Goal: Task Accomplishment & Management: Use online tool/utility

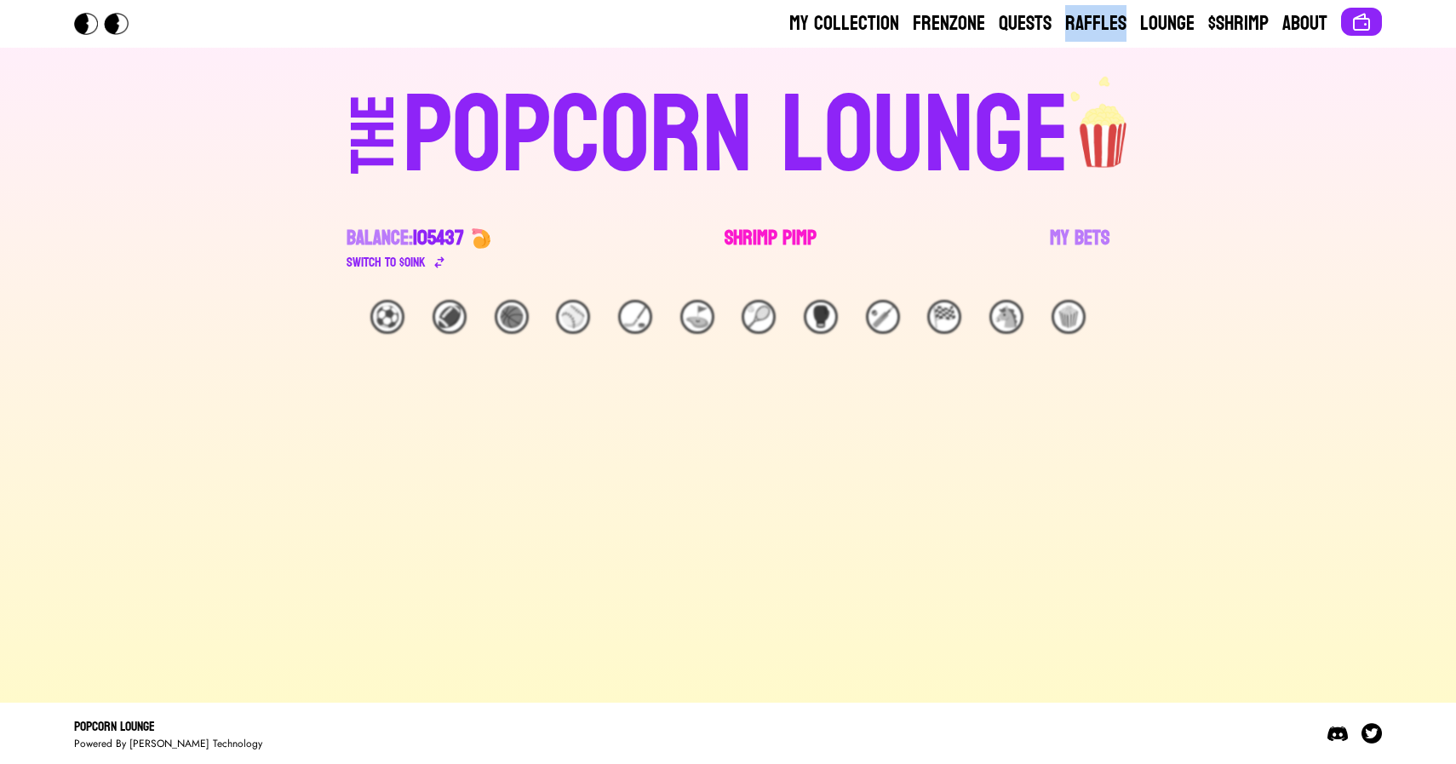
click at [760, 255] on link "Shrimp Pimp" at bounding box center [771, 249] width 92 height 48
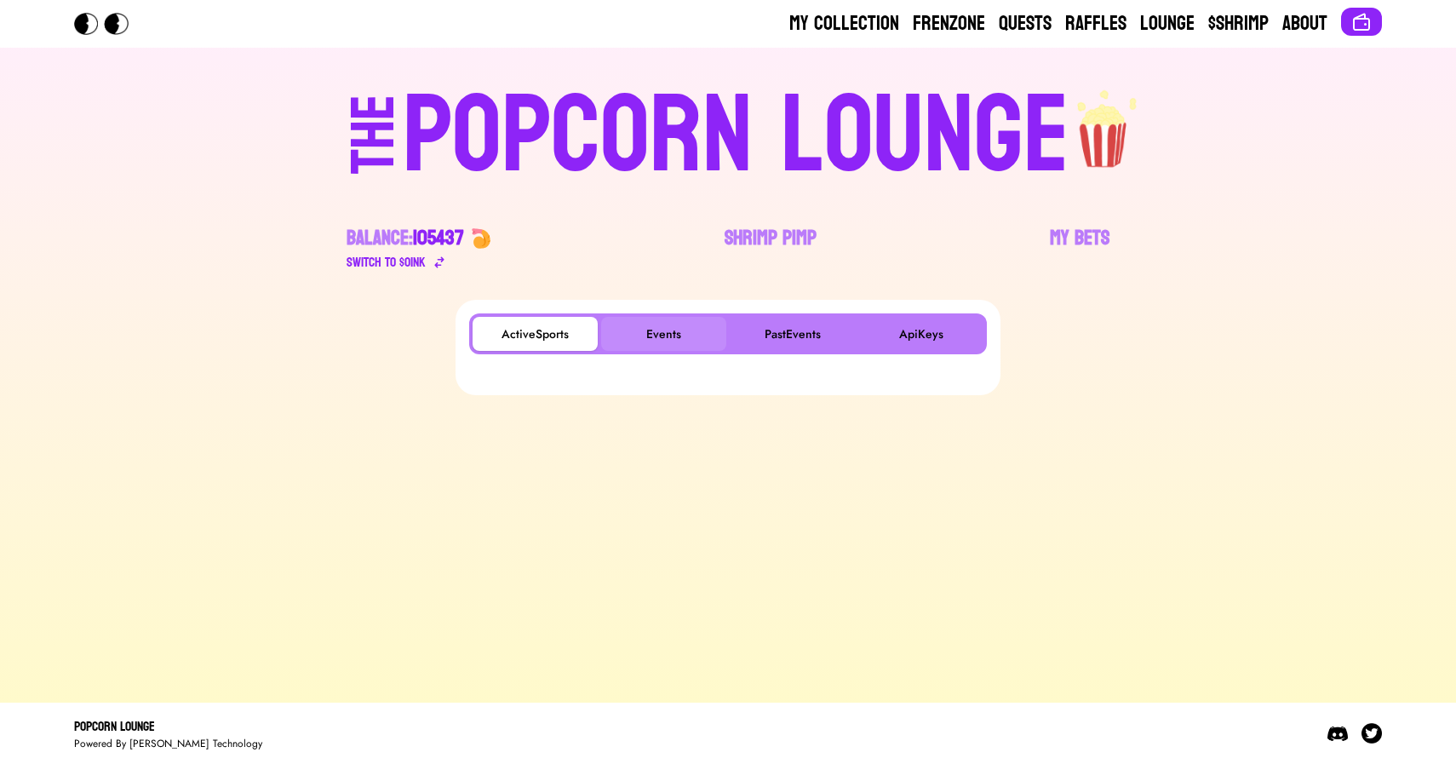
click at [650, 329] on button "Events" at bounding box center [663, 334] width 125 height 34
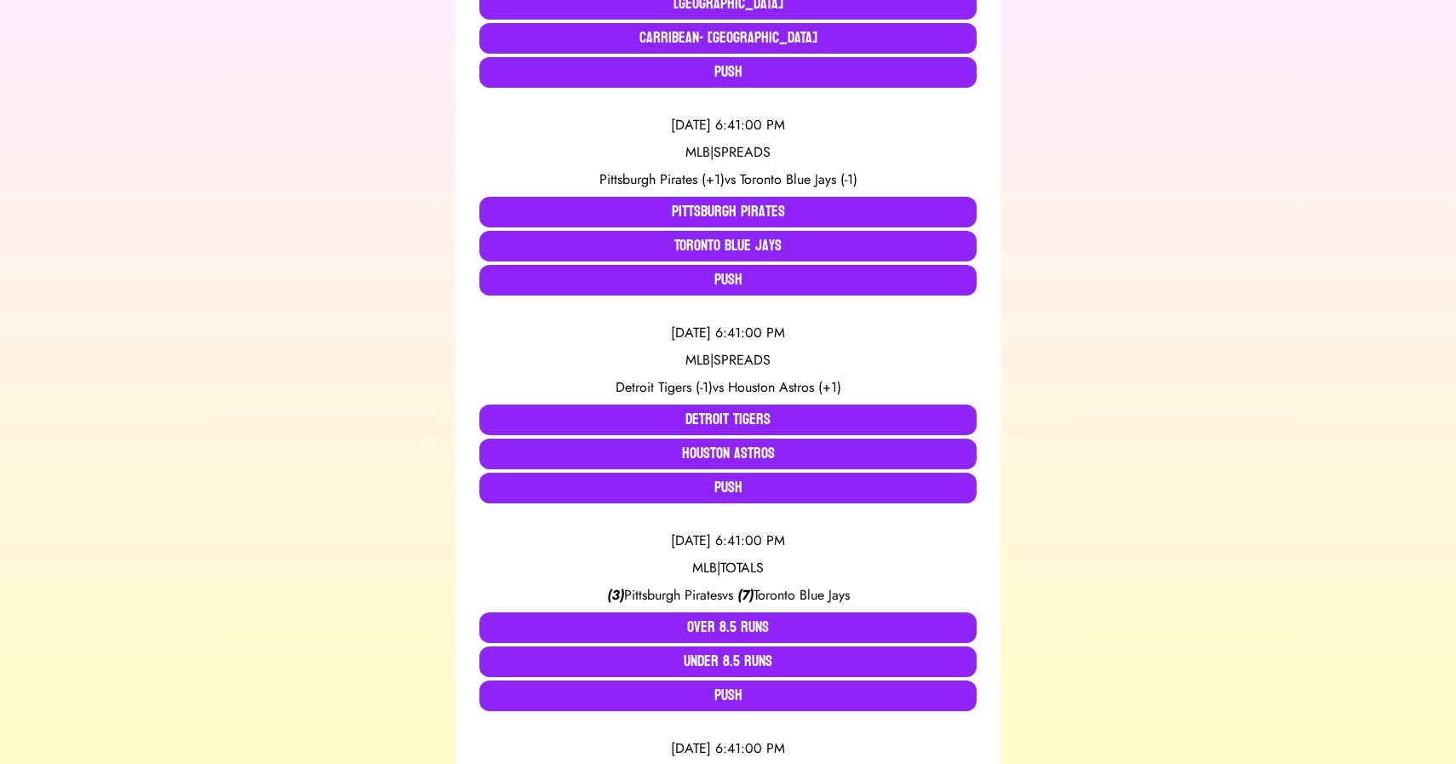
scroll to position [501, 0]
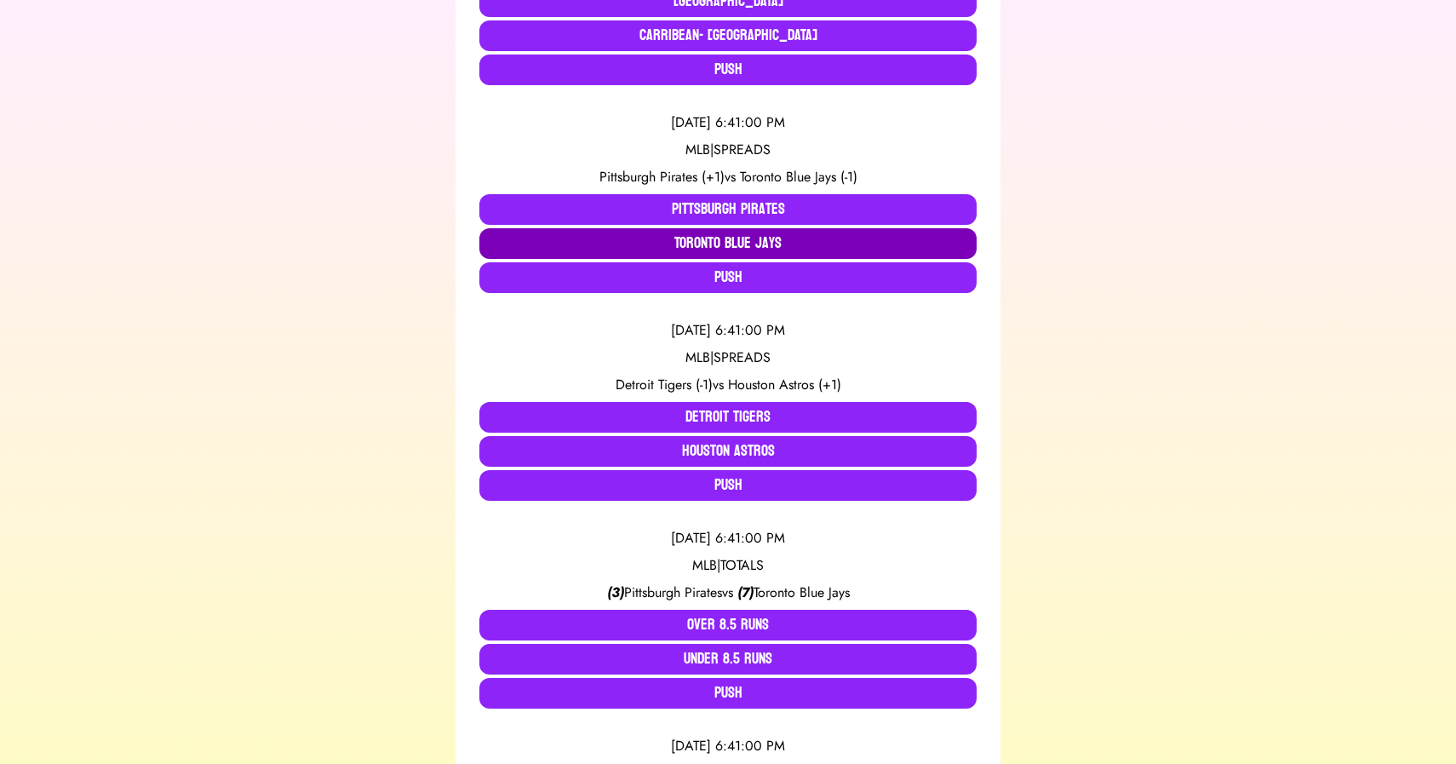
click at [685, 243] on button "Toronto Blue Jays" at bounding box center [727, 243] width 497 height 31
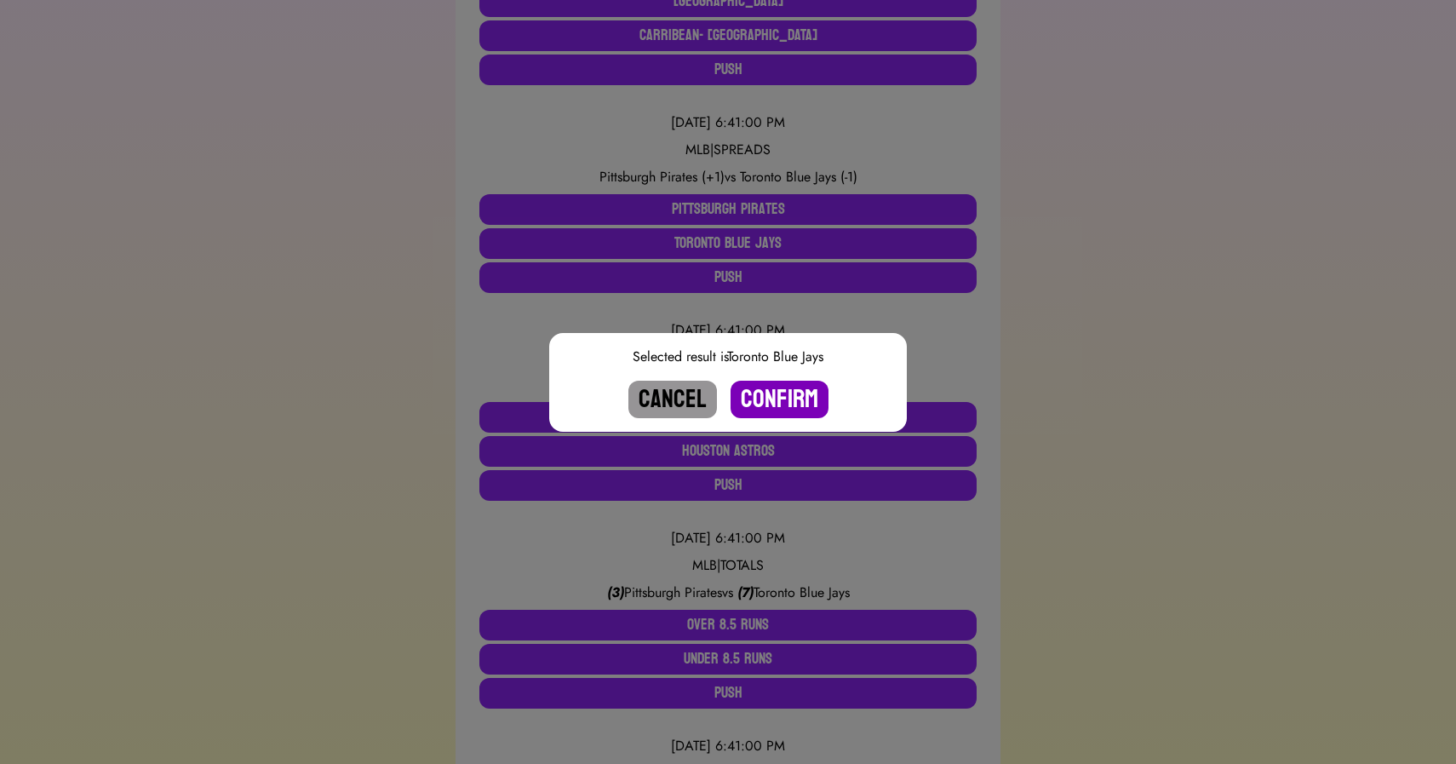
click at [768, 399] on button "Confirm" at bounding box center [780, 399] width 98 height 37
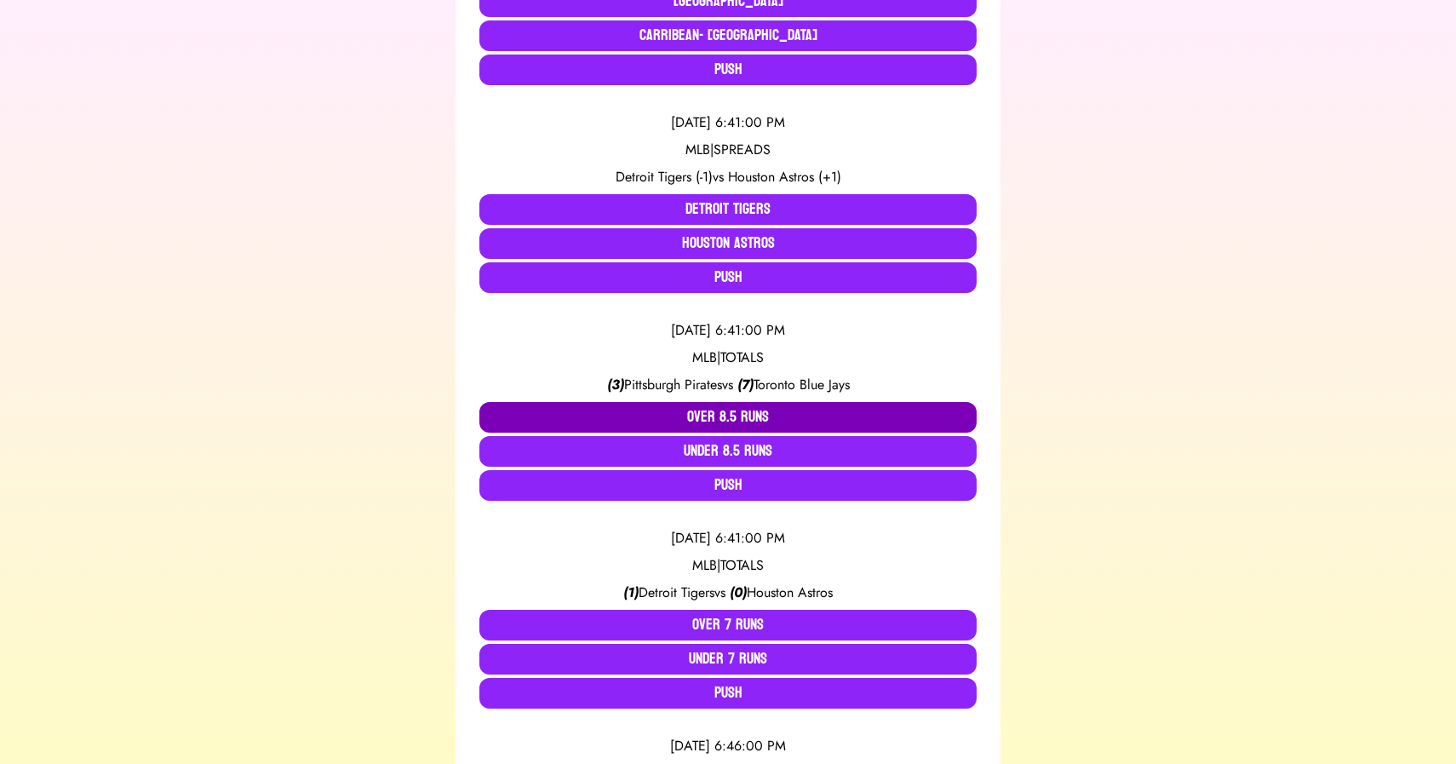
click at [720, 422] on button "Over 8.5 Runs" at bounding box center [727, 417] width 497 height 31
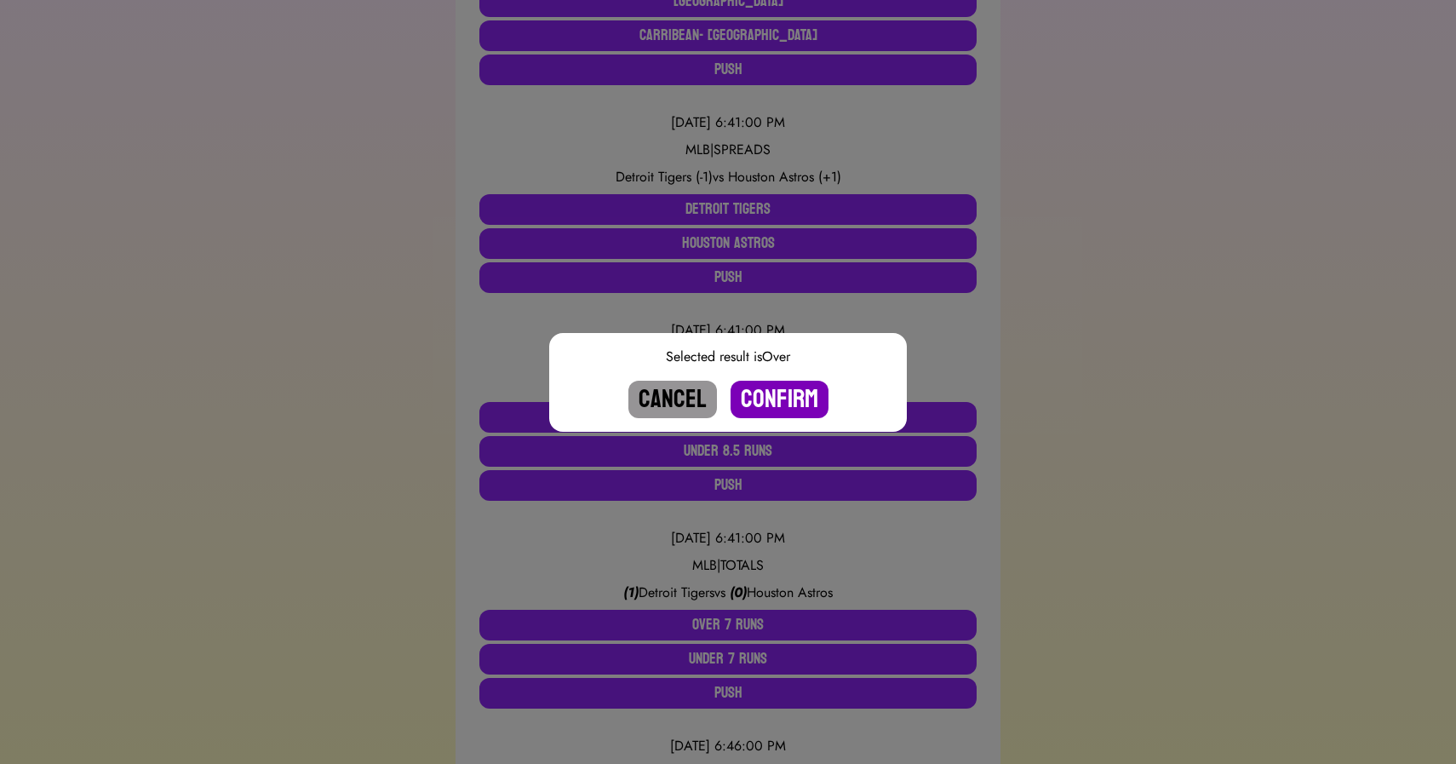
click at [758, 403] on button "Confirm" at bounding box center [780, 399] width 98 height 37
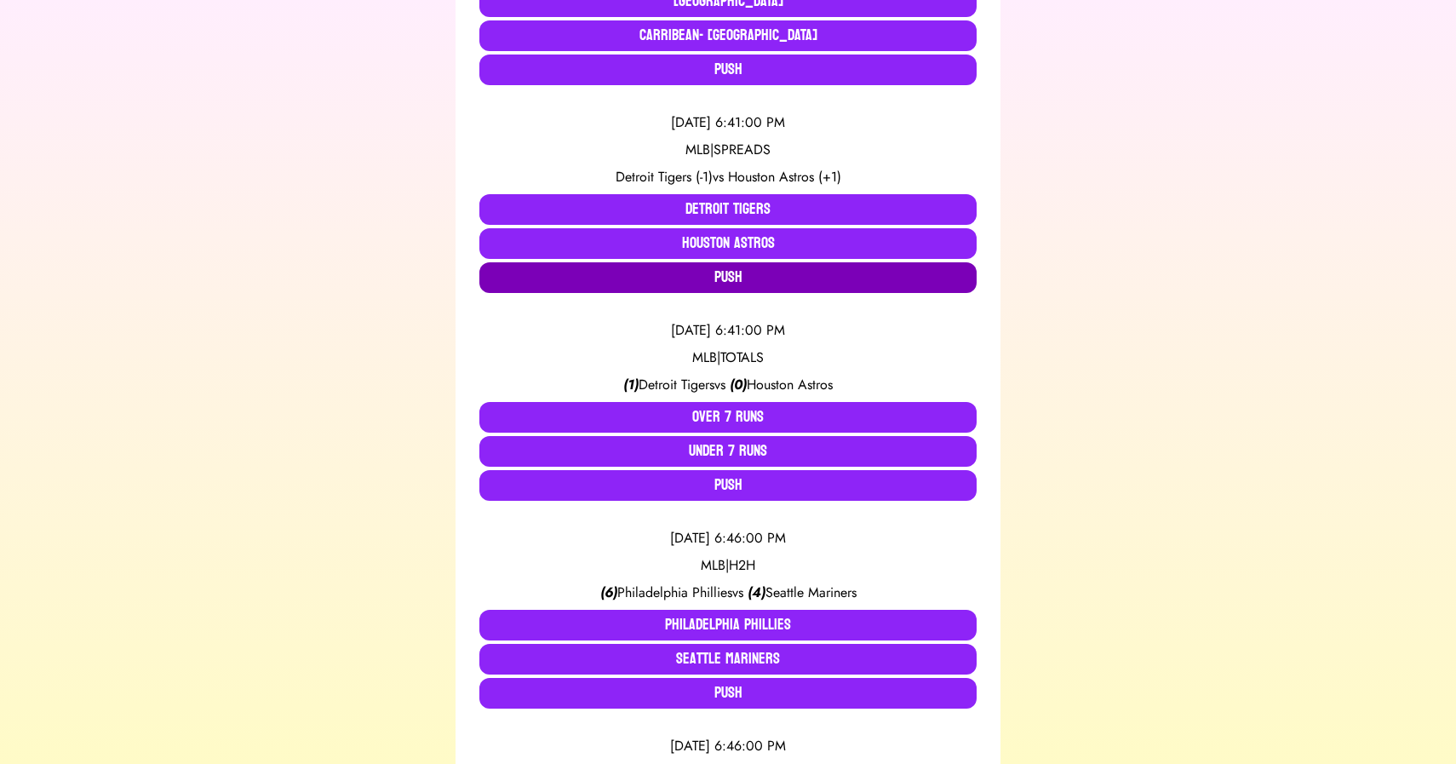
click at [710, 278] on button "Push" at bounding box center [727, 277] width 497 height 31
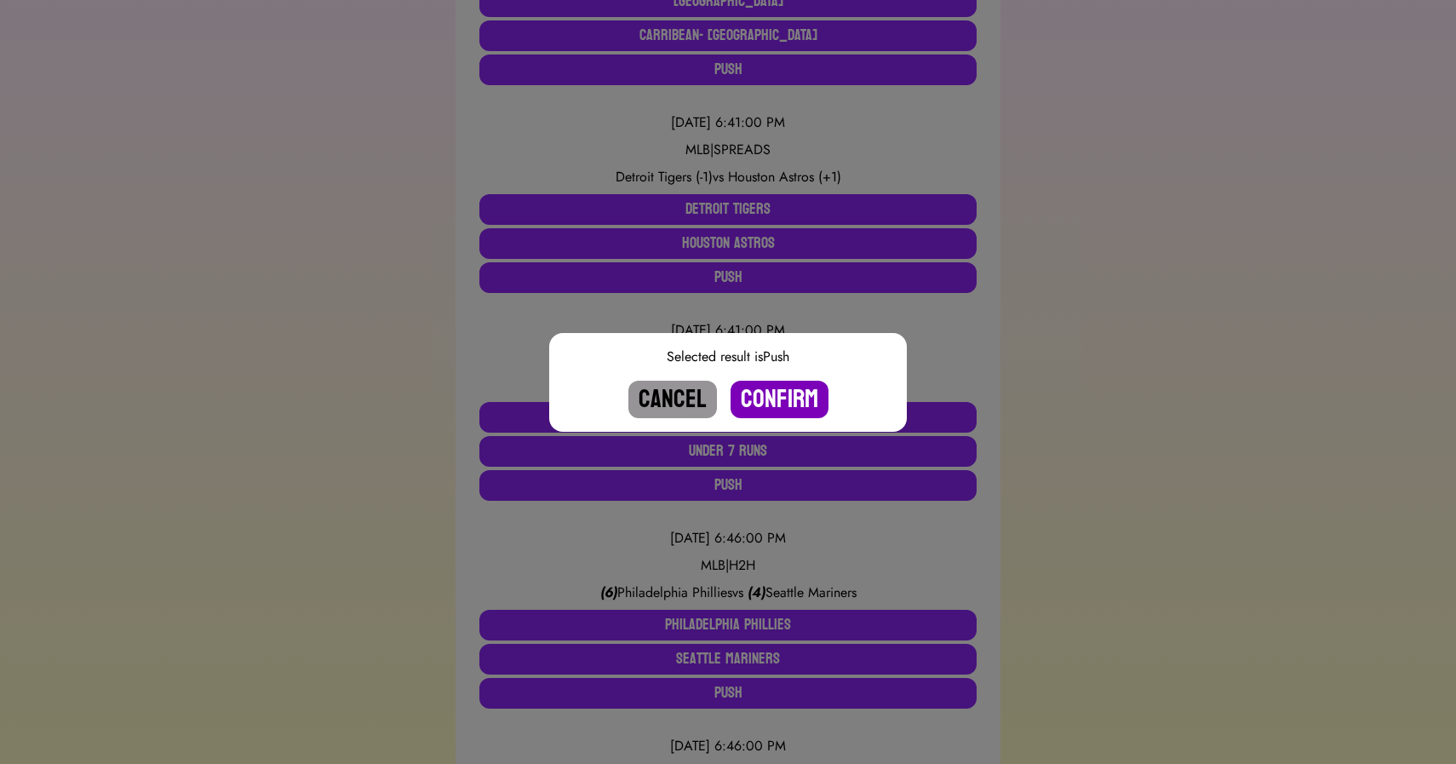
click at [757, 395] on button "Confirm" at bounding box center [780, 399] width 98 height 37
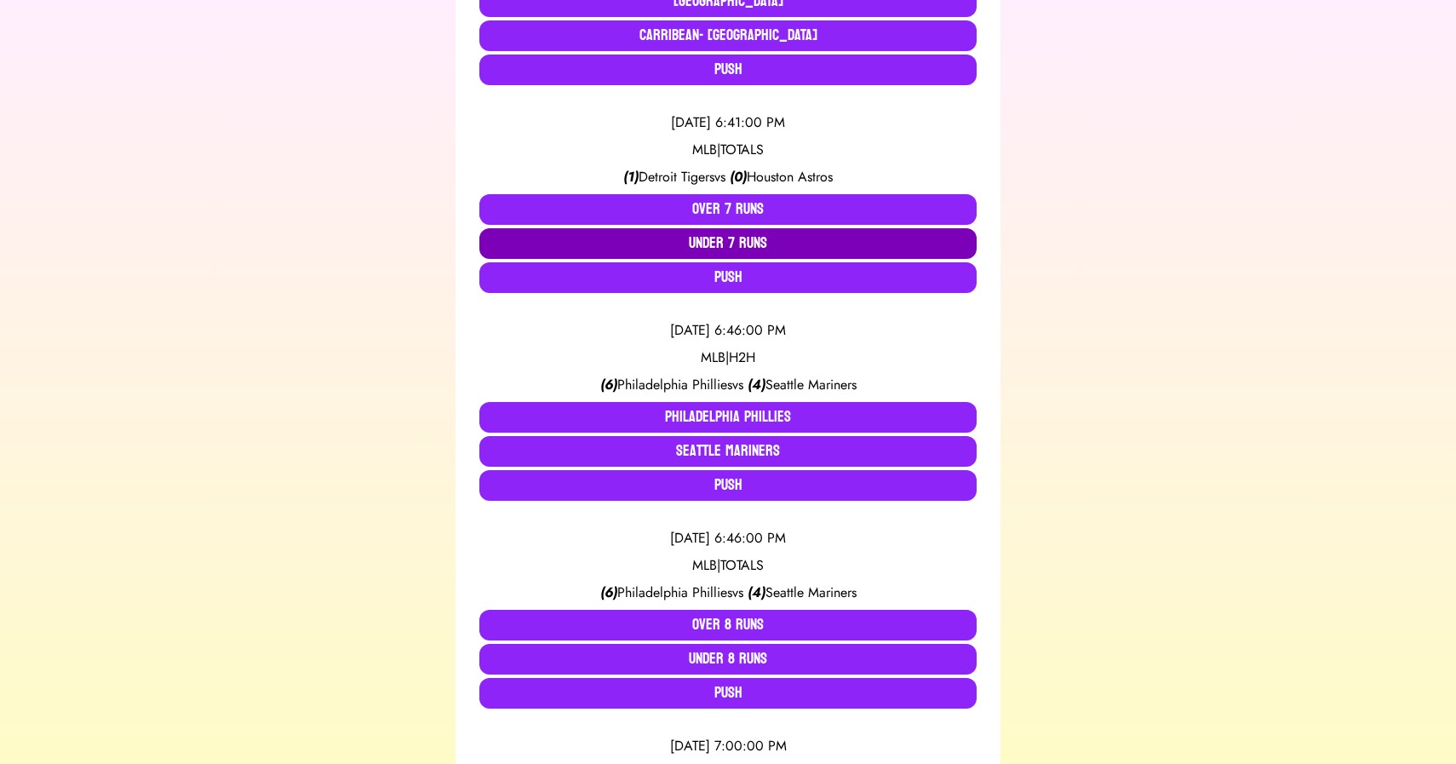
click at [716, 244] on button "Under 7 Runs" at bounding box center [727, 243] width 497 height 31
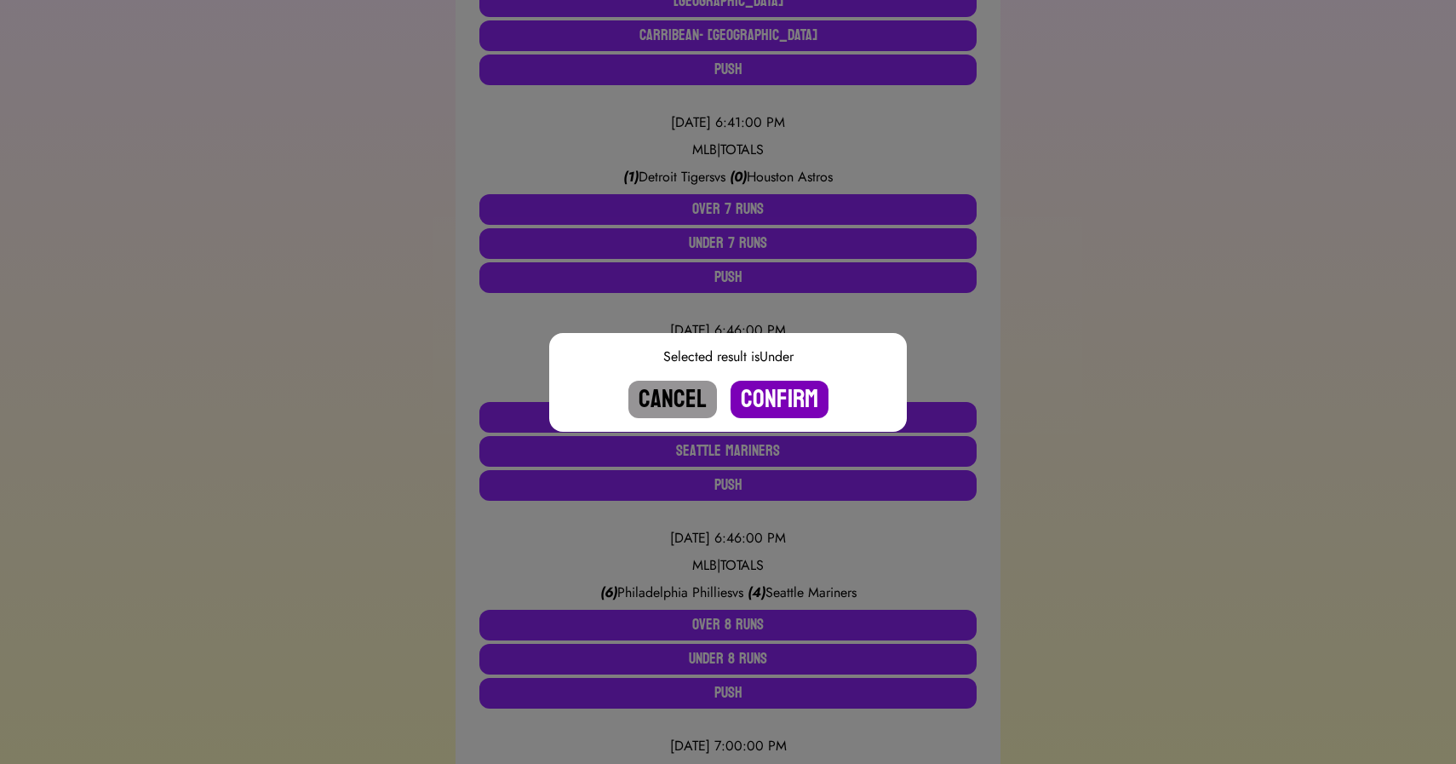
click at [767, 399] on button "Confirm" at bounding box center [780, 399] width 98 height 37
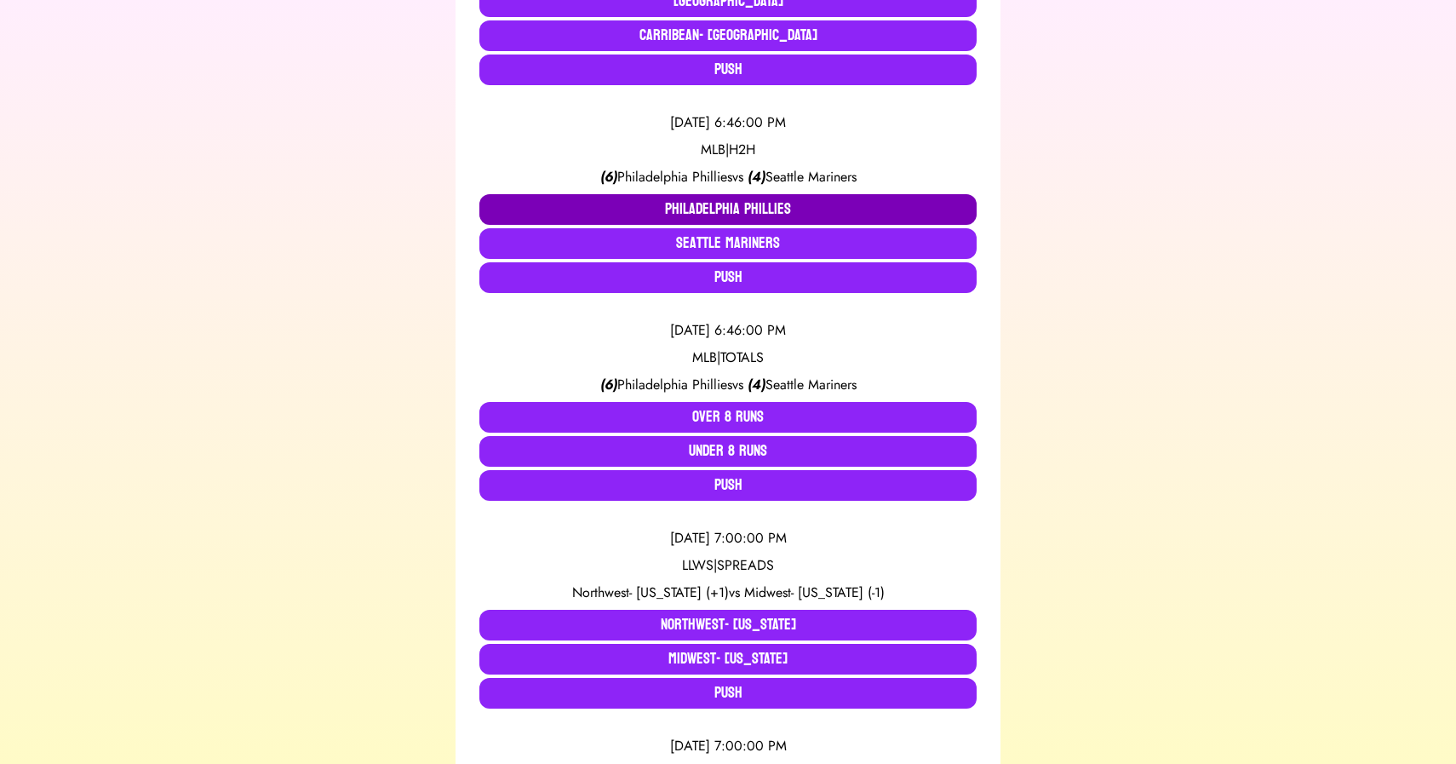
click at [679, 209] on button "Philadelphia Phillies" at bounding box center [727, 209] width 497 height 31
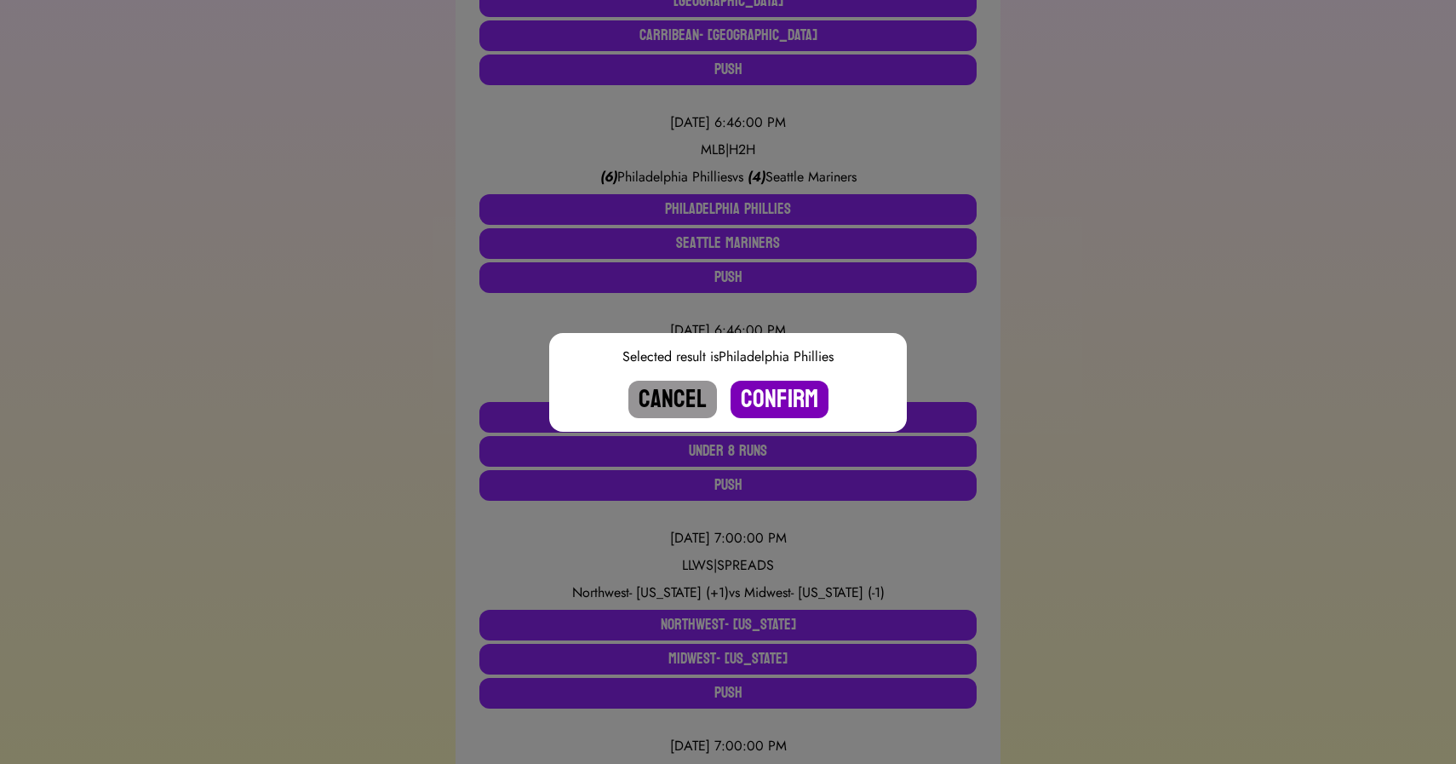
click at [763, 392] on button "Confirm" at bounding box center [780, 399] width 98 height 37
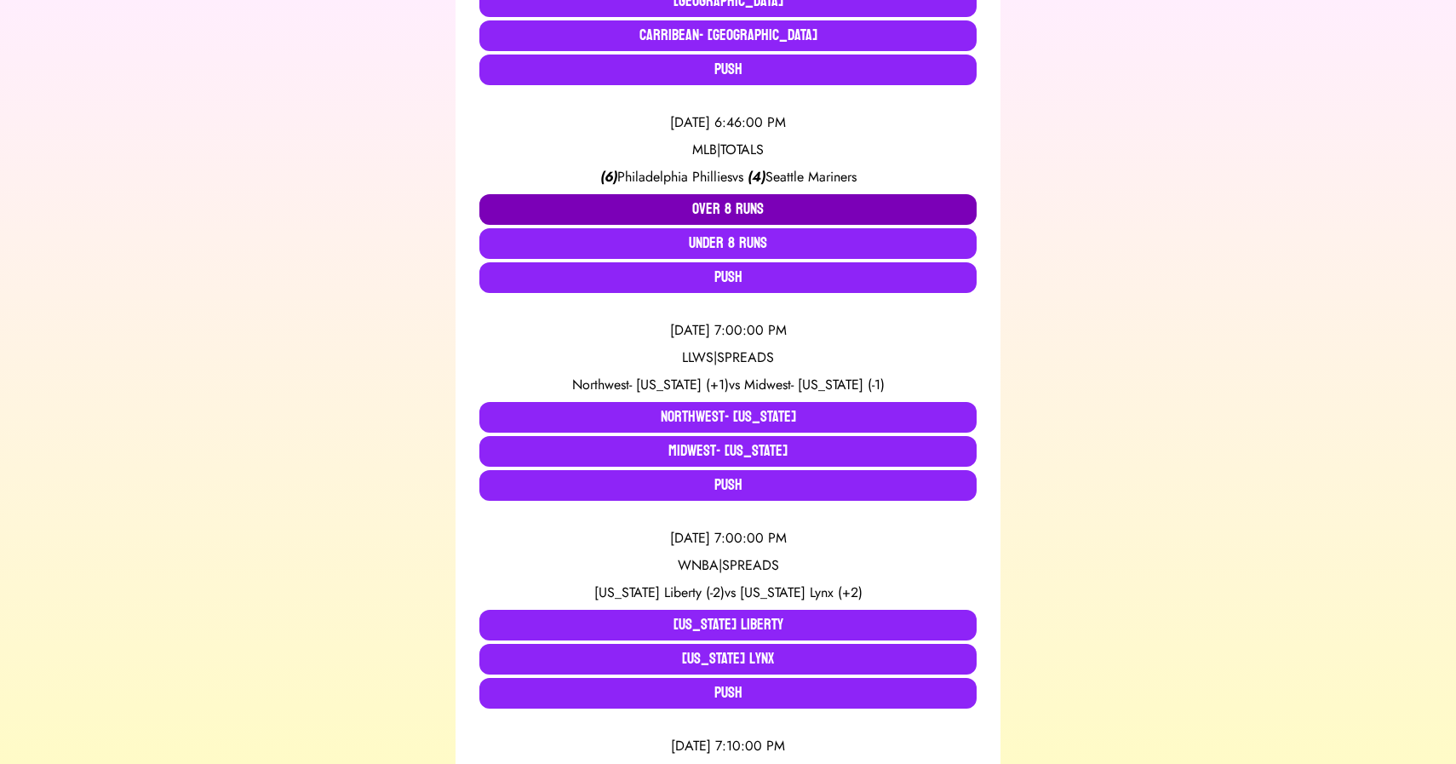
click at [724, 215] on button "Over 8 Runs" at bounding box center [727, 209] width 497 height 31
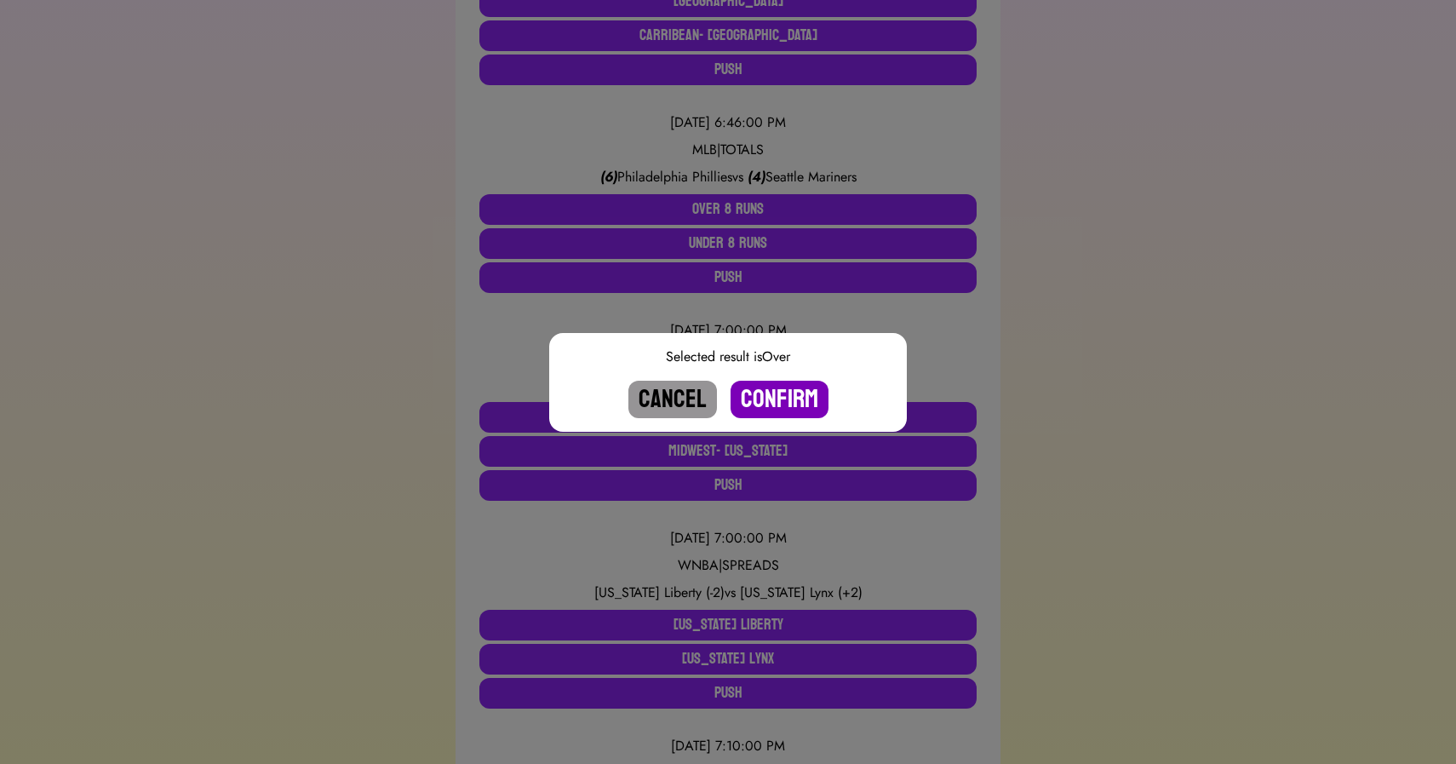
click at [781, 401] on button "Confirm" at bounding box center [780, 399] width 98 height 37
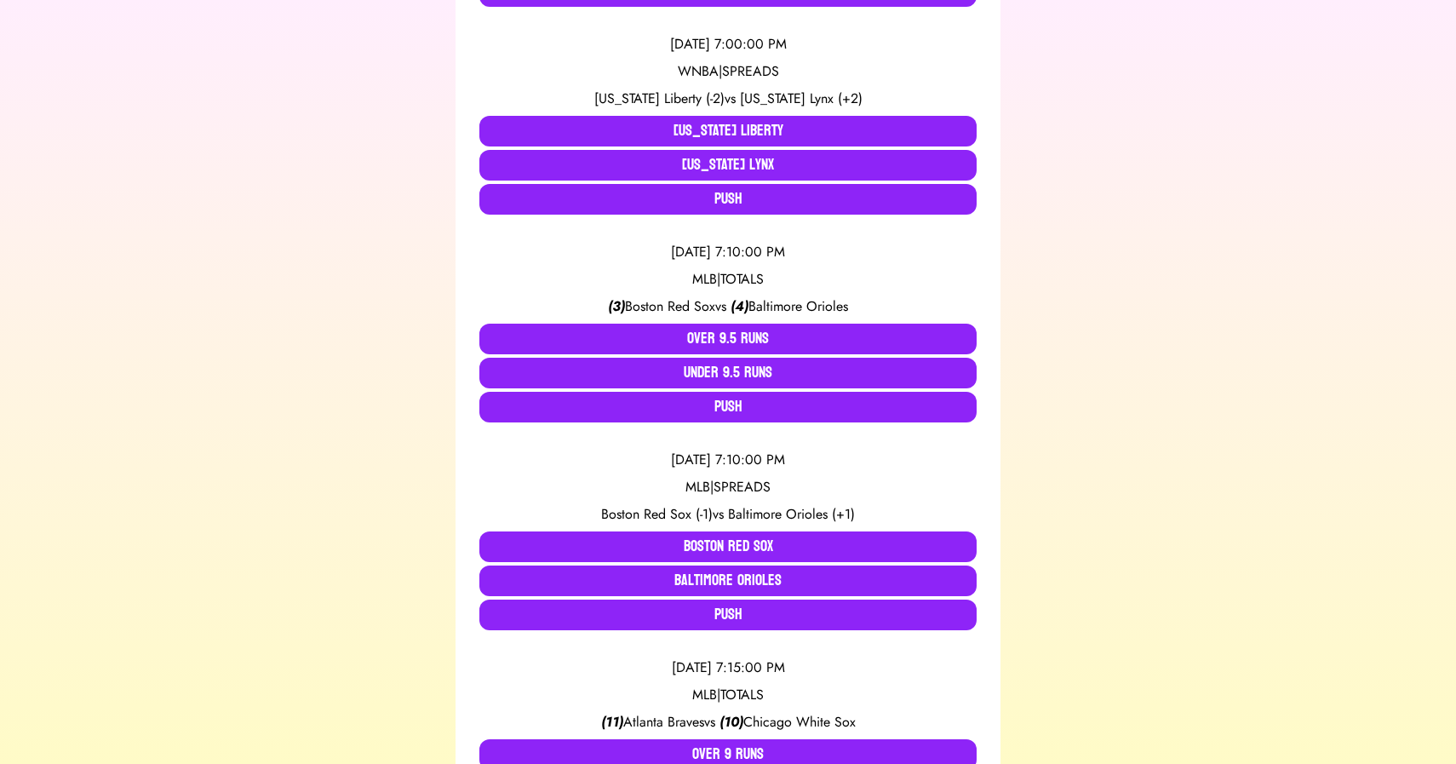
scroll to position [789, 0]
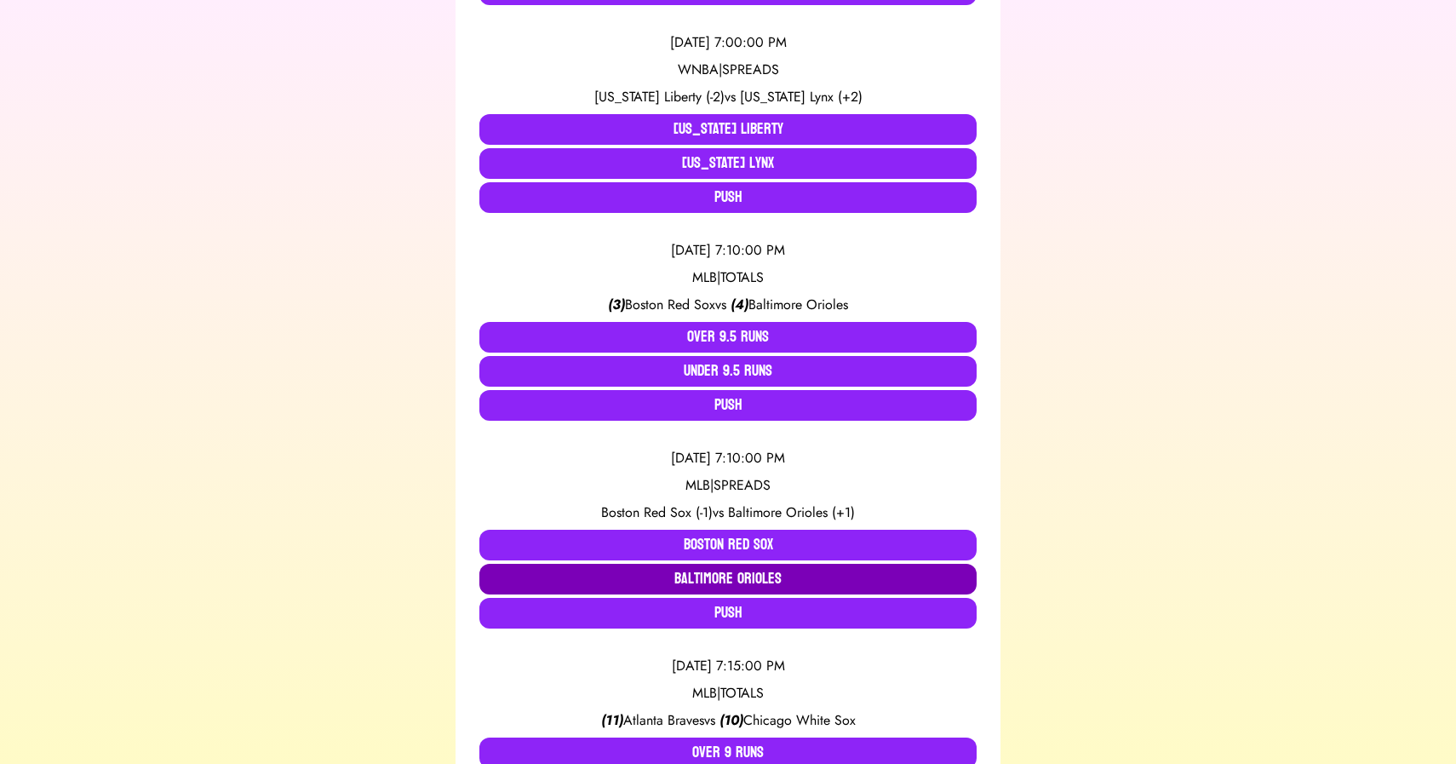
click at [725, 574] on button "Baltimore Orioles" at bounding box center [727, 579] width 497 height 31
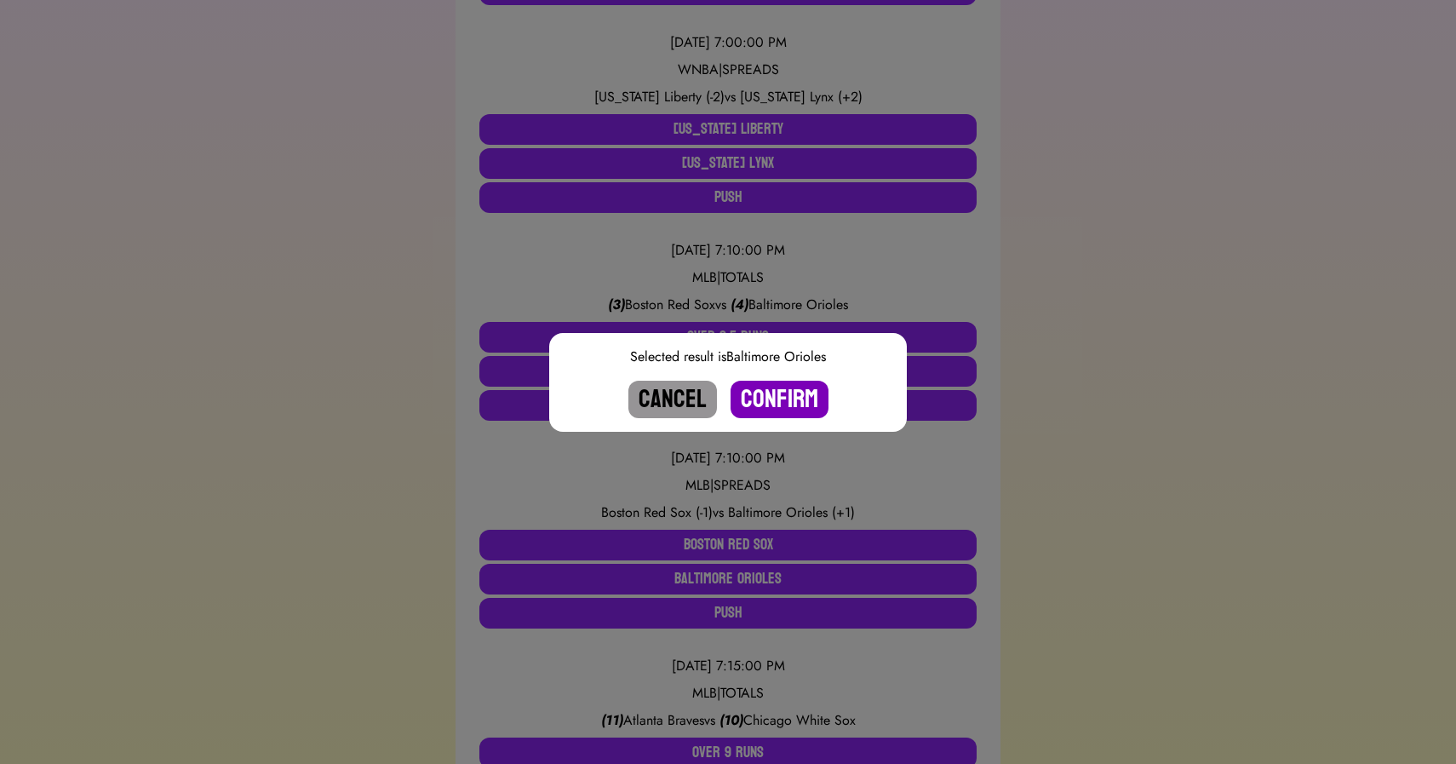
click at [769, 399] on button "Confirm" at bounding box center [780, 399] width 98 height 37
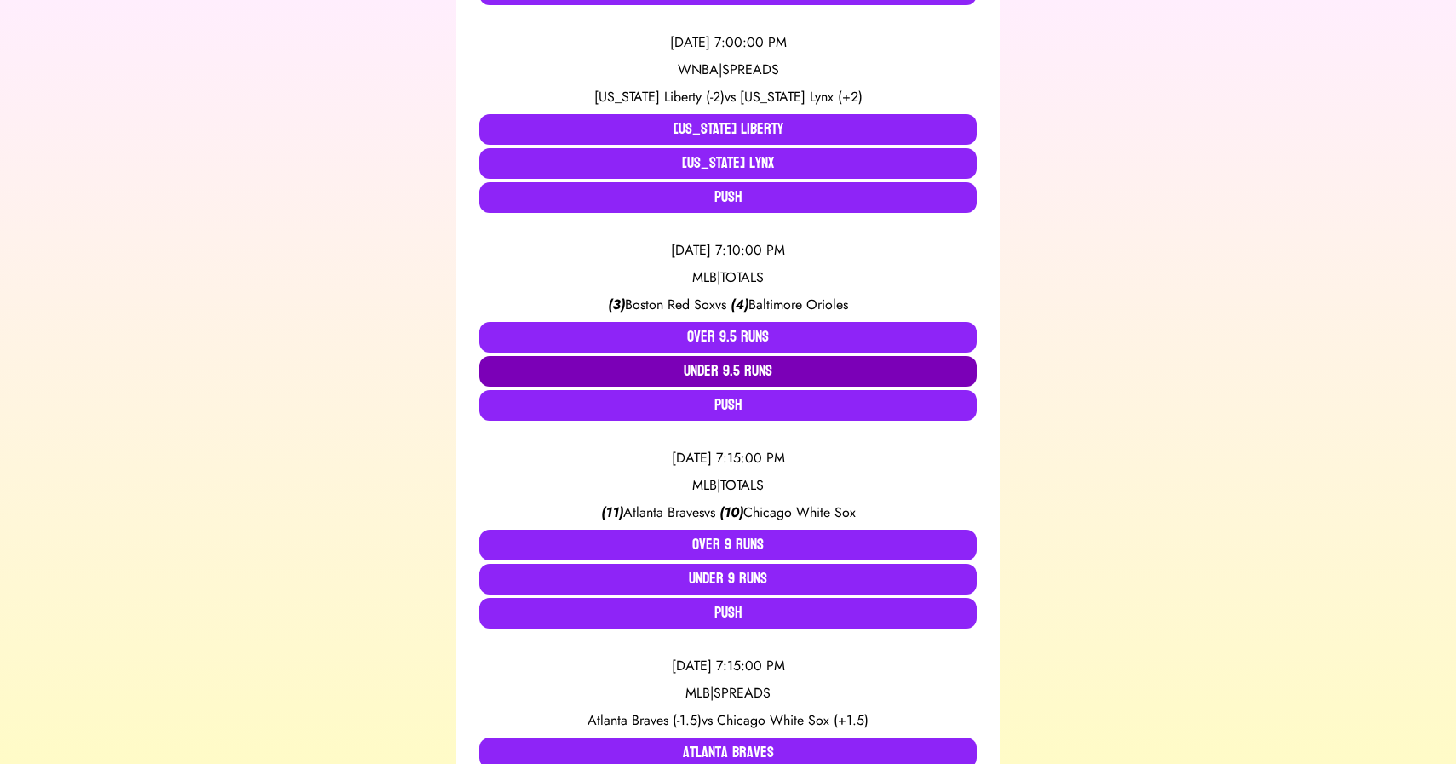
click at [708, 373] on button "Under 9.5 Runs" at bounding box center [727, 371] width 497 height 31
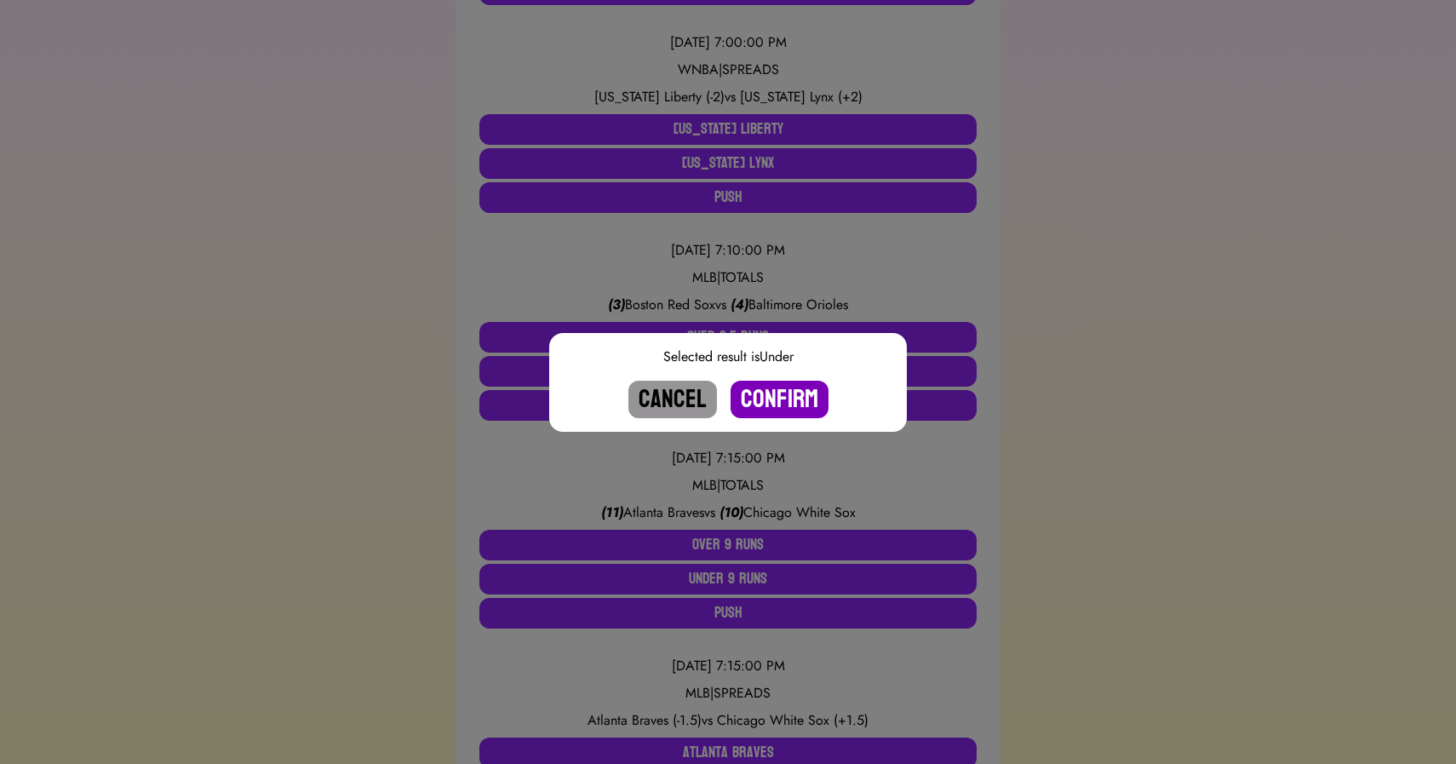
click at [777, 399] on button "Confirm" at bounding box center [780, 399] width 98 height 37
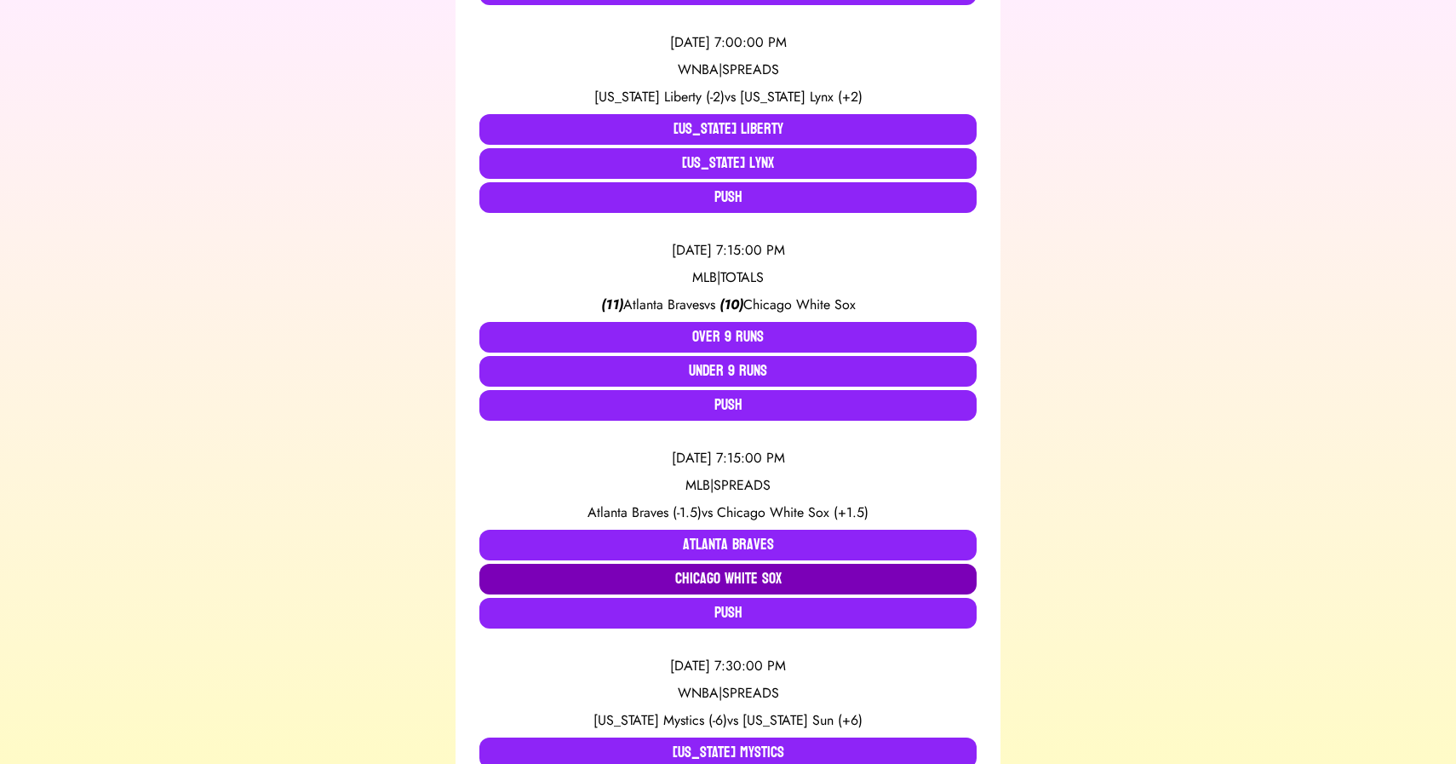
click at [720, 580] on button "Chicago White Sox" at bounding box center [727, 579] width 497 height 31
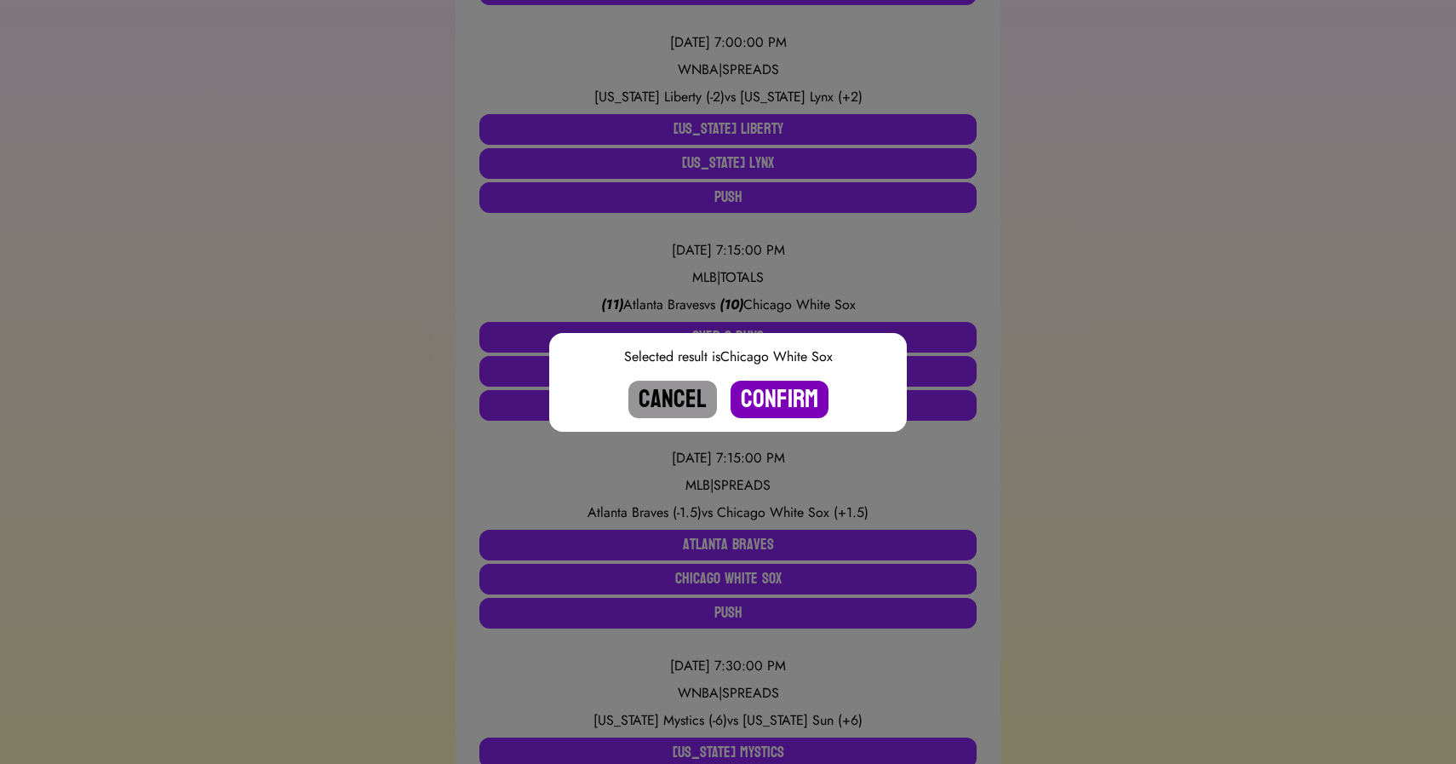
click at [772, 406] on button "Confirm" at bounding box center [780, 399] width 98 height 37
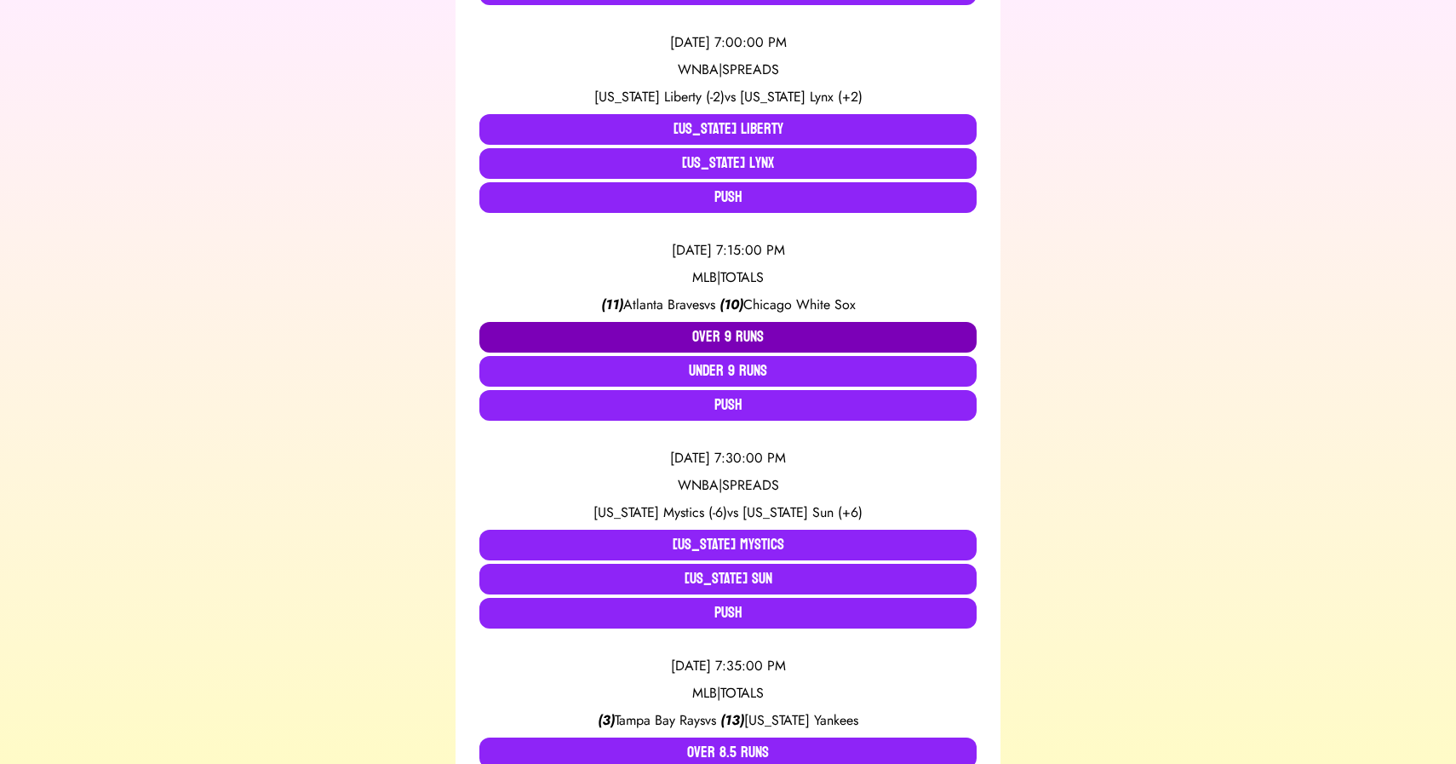
click at [718, 343] on button "Over 9 Runs" at bounding box center [727, 337] width 497 height 31
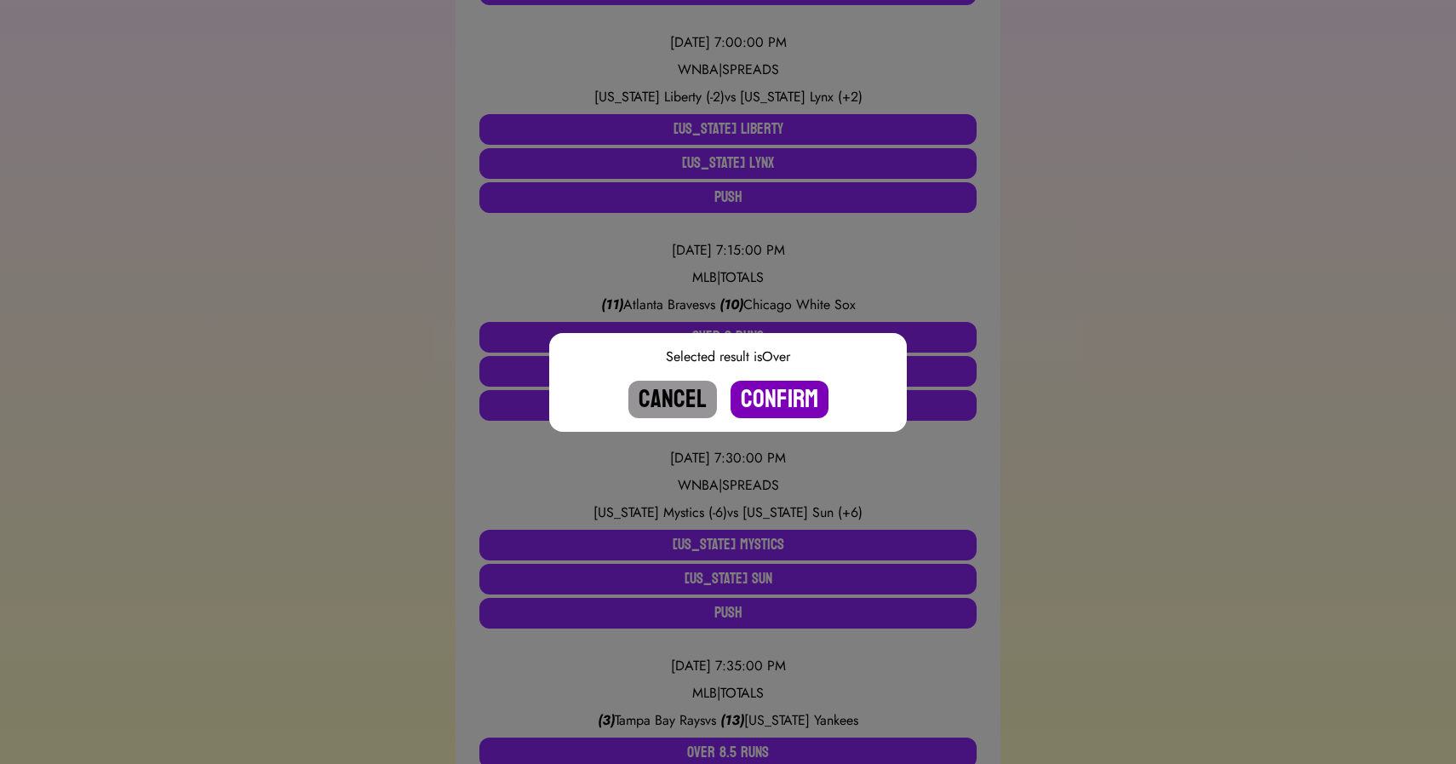
click at [768, 393] on button "Confirm" at bounding box center [780, 399] width 98 height 37
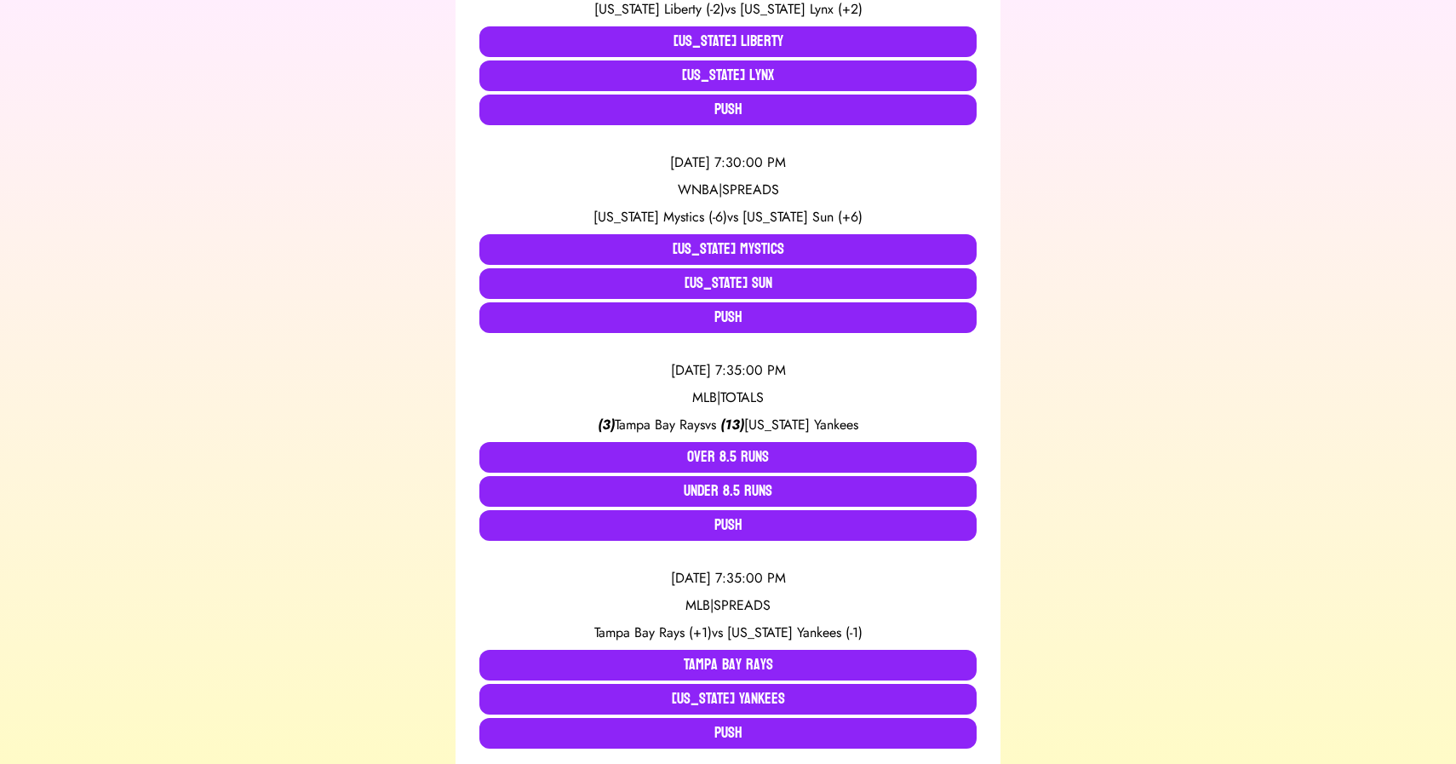
scroll to position [888, 0]
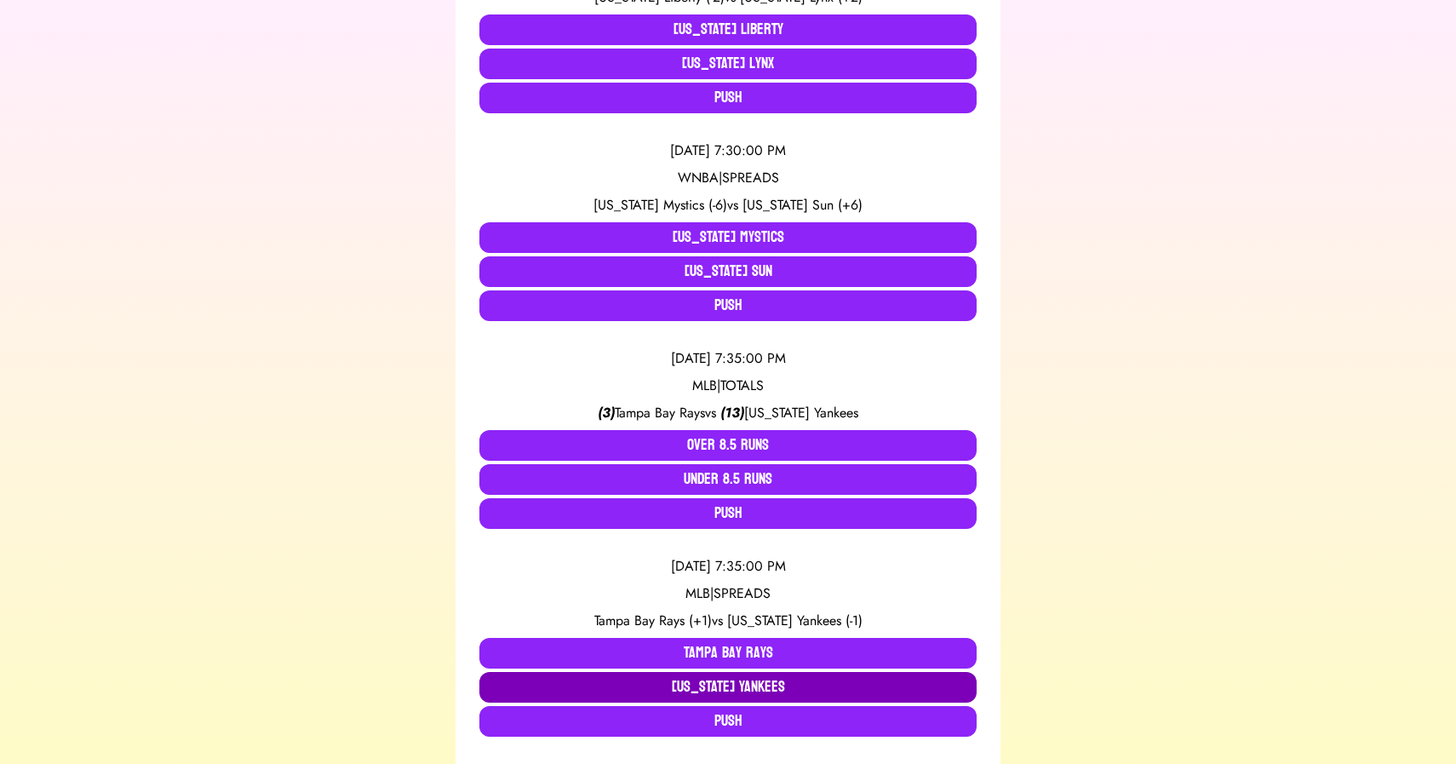
click at [714, 681] on button "[US_STATE] Yankees" at bounding box center [727, 687] width 497 height 31
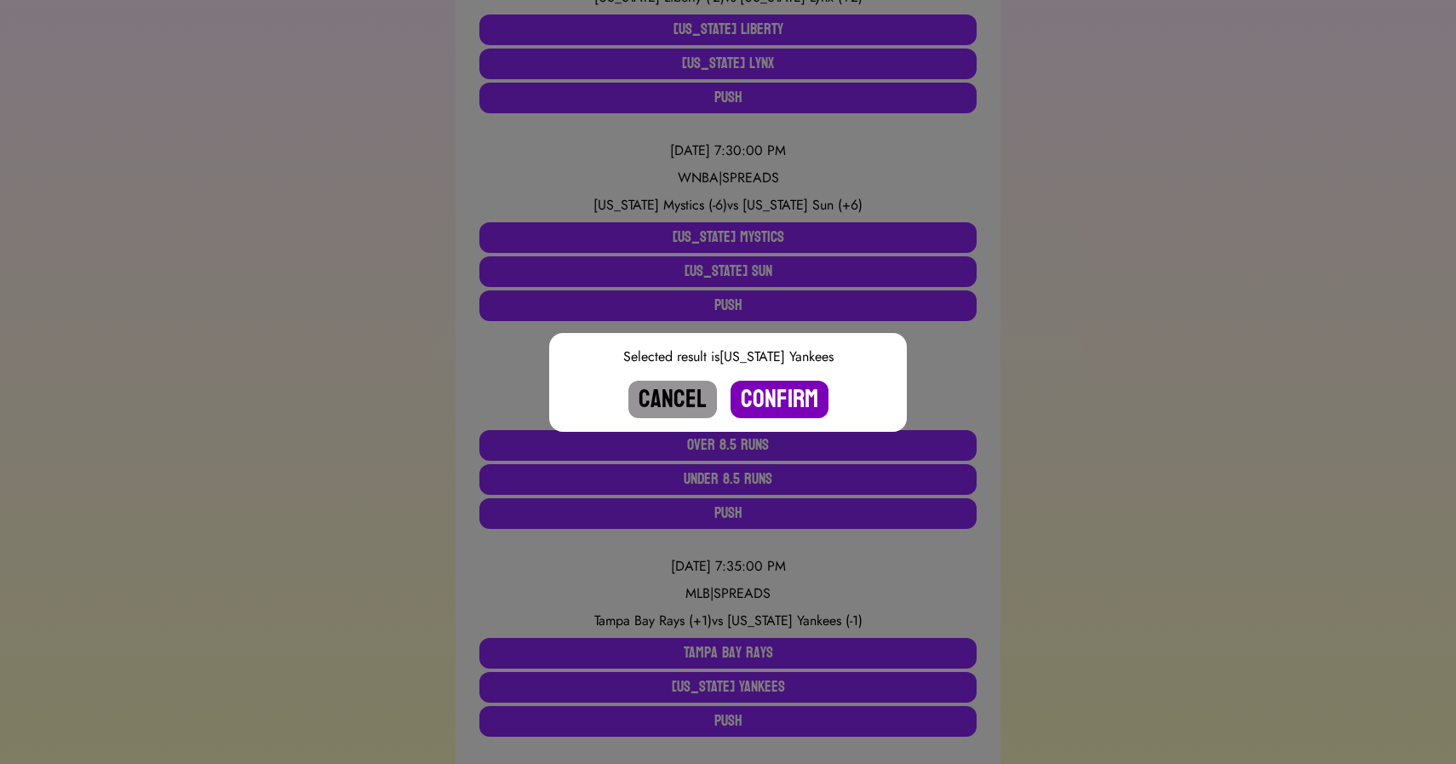
click at [760, 404] on button "Confirm" at bounding box center [780, 399] width 98 height 37
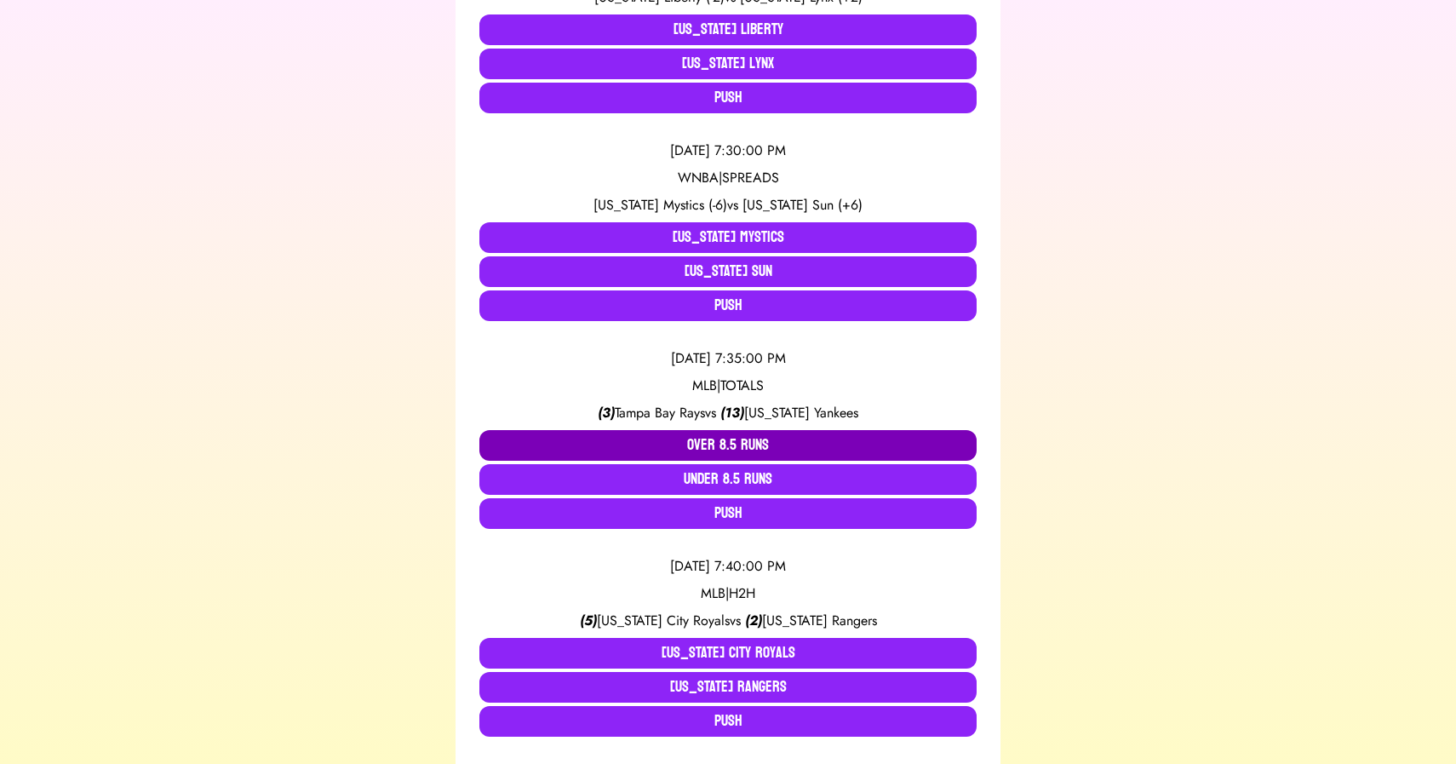
click at [674, 435] on button "Over 8.5 Runs" at bounding box center [727, 445] width 497 height 31
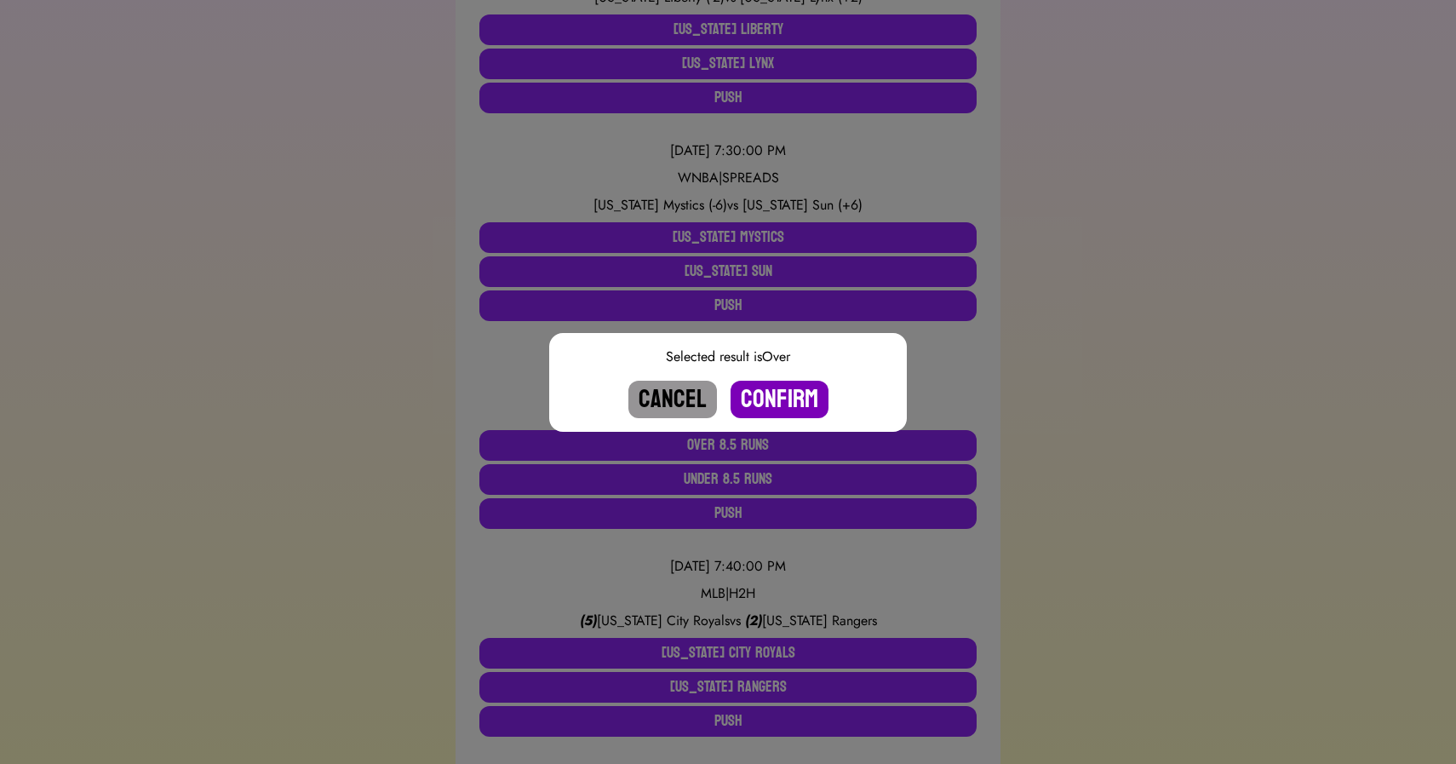
click at [781, 396] on button "Confirm" at bounding box center [780, 399] width 98 height 37
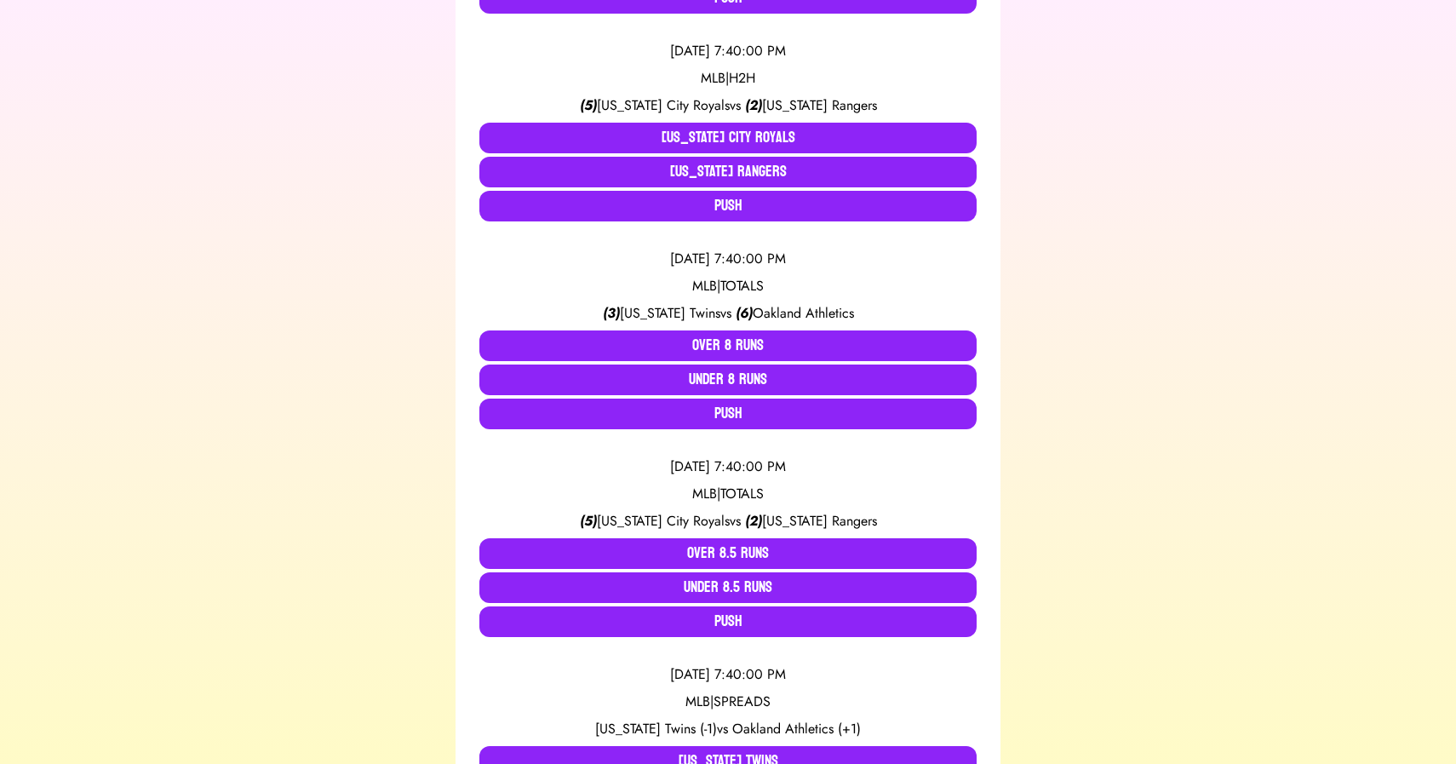
scroll to position [1200, 0]
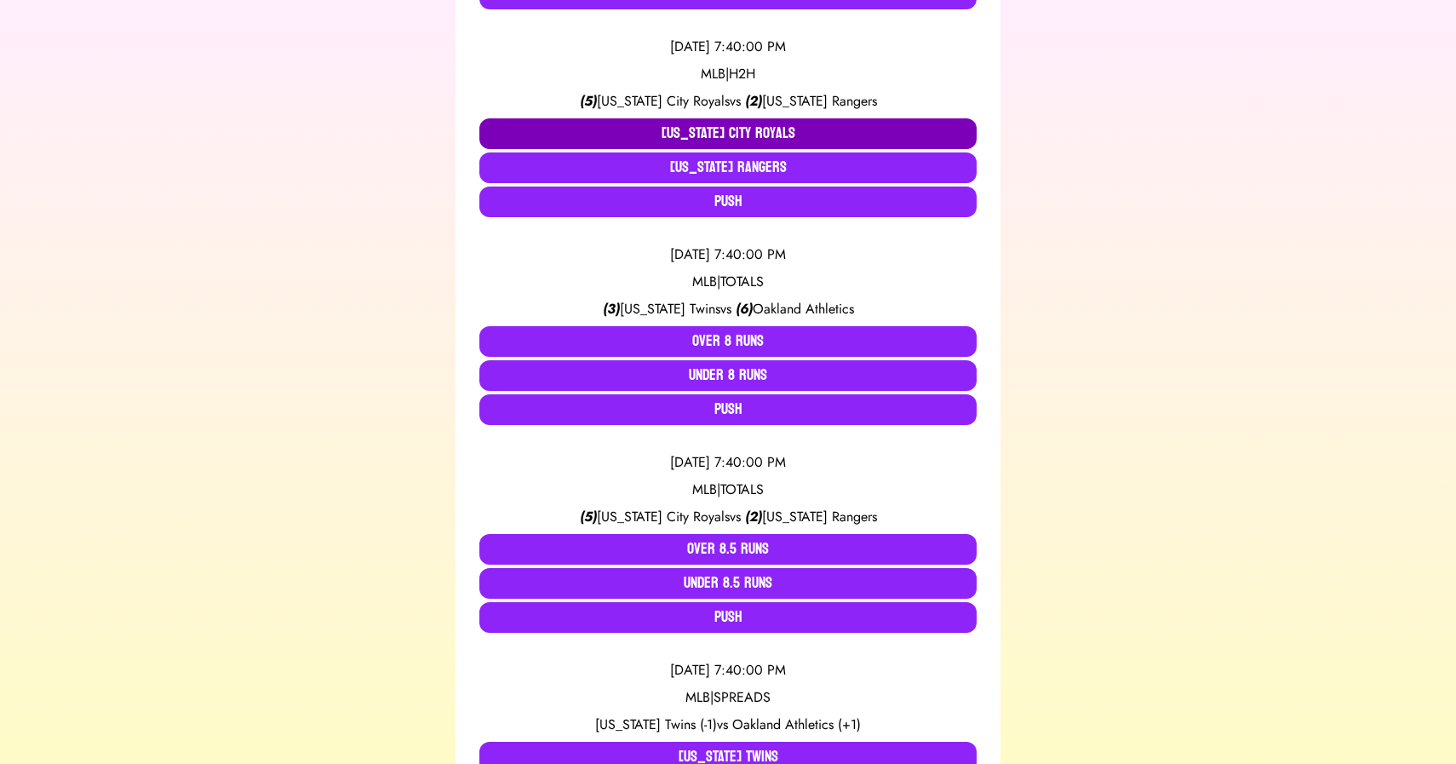
click at [665, 137] on button "[US_STATE] City Royals" at bounding box center [727, 133] width 497 height 31
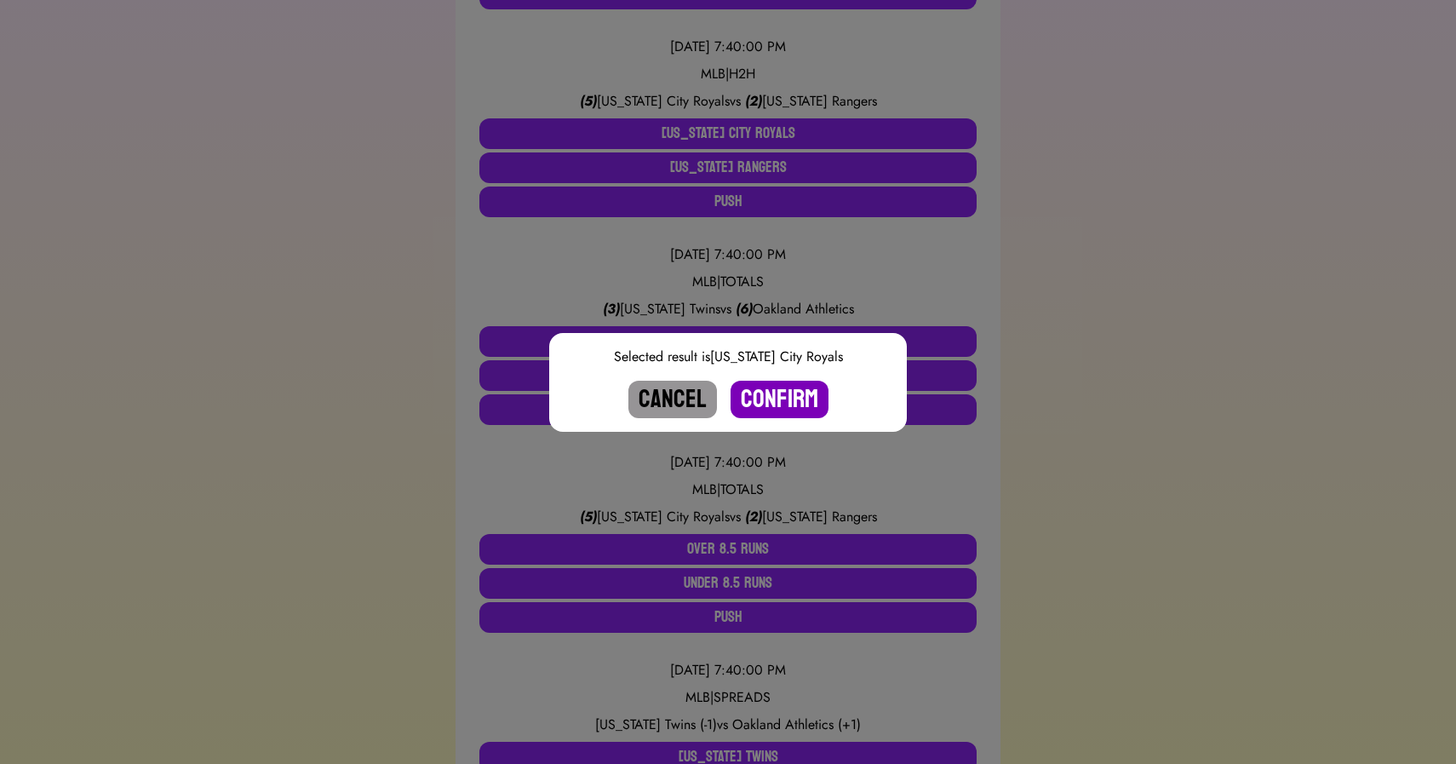
click at [779, 402] on button "Confirm" at bounding box center [780, 399] width 98 height 37
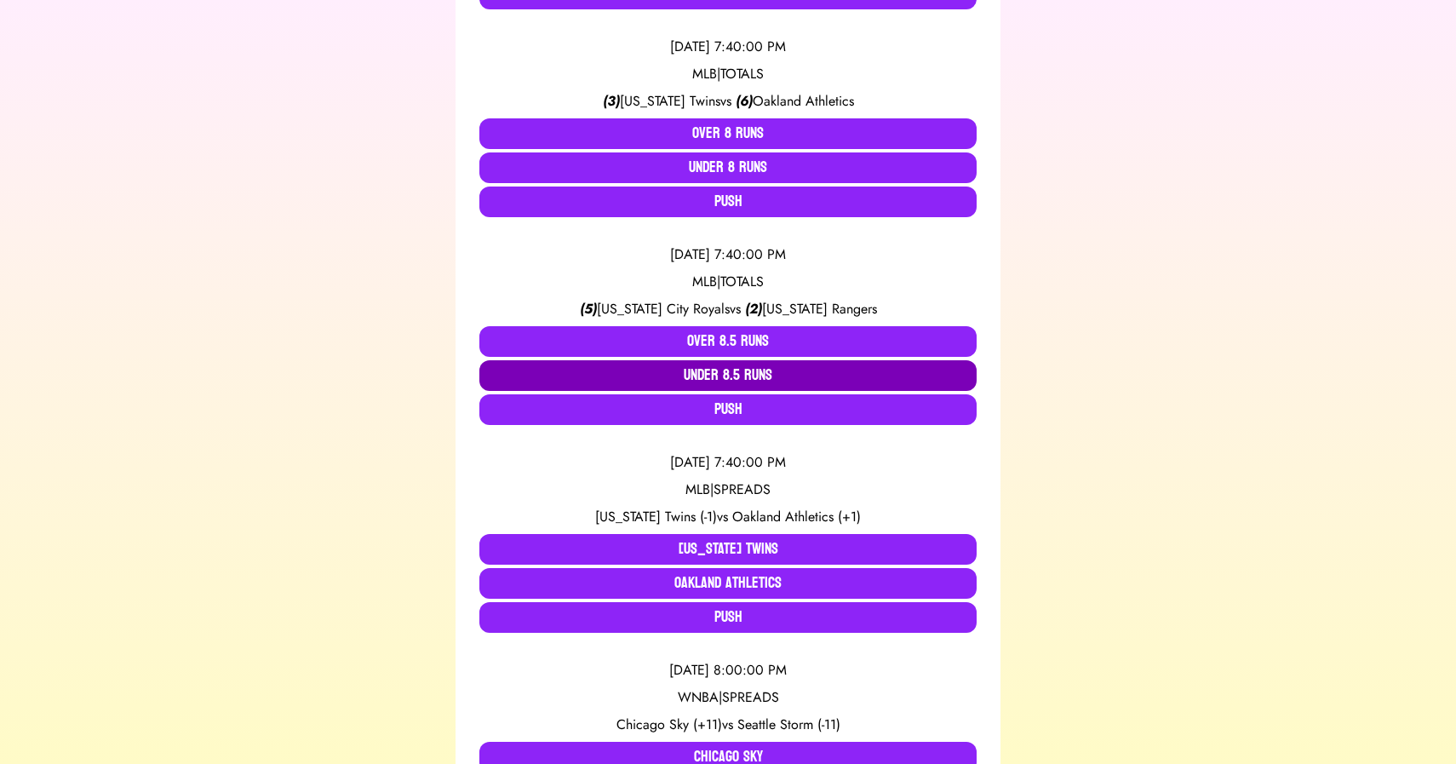
click at [725, 378] on button "Under 8.5 Runs" at bounding box center [727, 375] width 497 height 31
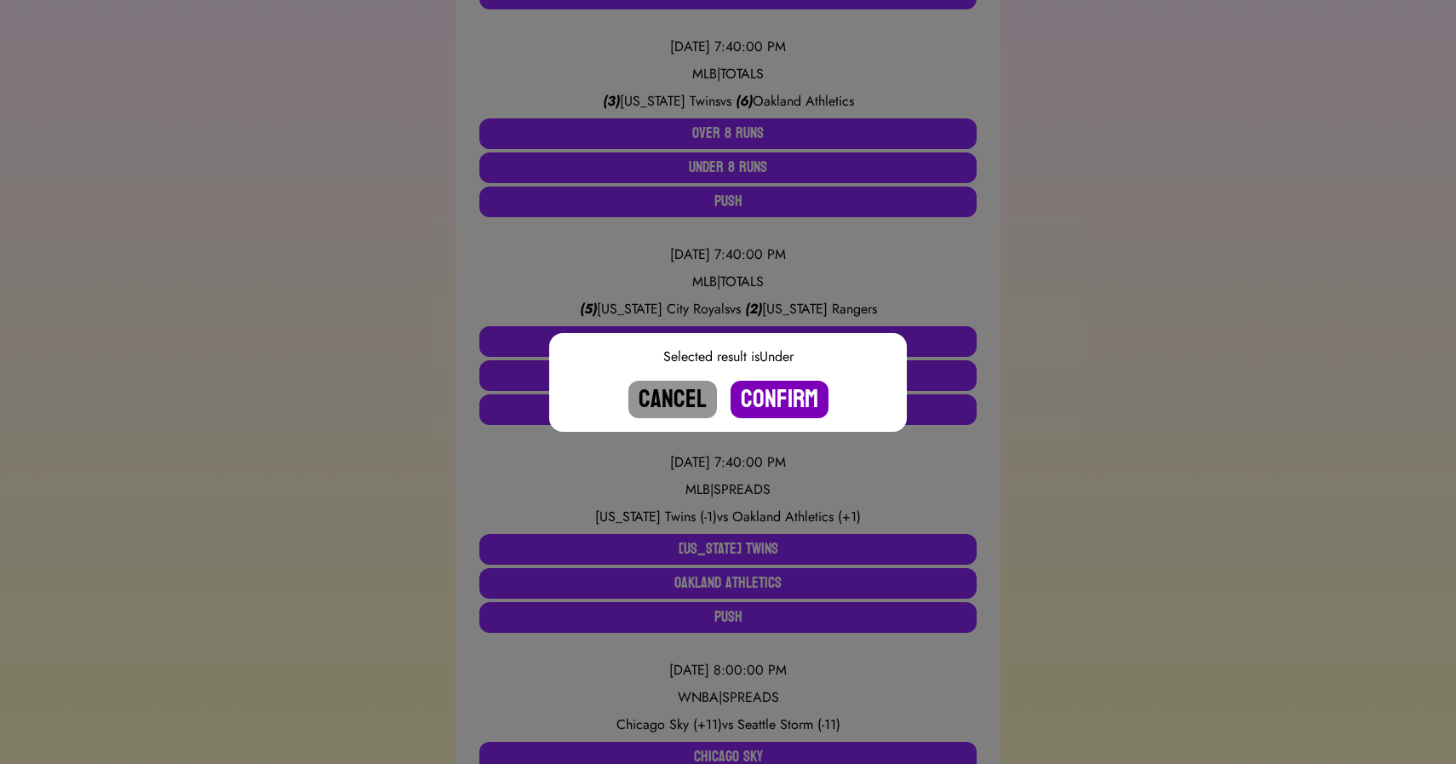
click at [777, 404] on button "Confirm" at bounding box center [780, 399] width 98 height 37
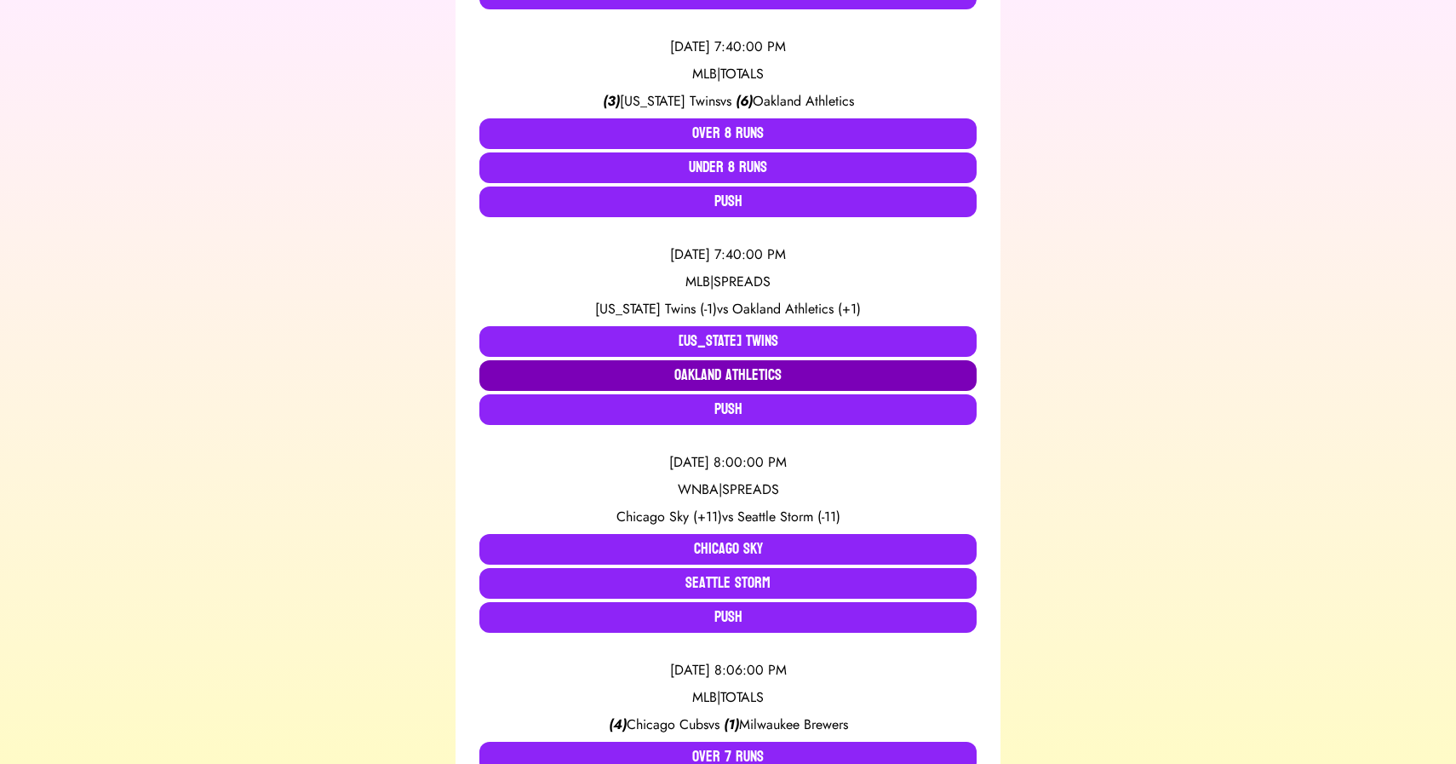
click at [750, 367] on button "Oakland Athletics" at bounding box center [727, 375] width 497 height 31
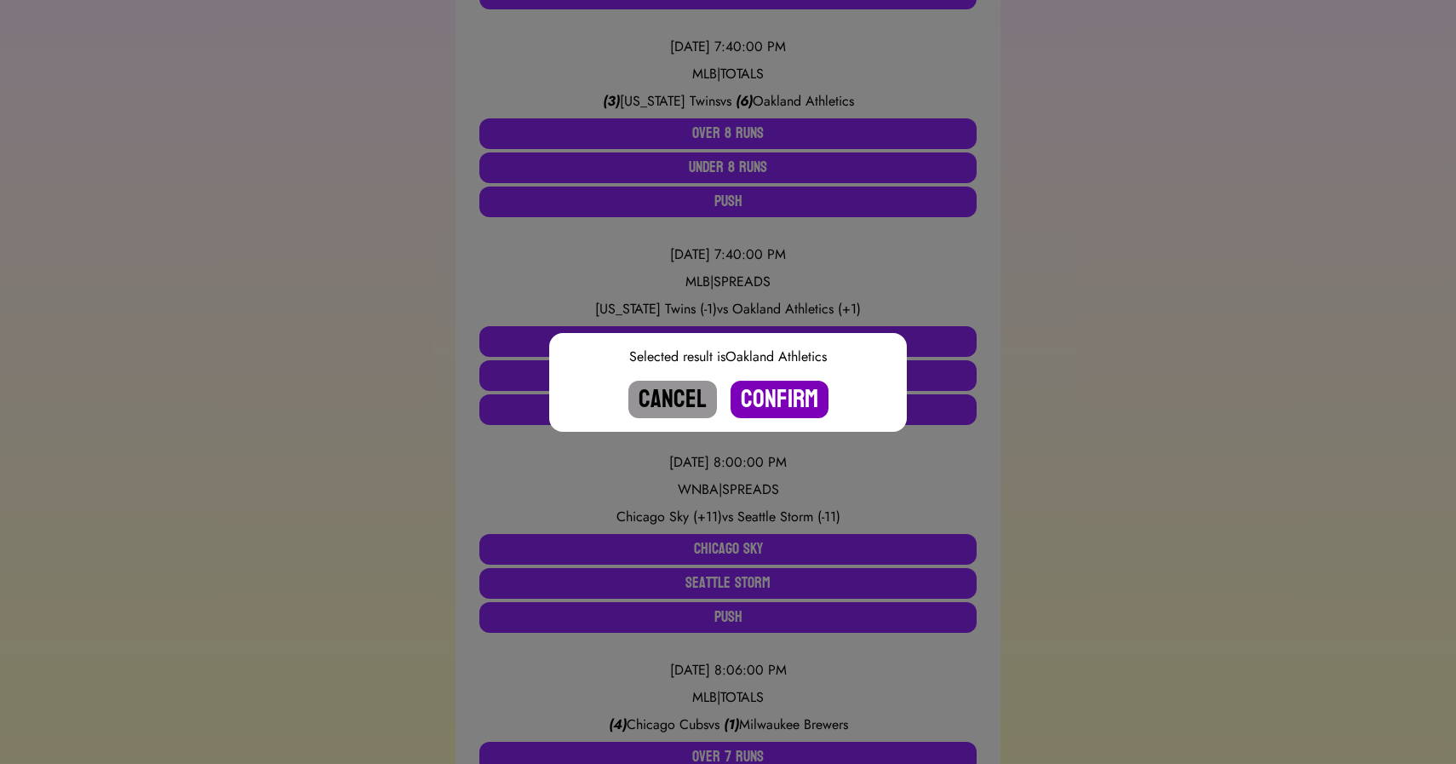
click at [777, 409] on button "Confirm" at bounding box center [780, 399] width 98 height 37
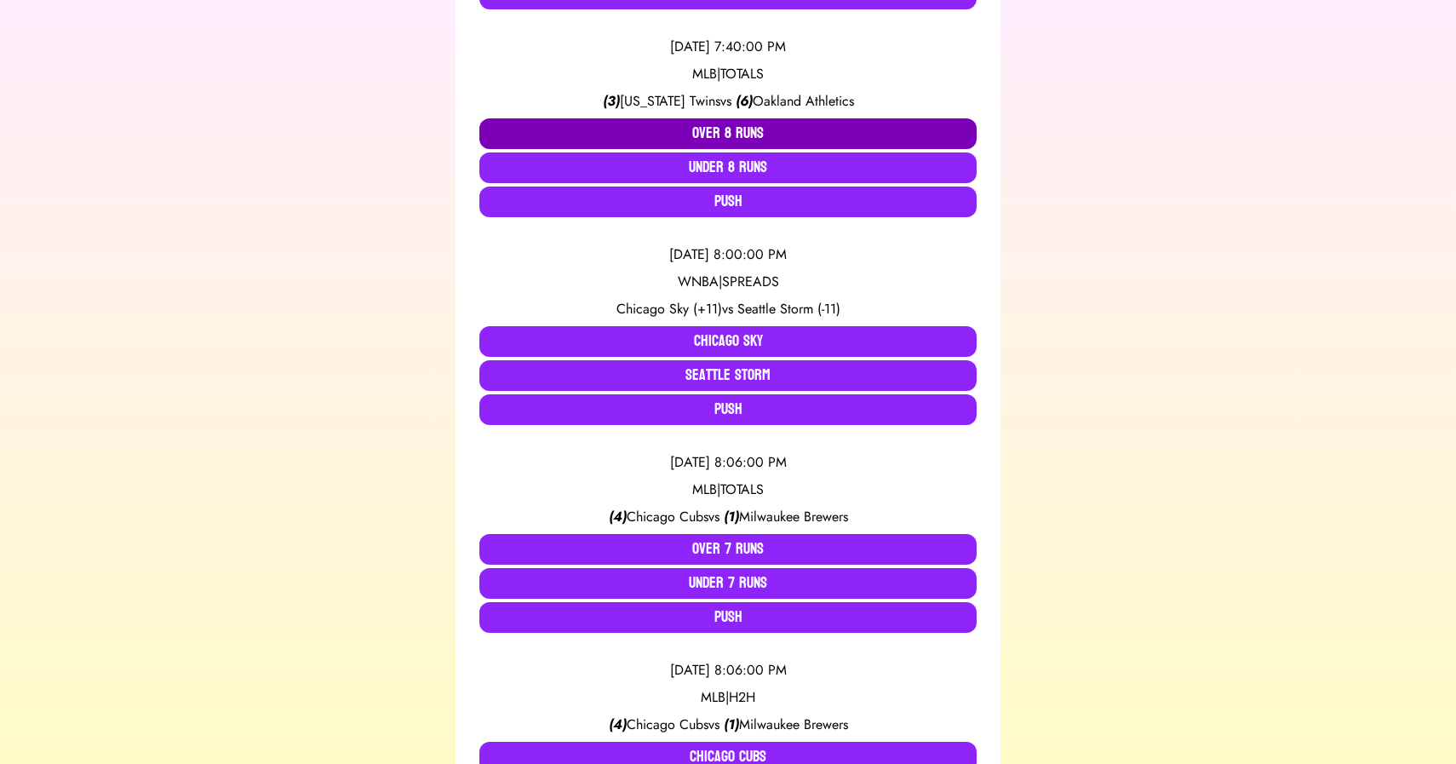
click at [751, 135] on button "Over 8 Runs" at bounding box center [727, 133] width 497 height 31
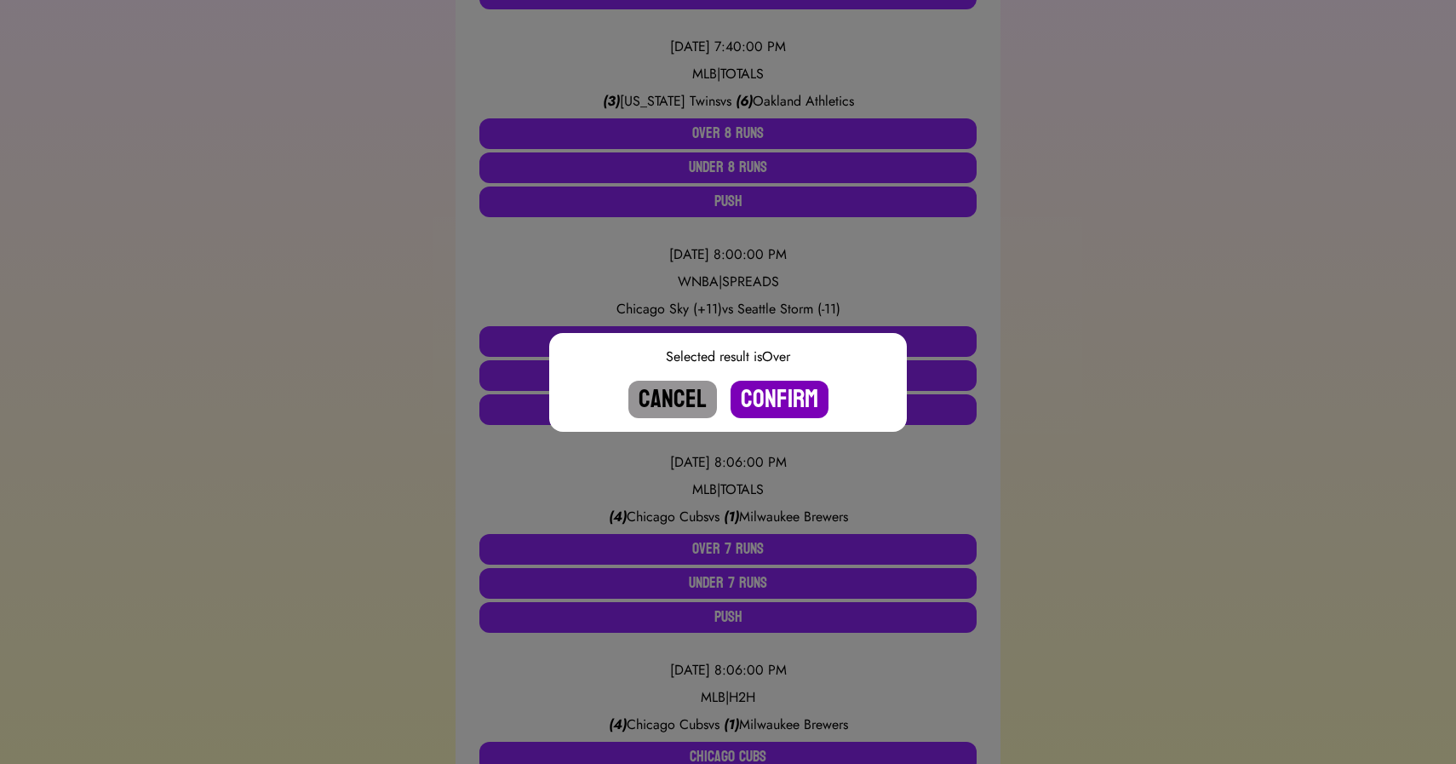
click at [786, 400] on button "Confirm" at bounding box center [780, 399] width 98 height 37
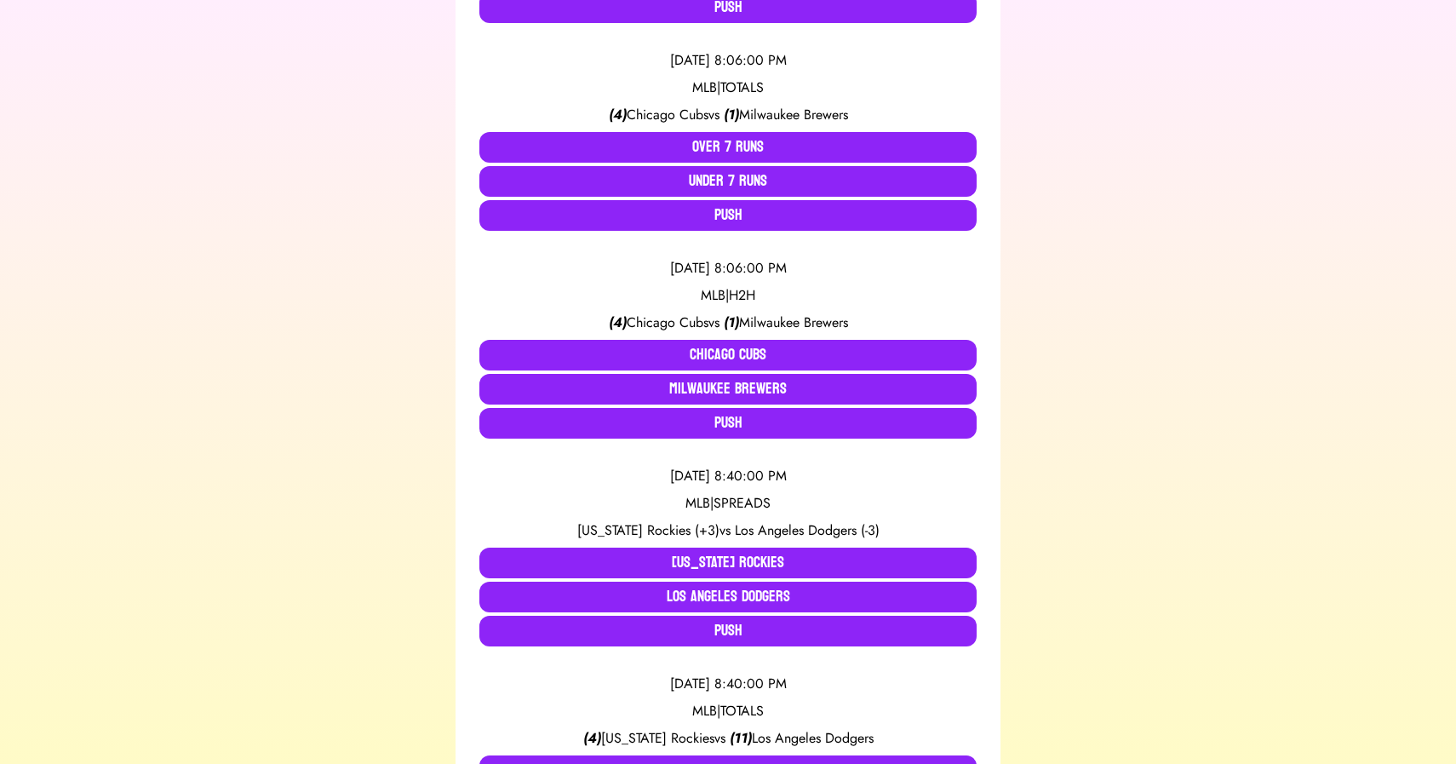
scroll to position [1397, 0]
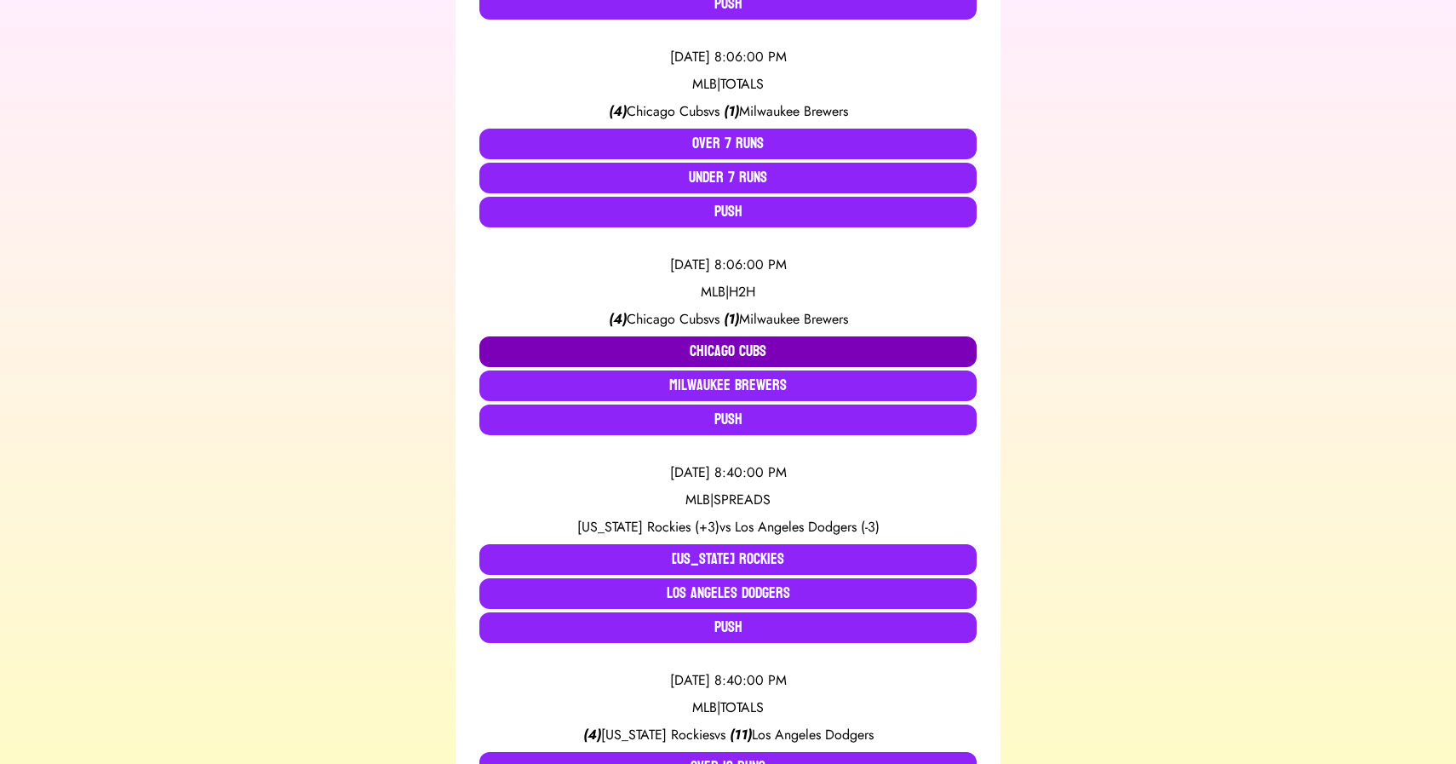
click at [628, 341] on button "Chicago Cubs" at bounding box center [727, 351] width 497 height 31
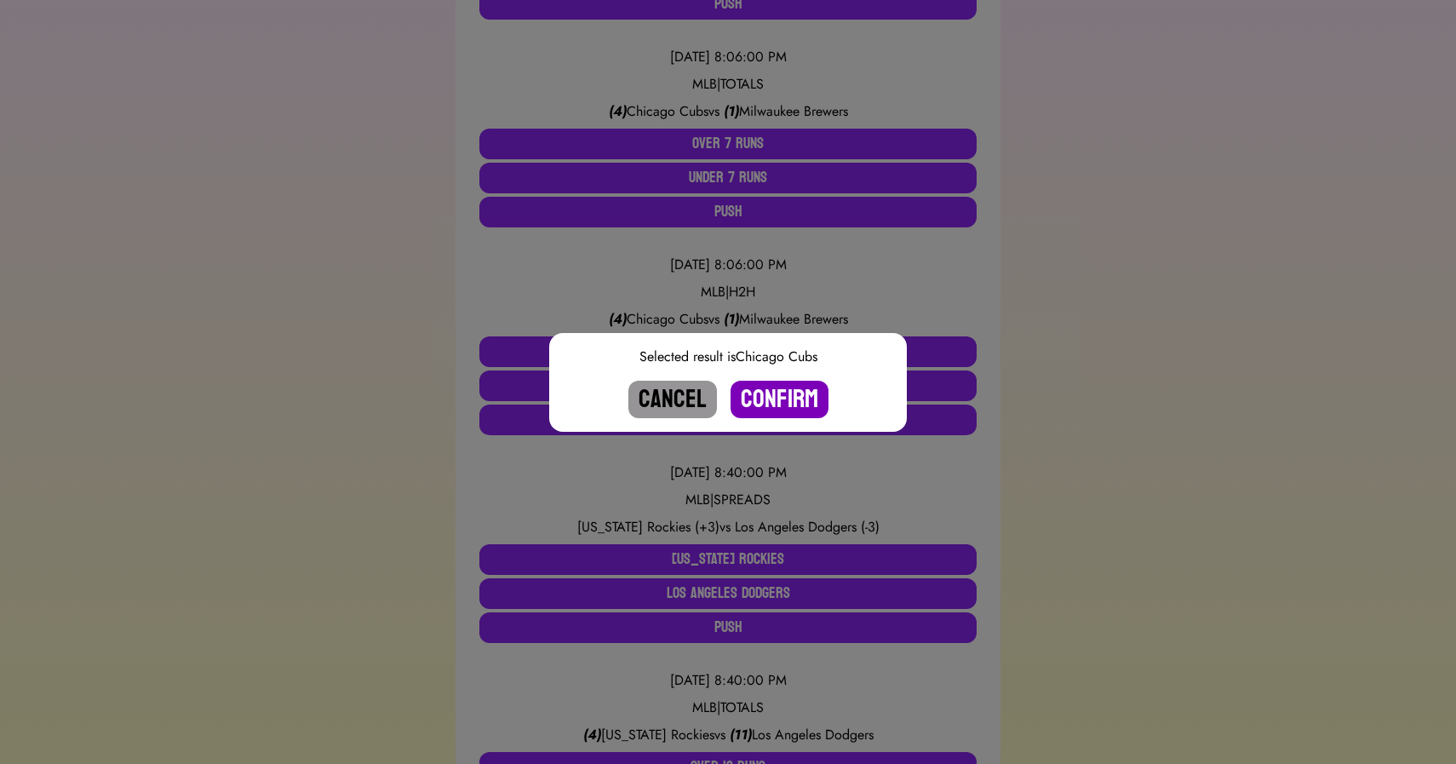
click at [776, 398] on button "Confirm" at bounding box center [780, 399] width 98 height 37
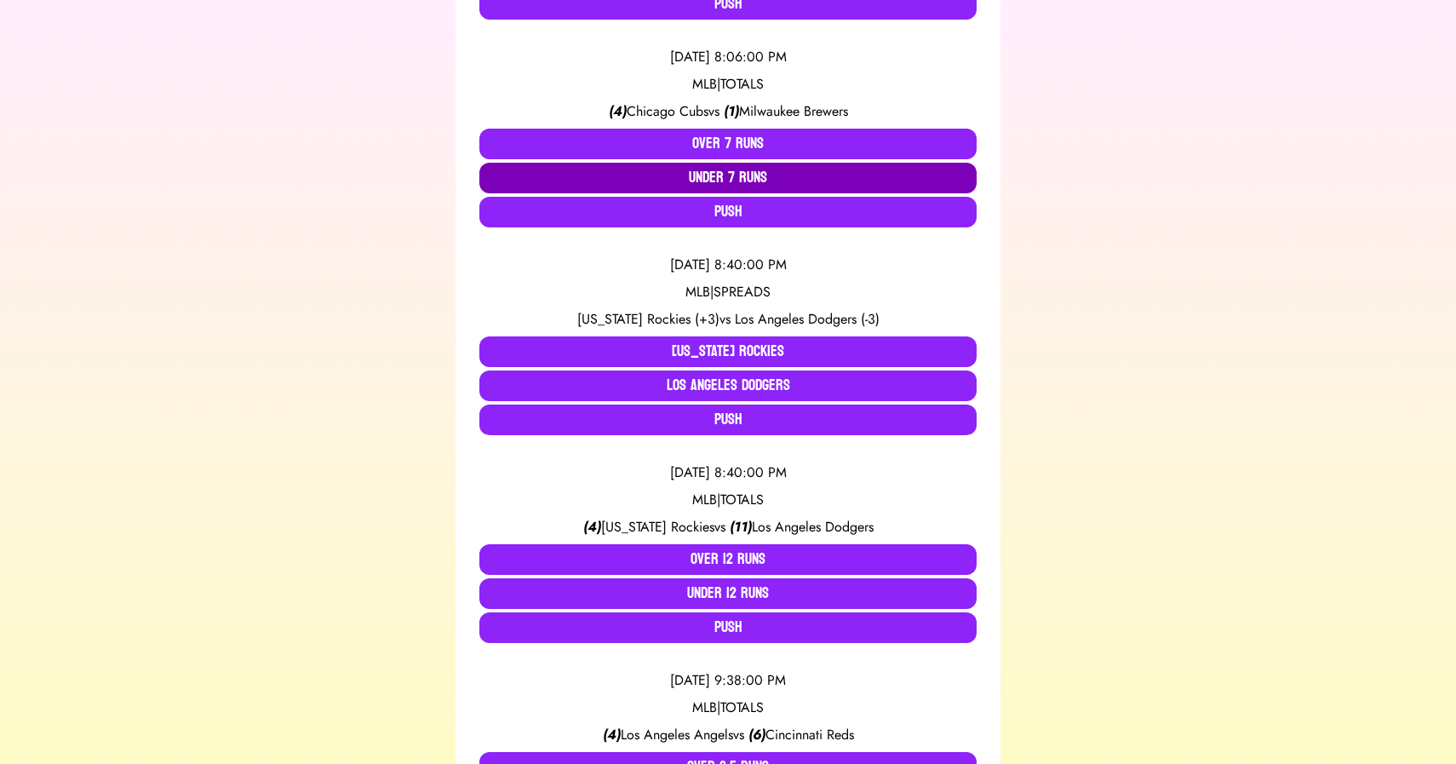
click at [727, 170] on button "Under 7 Runs" at bounding box center [727, 178] width 497 height 31
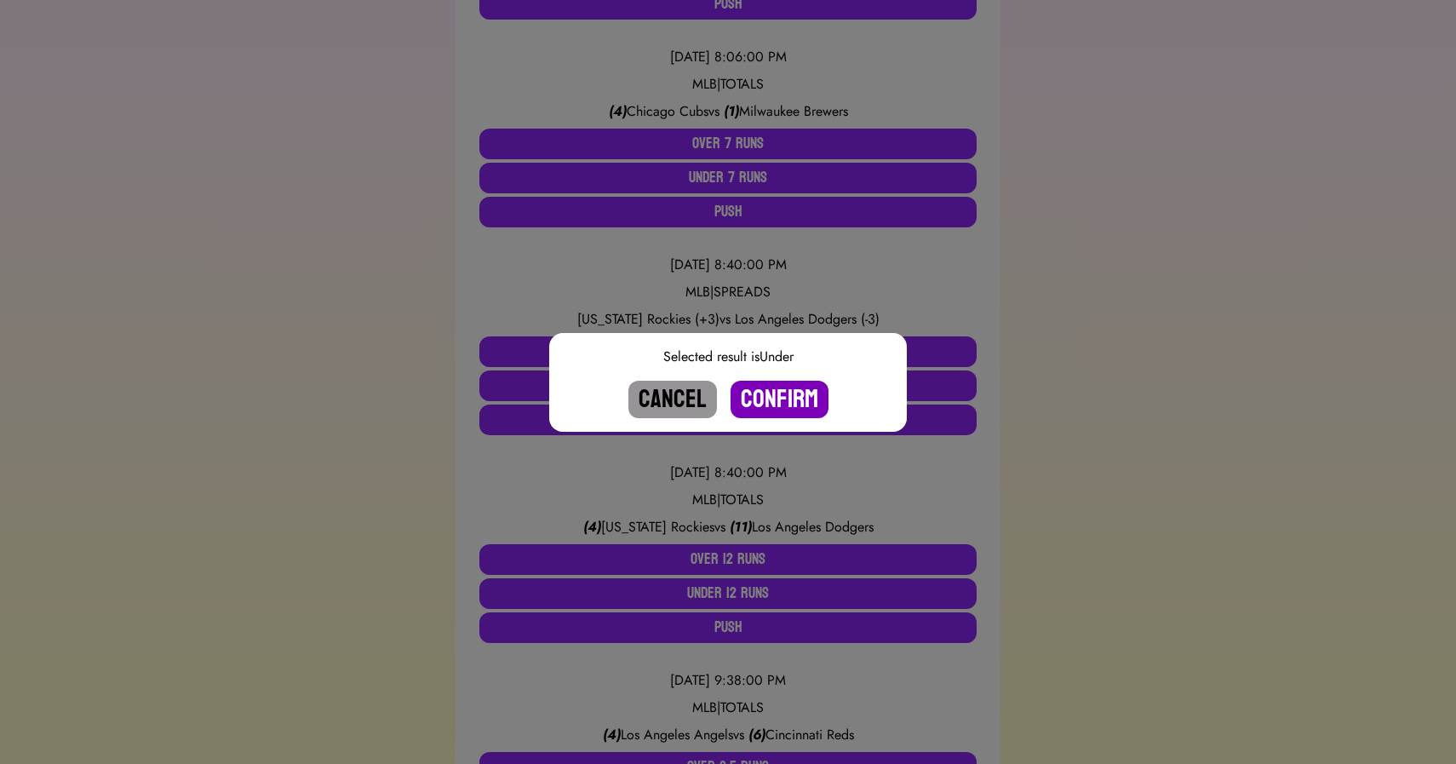
click at [768, 406] on button "Confirm" at bounding box center [780, 399] width 98 height 37
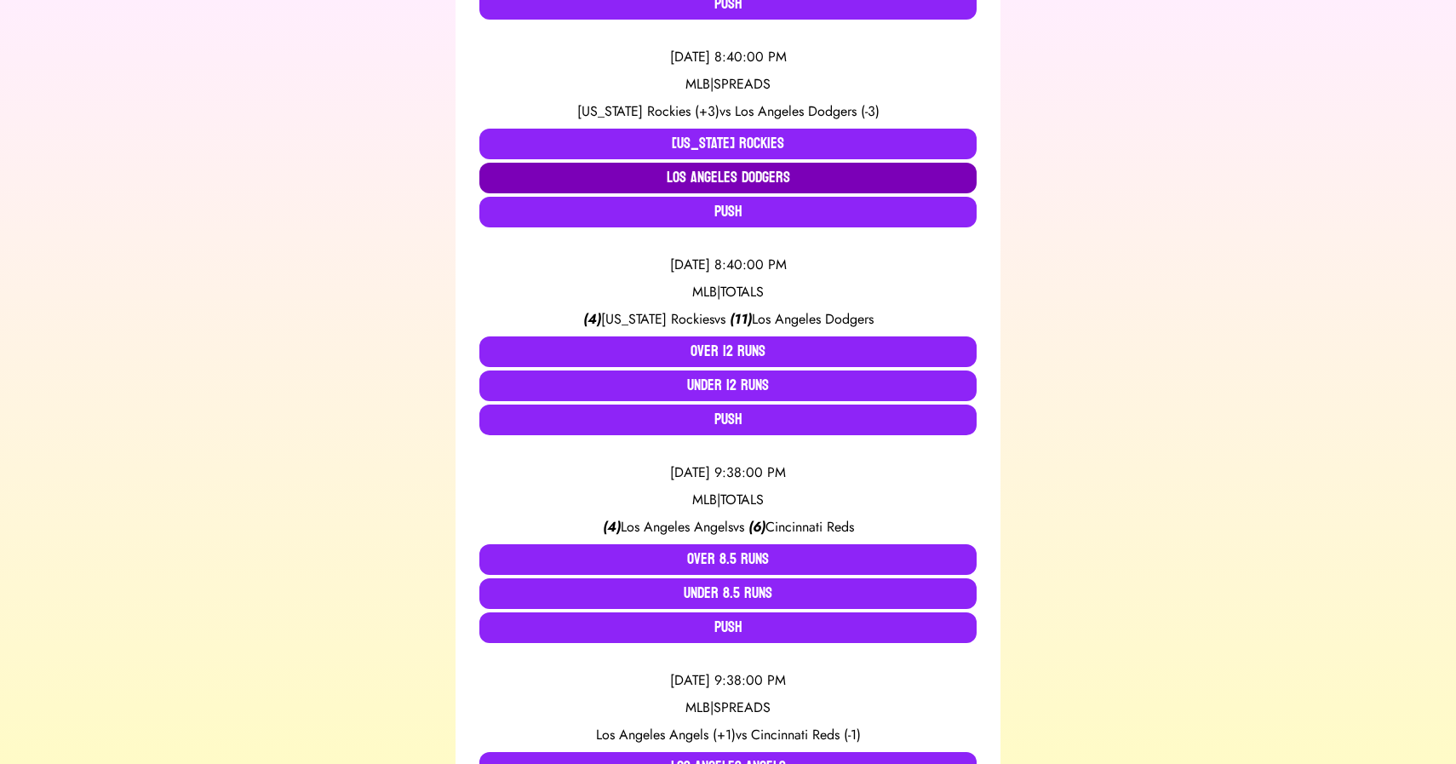
click at [728, 181] on button "Los Angeles Dodgers" at bounding box center [727, 178] width 497 height 31
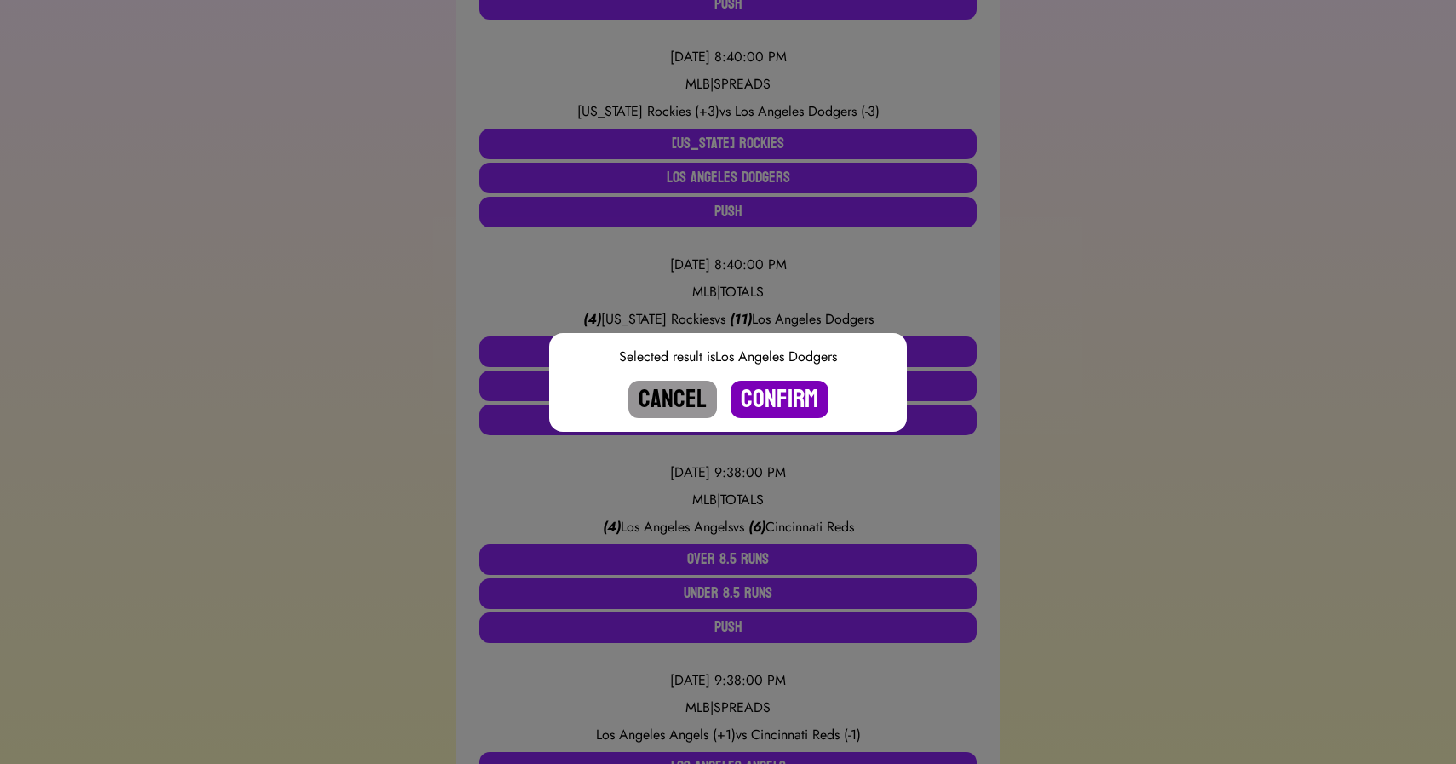
click at [789, 397] on button "Confirm" at bounding box center [780, 399] width 98 height 37
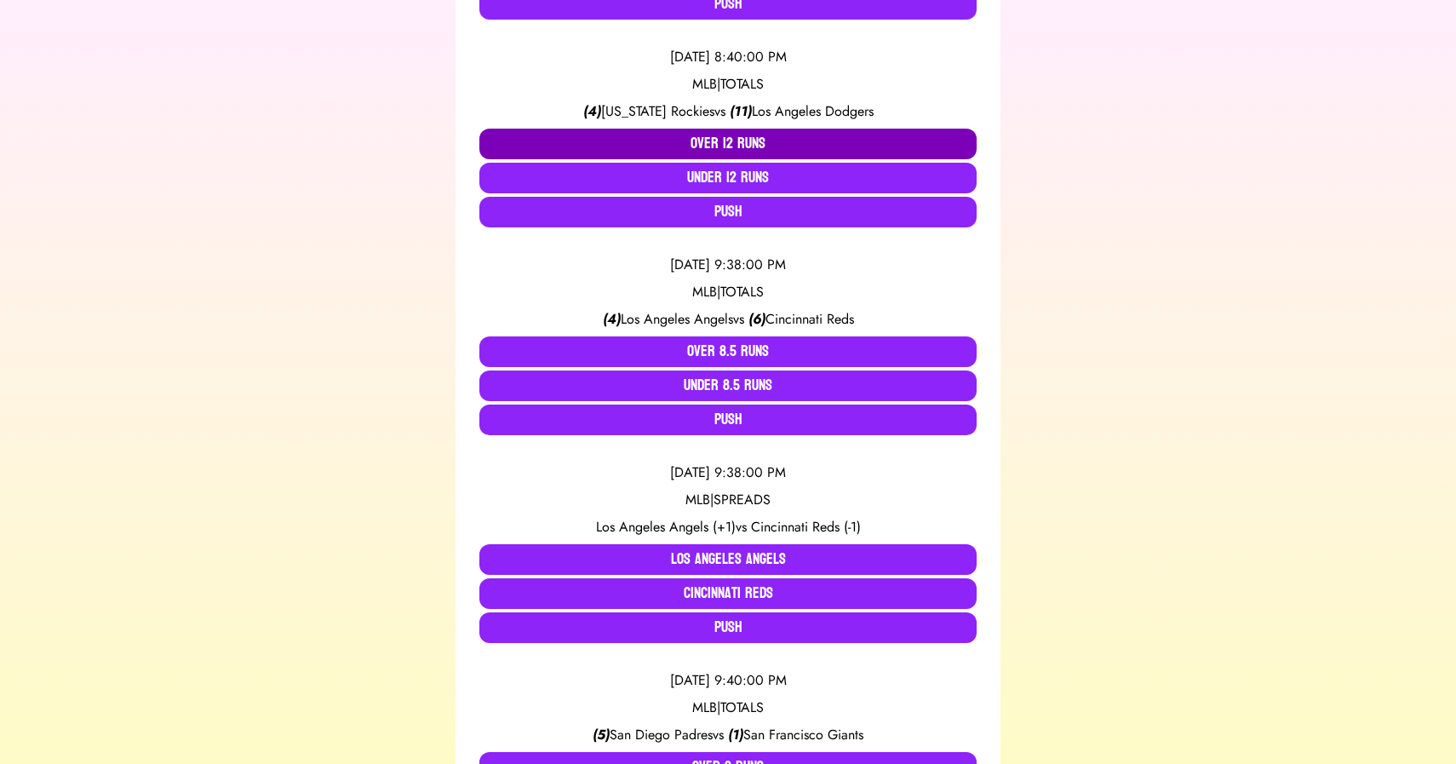
click at [732, 141] on button "Over 12 Runs" at bounding box center [727, 144] width 497 height 31
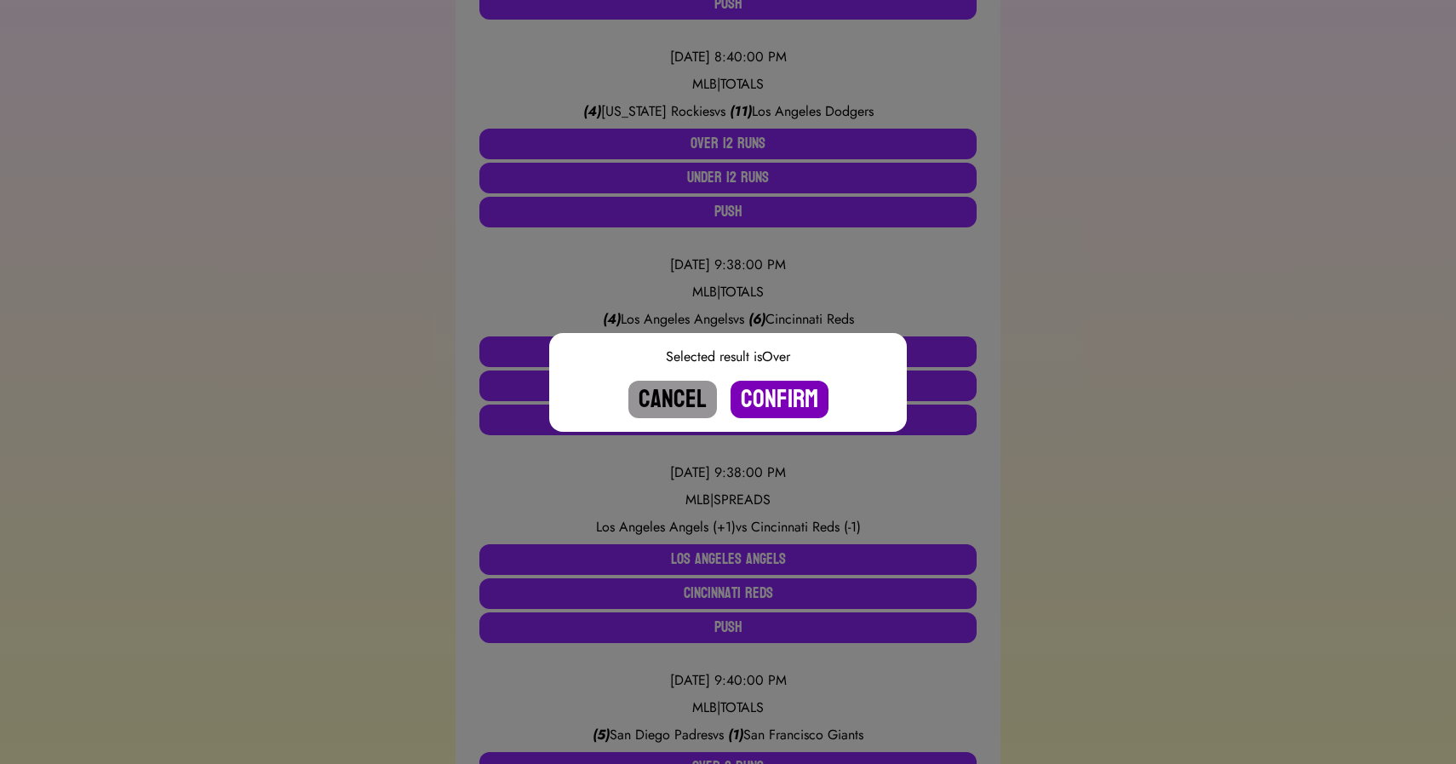
click at [769, 396] on button "Confirm" at bounding box center [780, 399] width 98 height 37
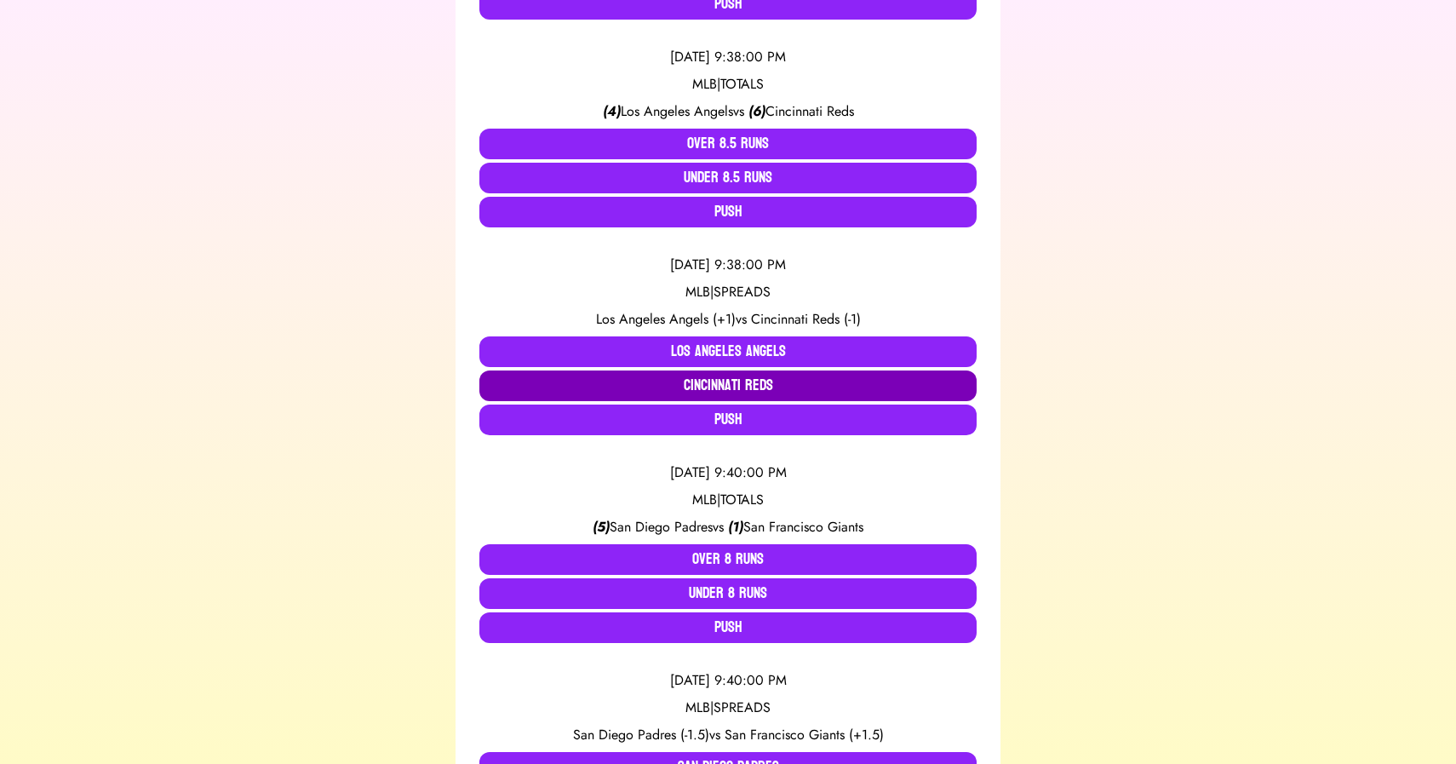
click at [720, 377] on button "Cincinnati Reds" at bounding box center [727, 385] width 497 height 31
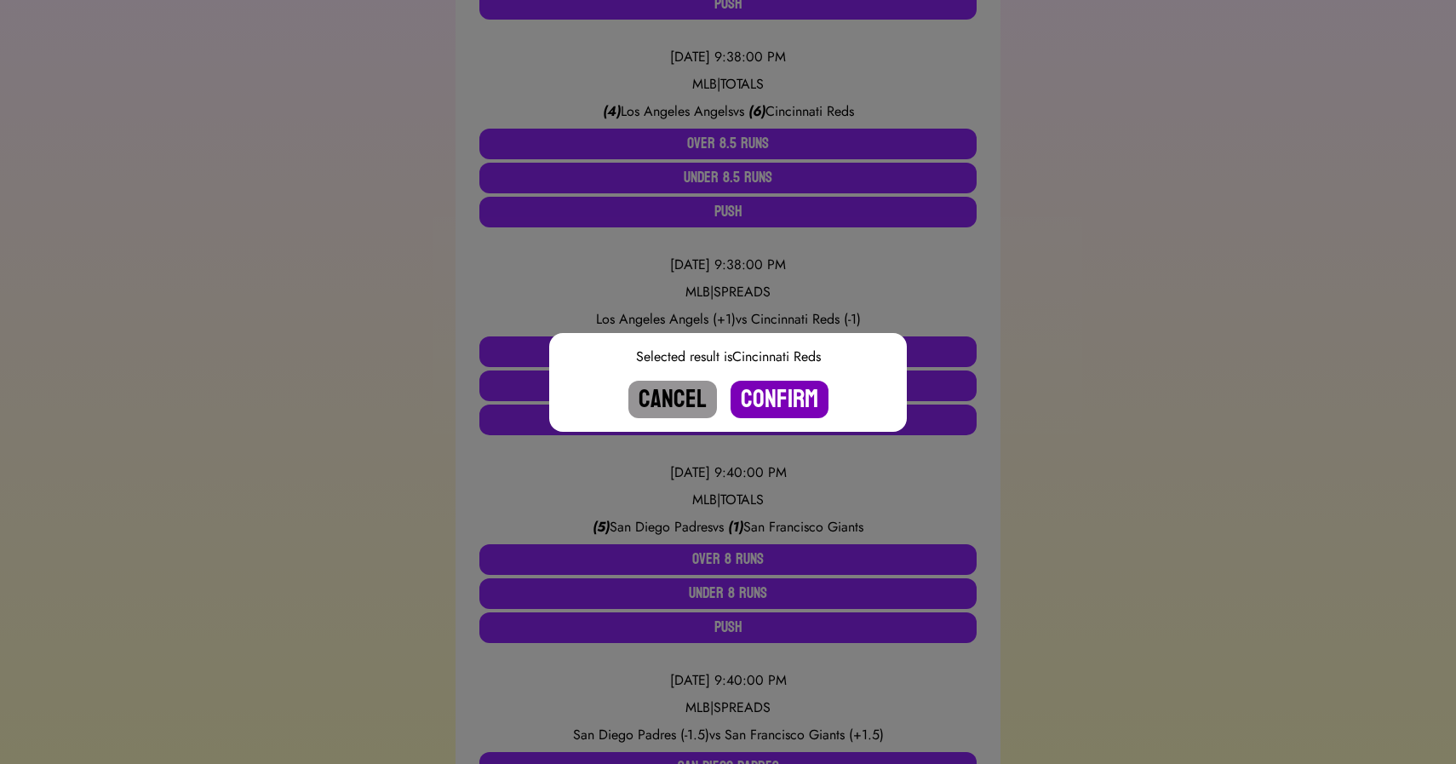
click at [764, 394] on button "Confirm" at bounding box center [780, 399] width 98 height 37
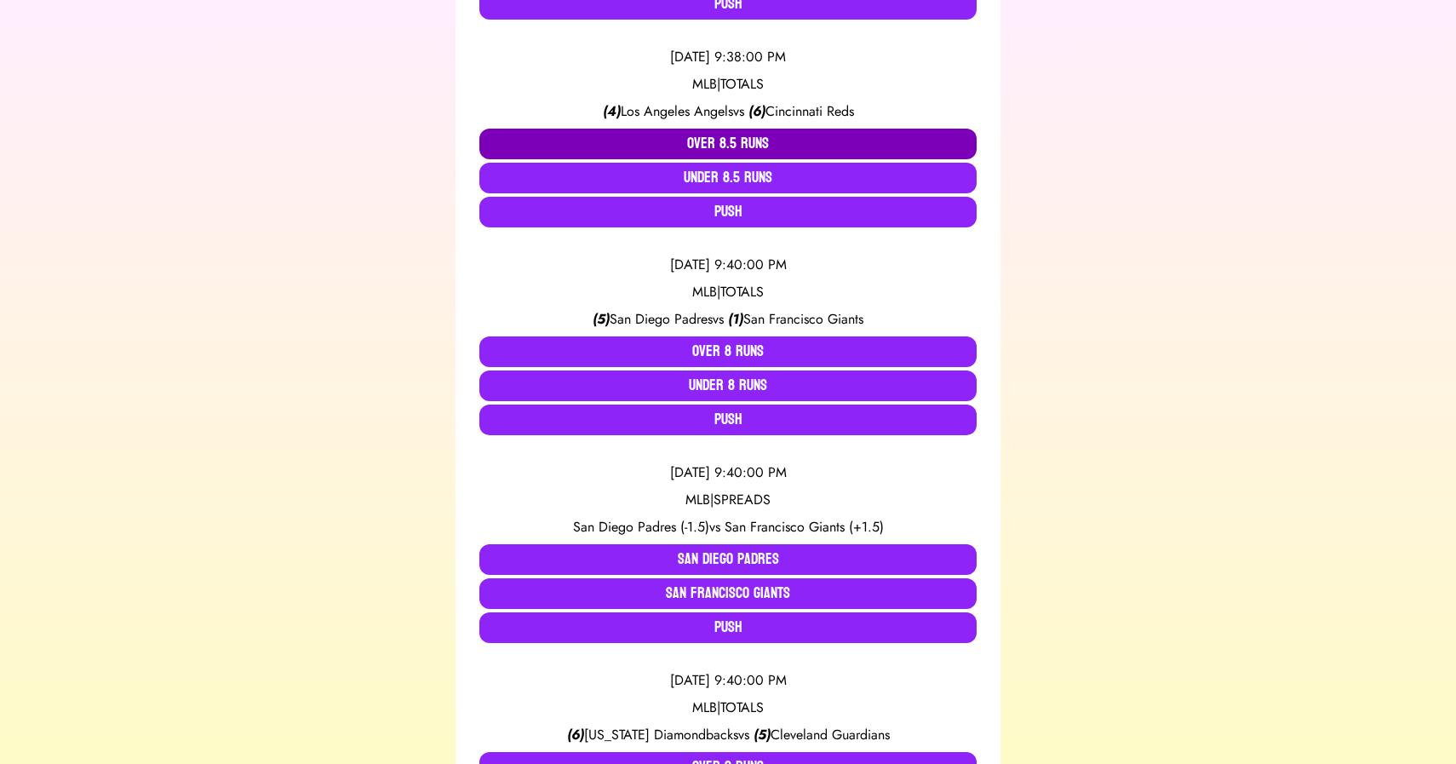
click at [719, 144] on button "Over 8.5 Runs" at bounding box center [727, 144] width 497 height 31
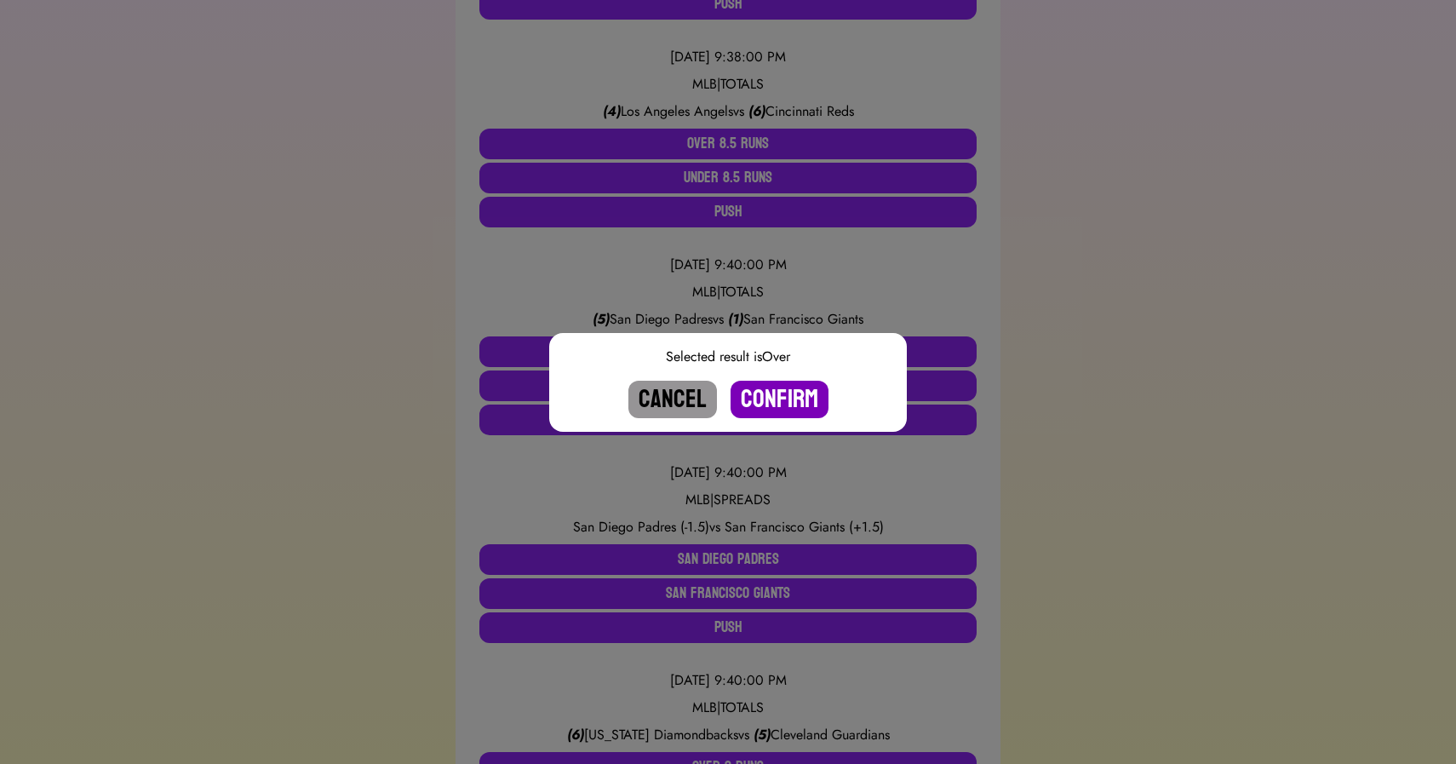
click at [772, 399] on button "Confirm" at bounding box center [780, 399] width 98 height 37
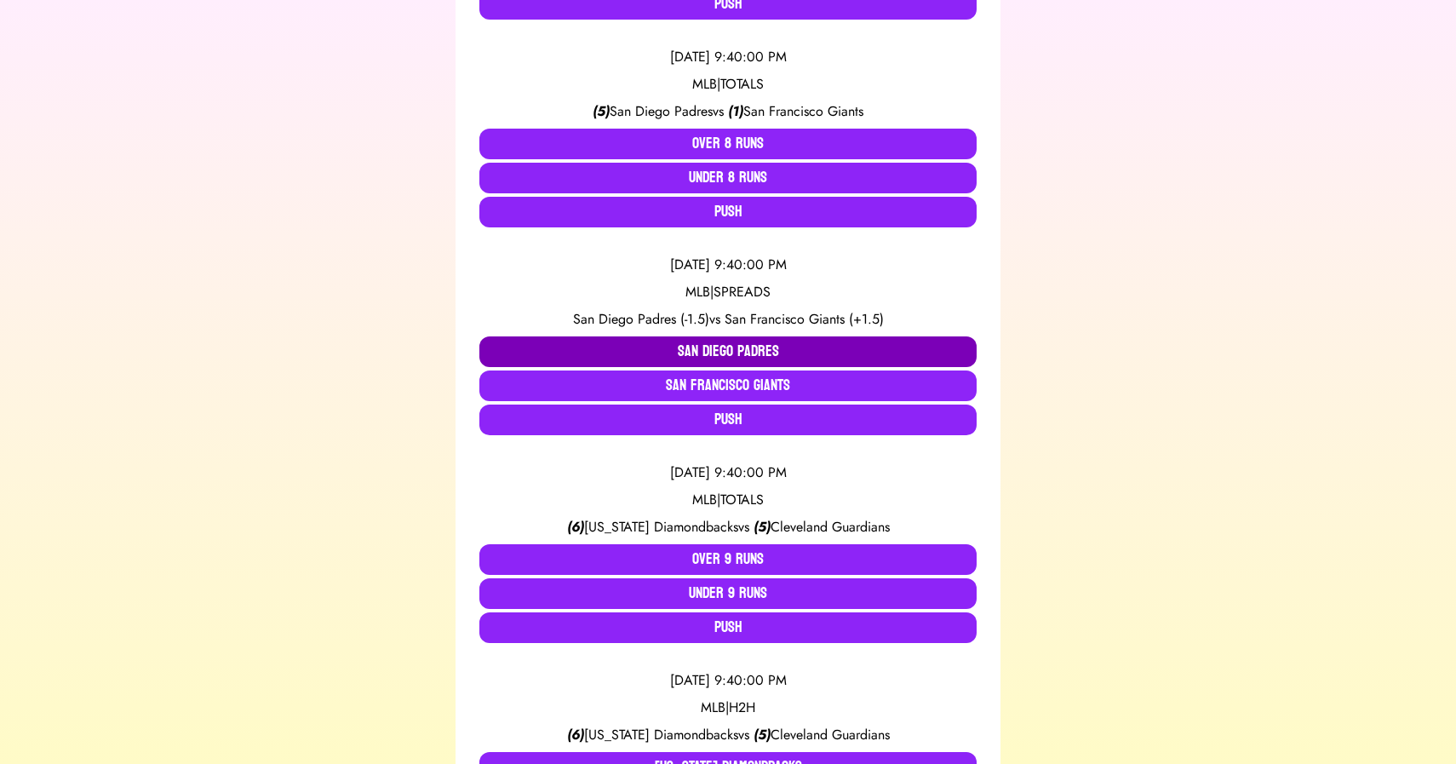
click at [692, 353] on button "San Diego Padres" at bounding box center [727, 351] width 497 height 31
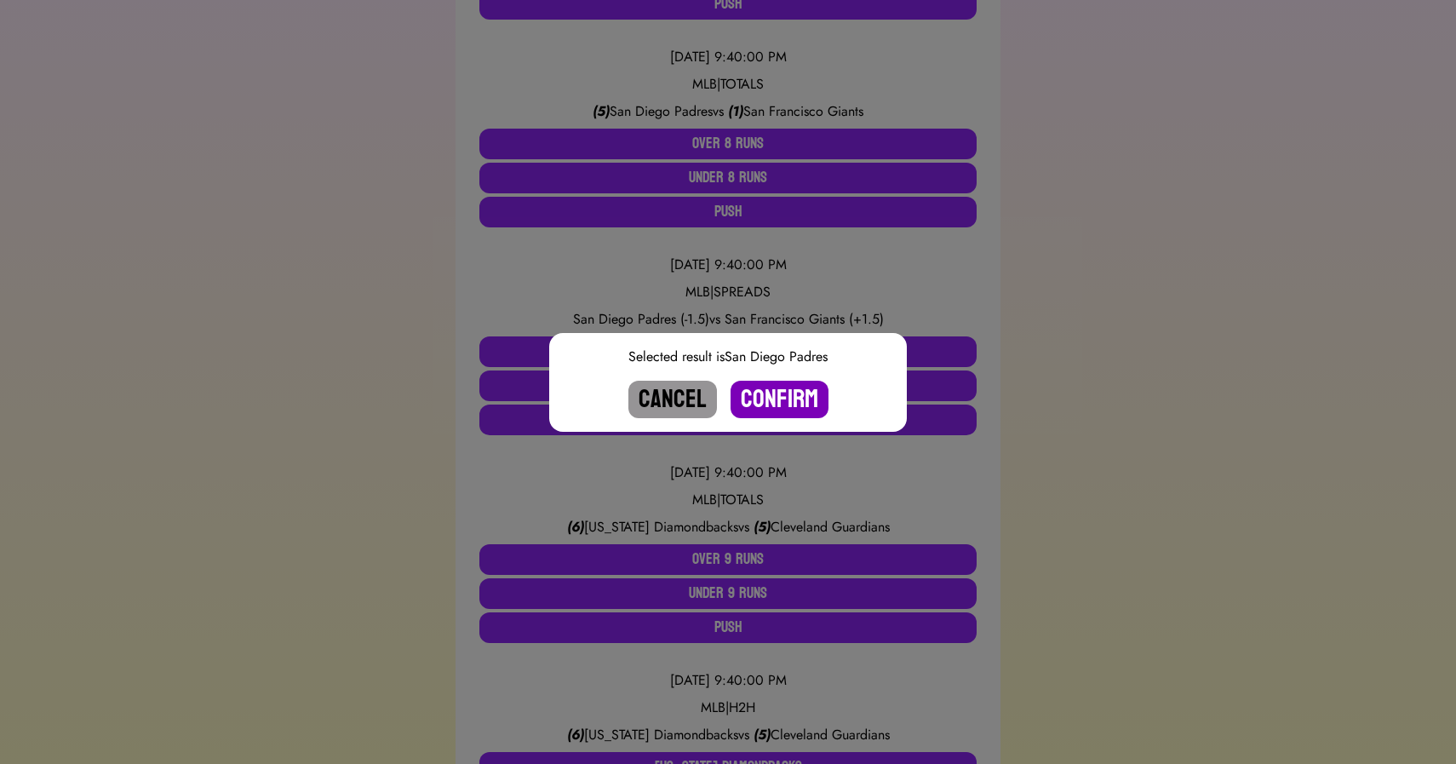
click at [783, 398] on button "Confirm" at bounding box center [780, 399] width 98 height 37
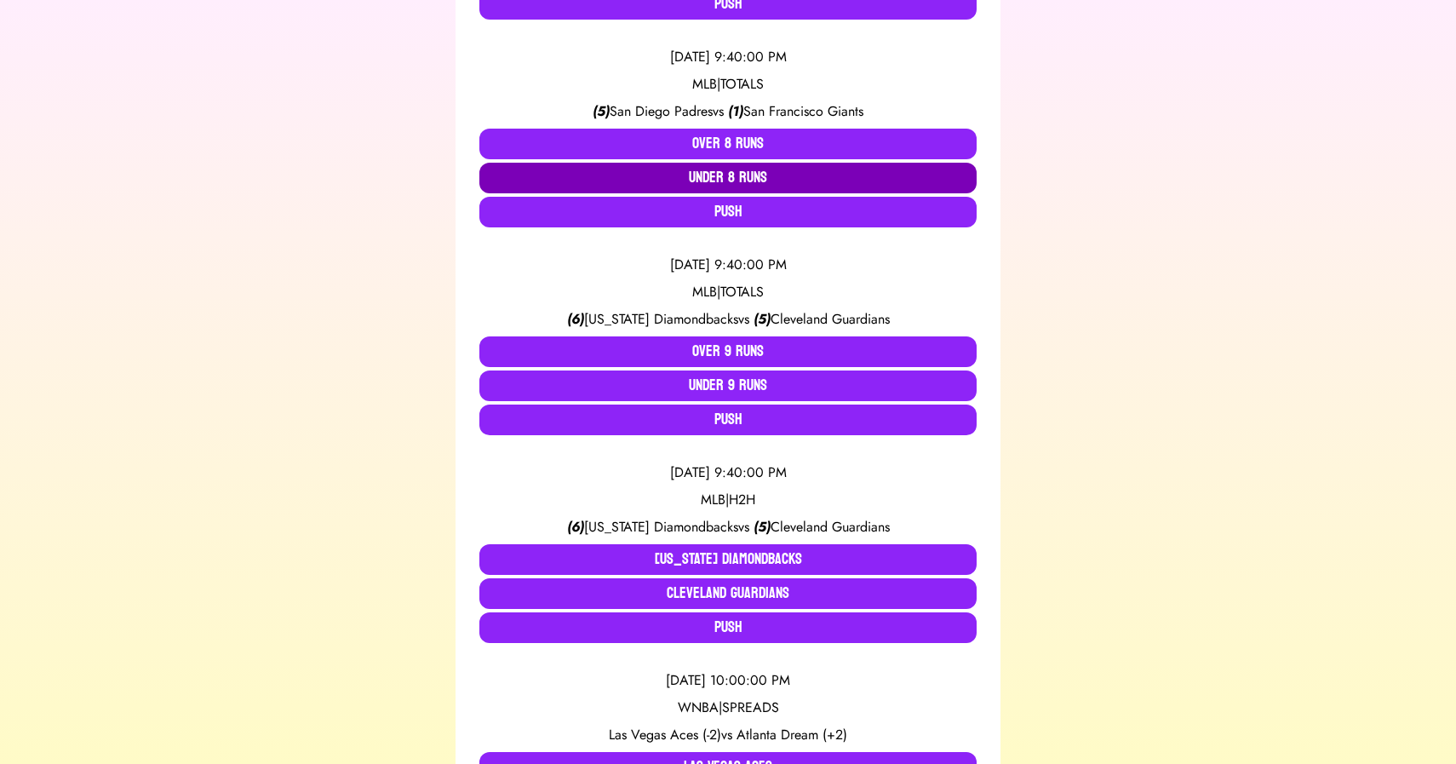
click at [714, 182] on button "Under 8 Runs" at bounding box center [727, 178] width 497 height 31
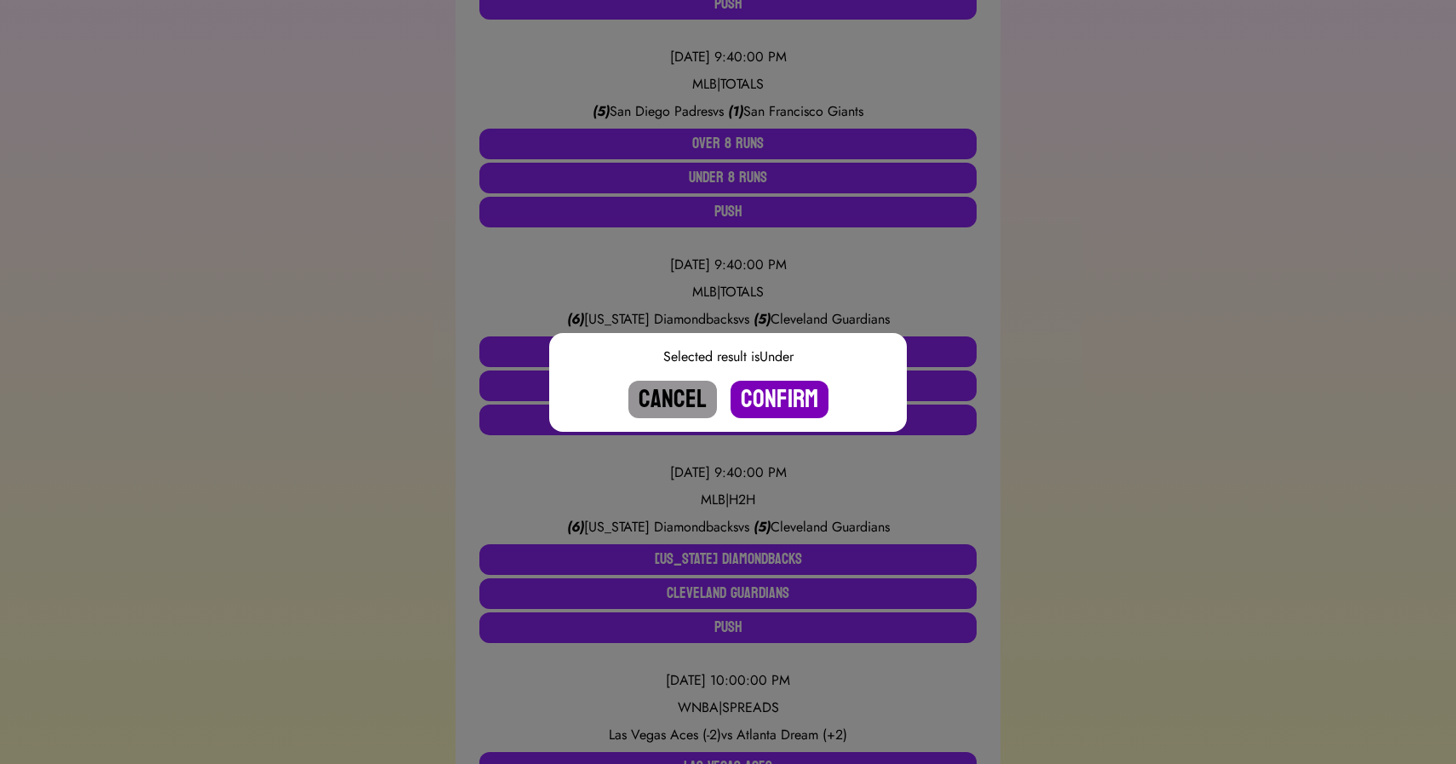
click at [779, 398] on button "Confirm" at bounding box center [780, 399] width 98 height 37
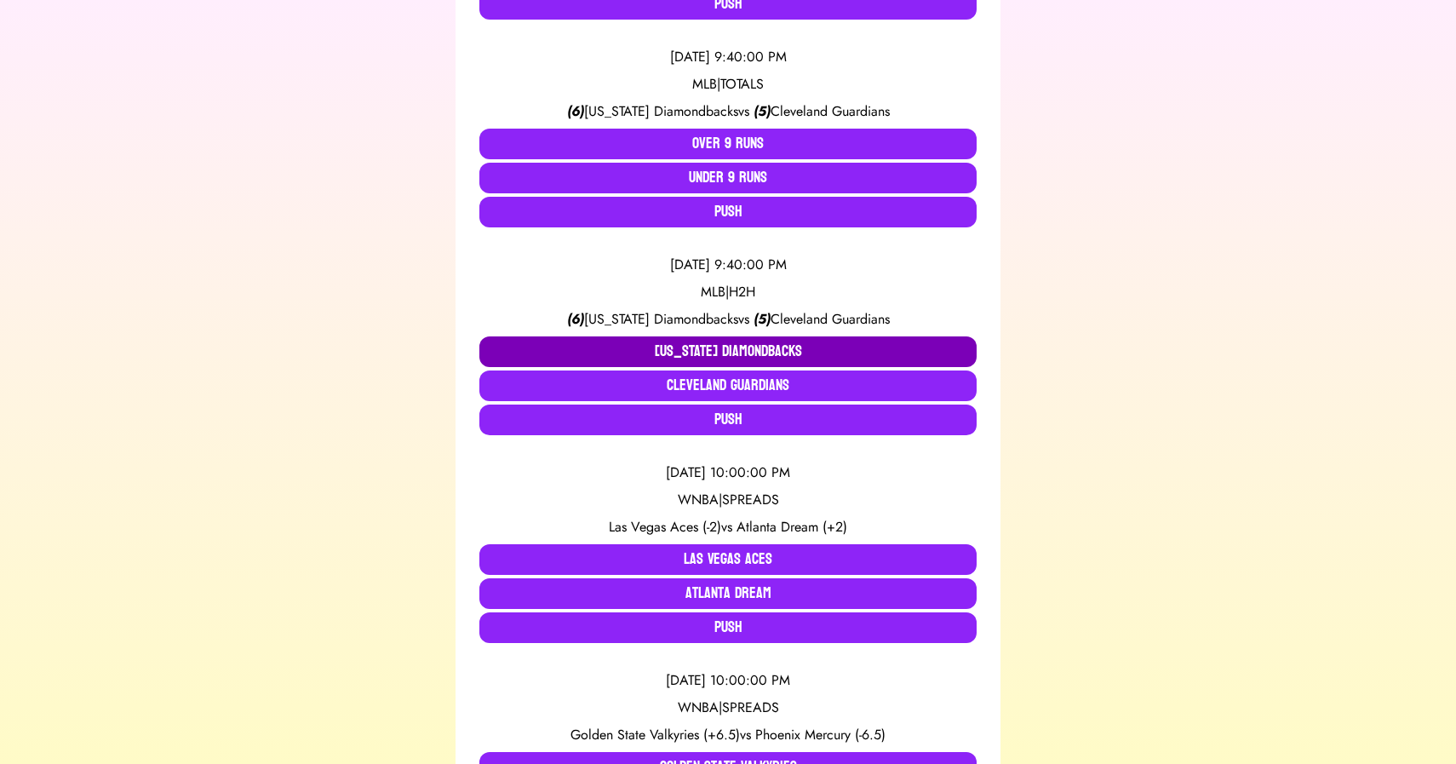
click at [708, 343] on button "[US_STATE] Diamondbacks" at bounding box center [727, 351] width 497 height 31
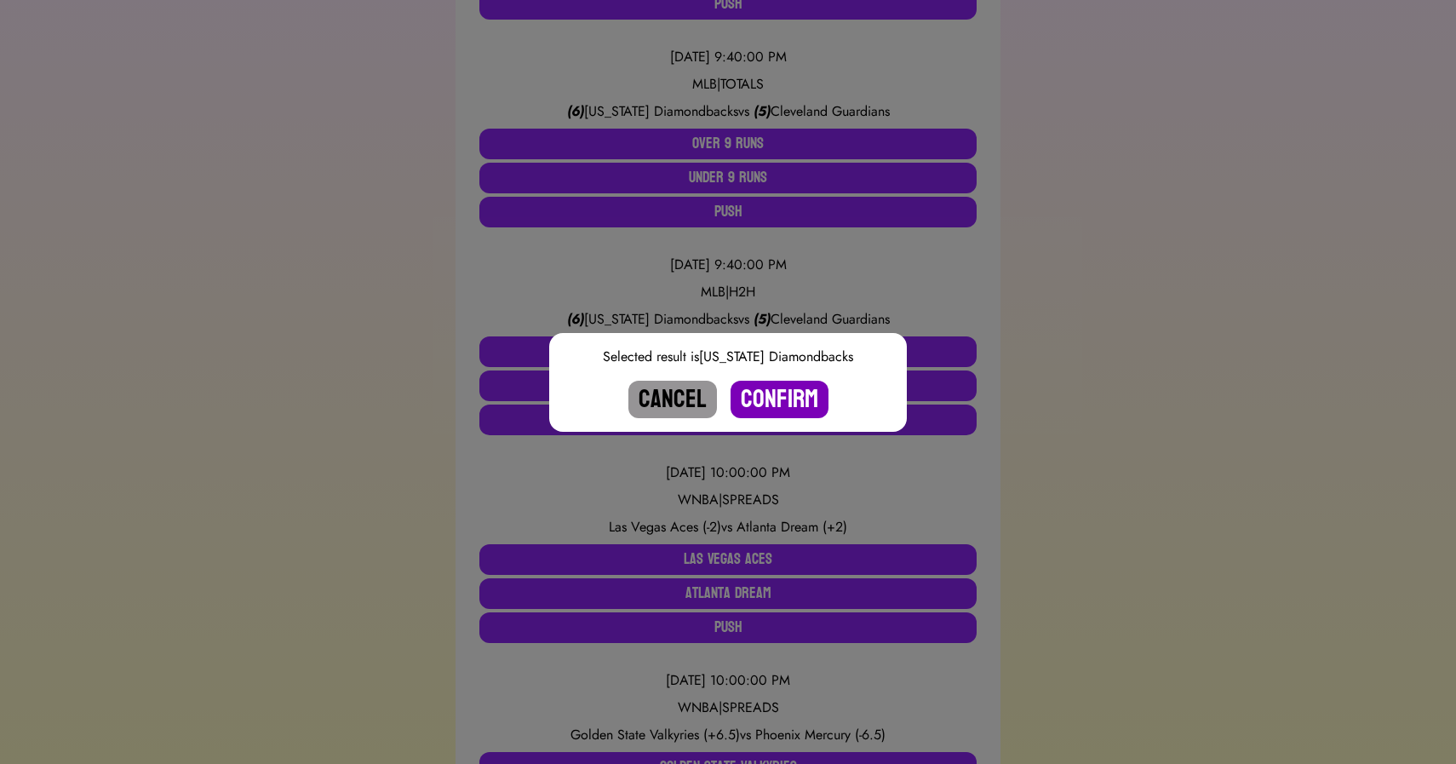
click at [771, 387] on button "Confirm" at bounding box center [780, 399] width 98 height 37
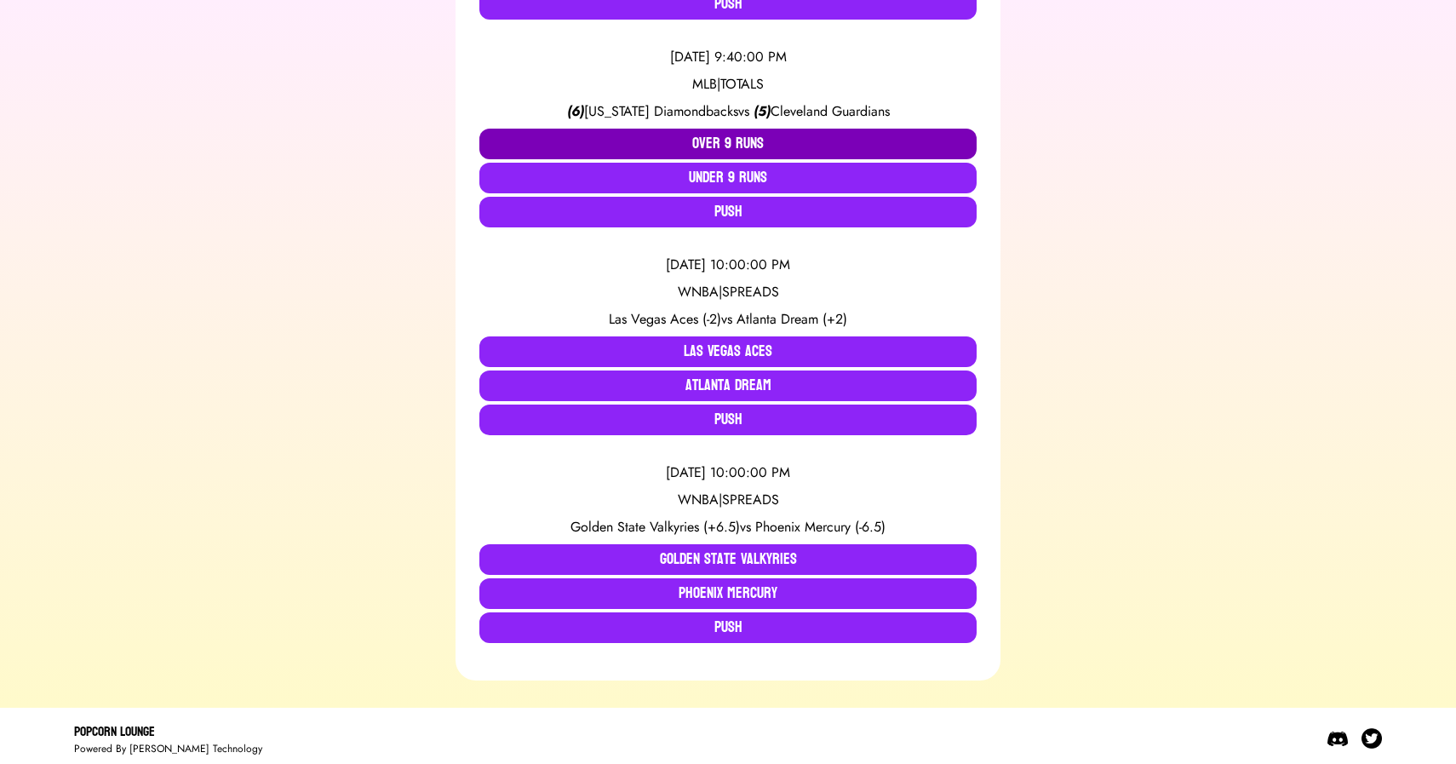
click at [714, 152] on button "Over 9 Runs" at bounding box center [727, 144] width 497 height 31
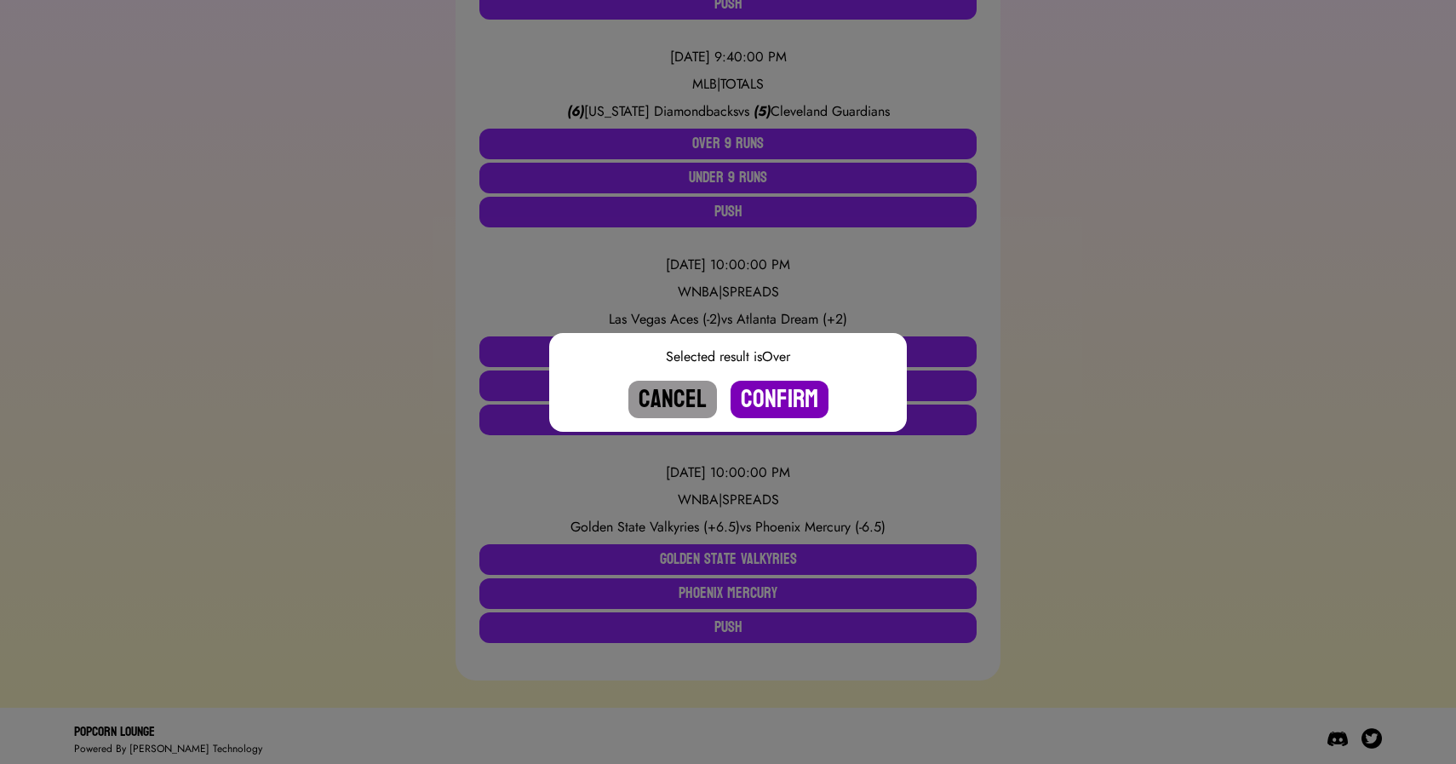
click at [777, 404] on button "Confirm" at bounding box center [780, 399] width 98 height 37
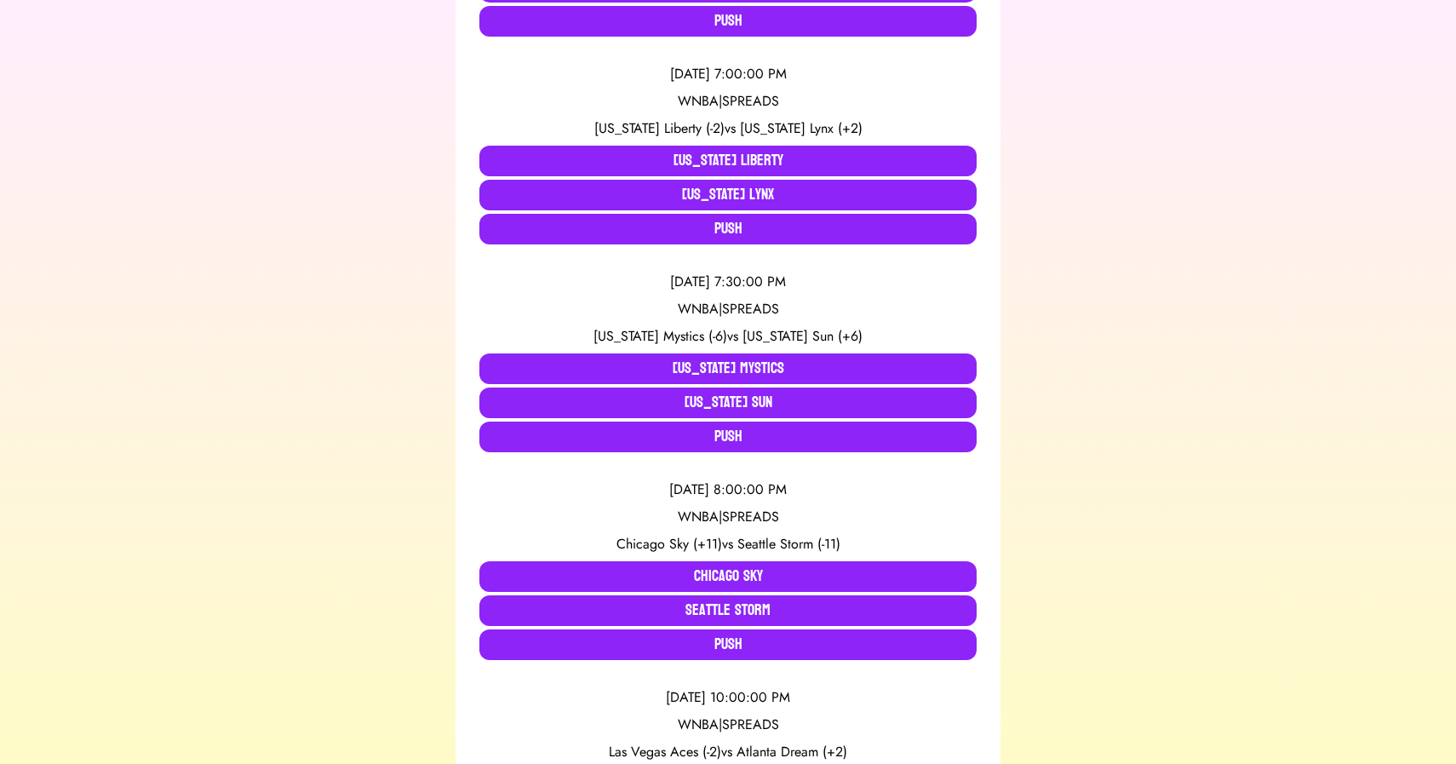
scroll to position [756, 0]
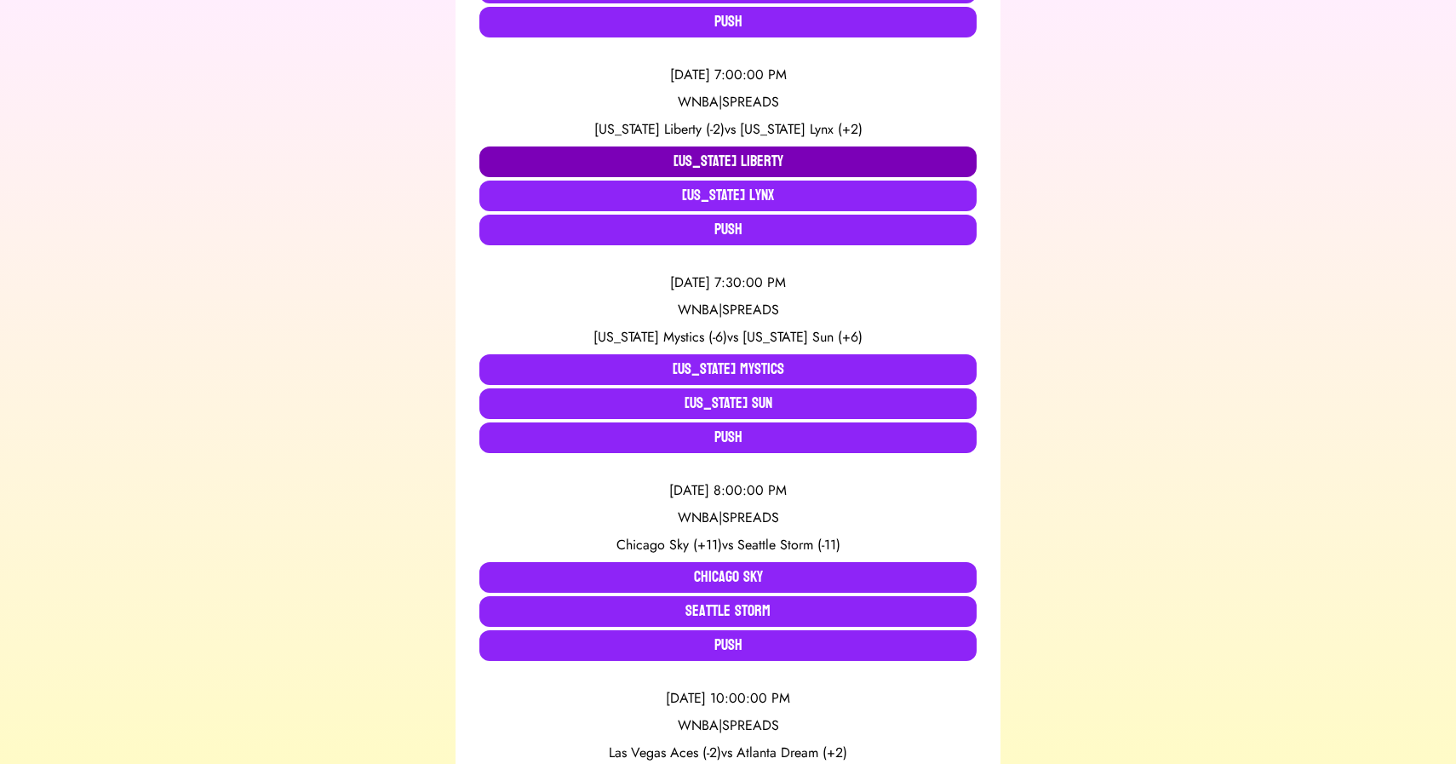
click at [641, 158] on button "[US_STATE] Liberty" at bounding box center [727, 161] width 497 height 31
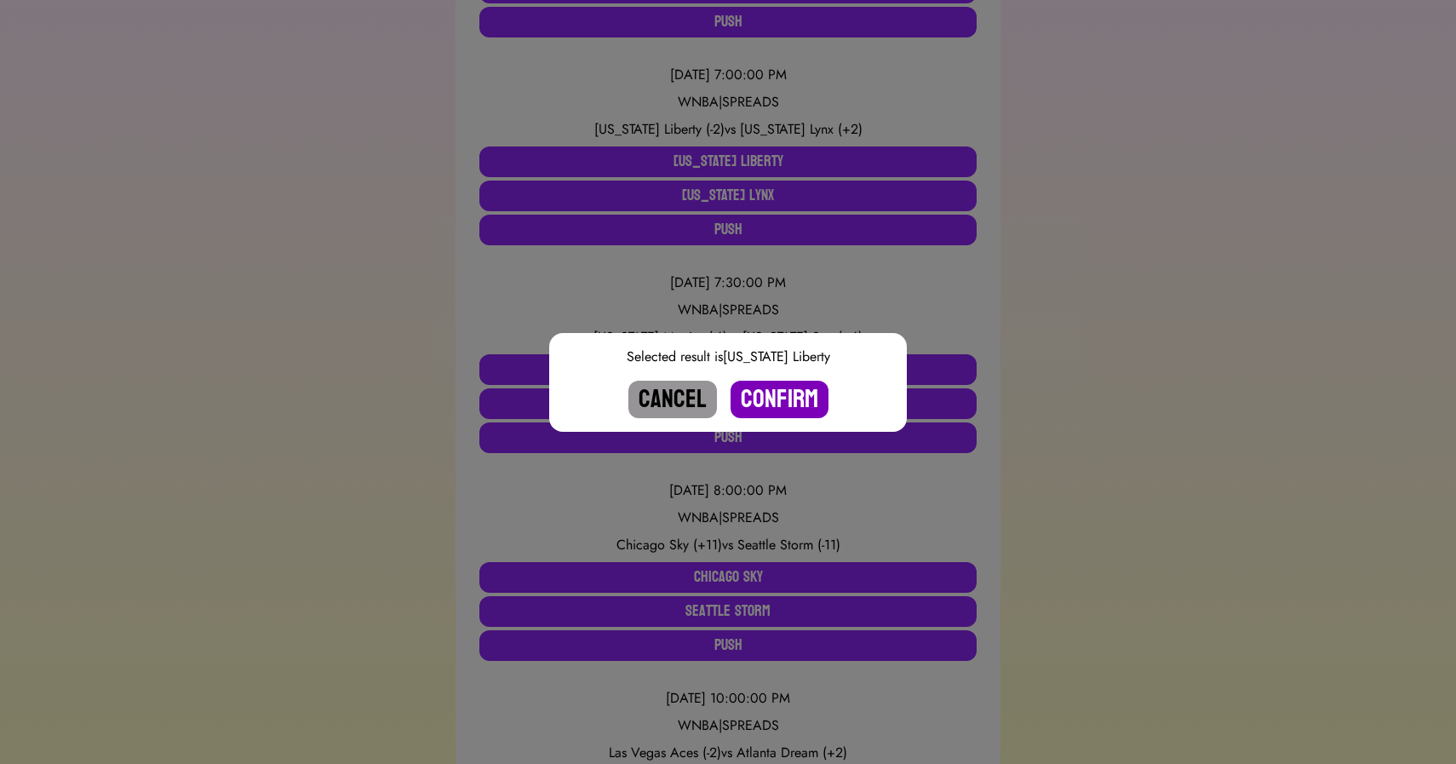
click at [769, 398] on button "Confirm" at bounding box center [780, 399] width 98 height 37
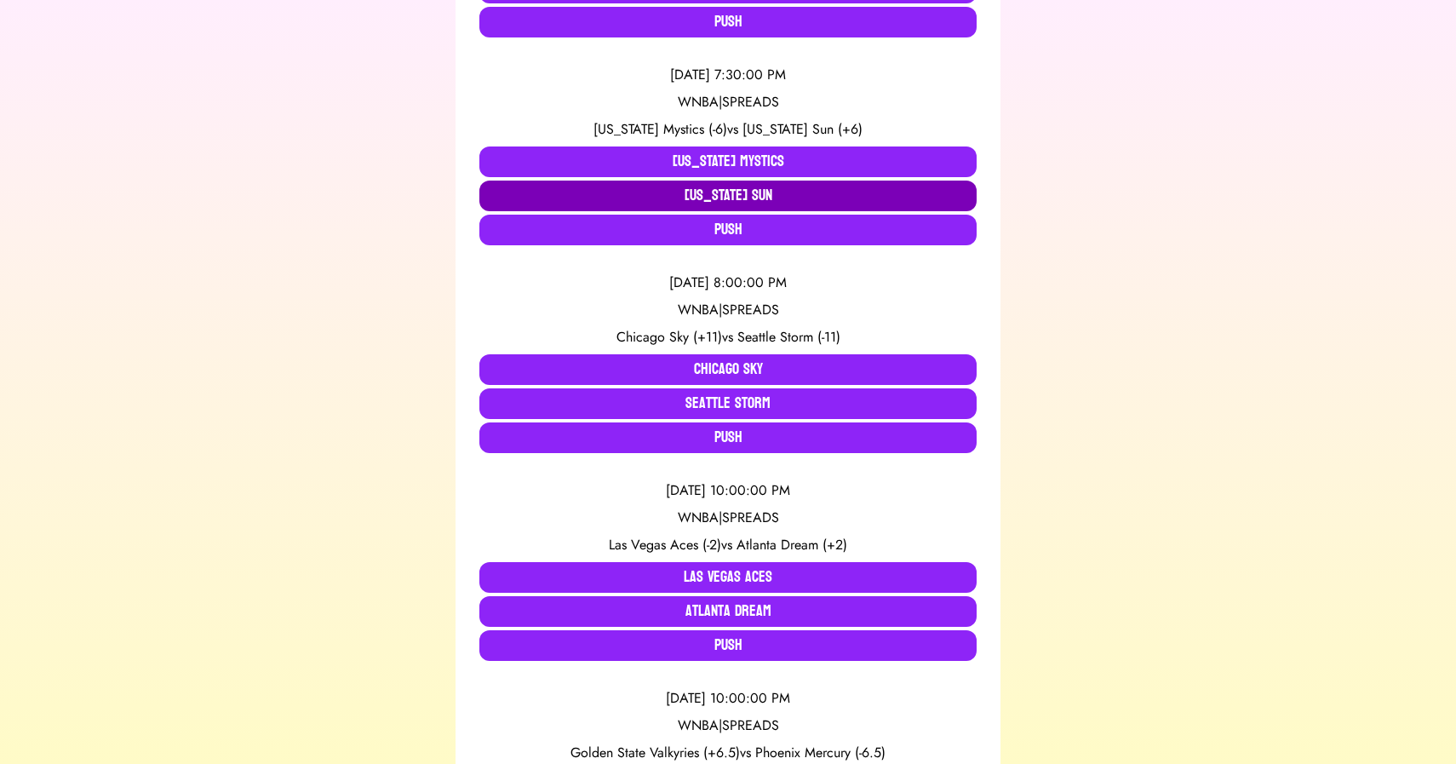
click at [732, 201] on button "[US_STATE] Sun" at bounding box center [727, 196] width 497 height 31
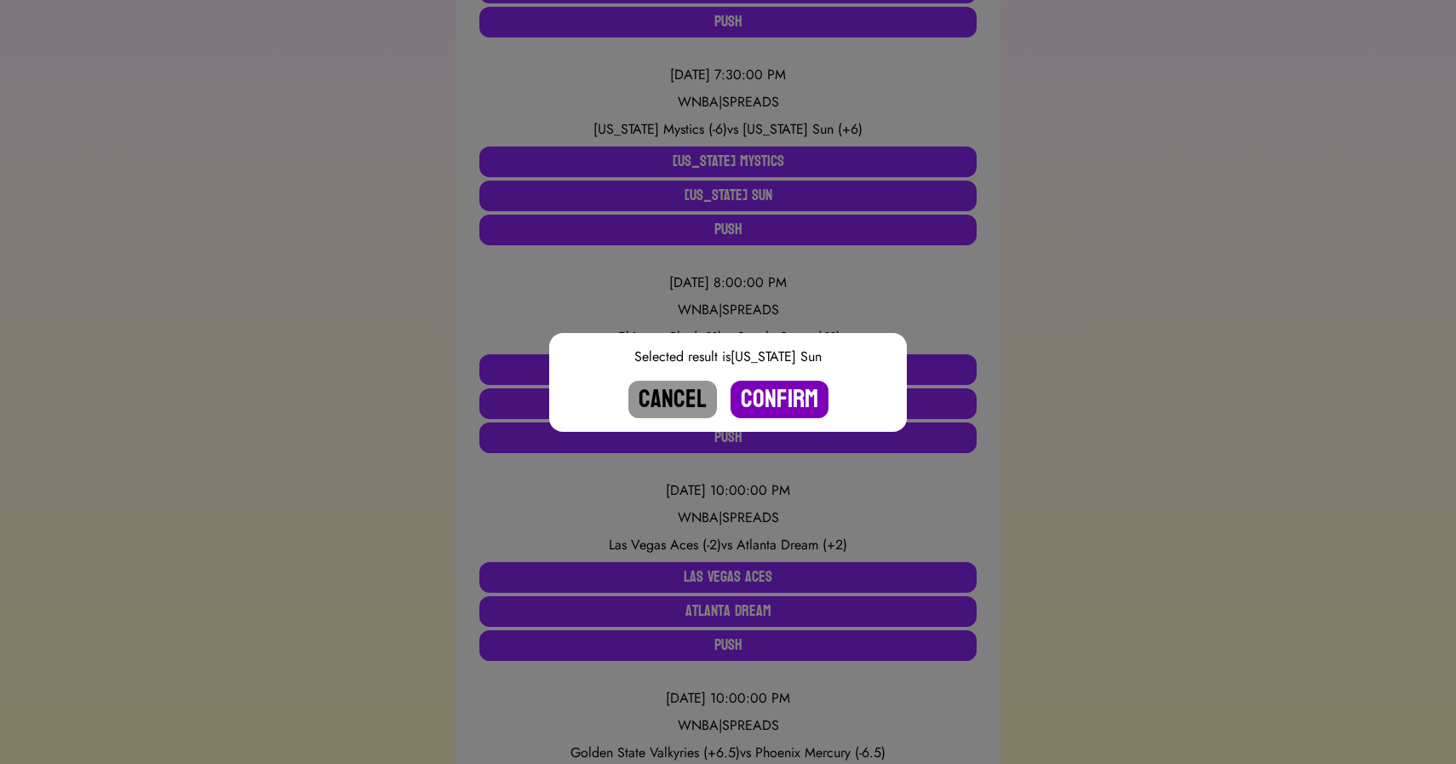
click at [778, 404] on button "Confirm" at bounding box center [780, 399] width 98 height 37
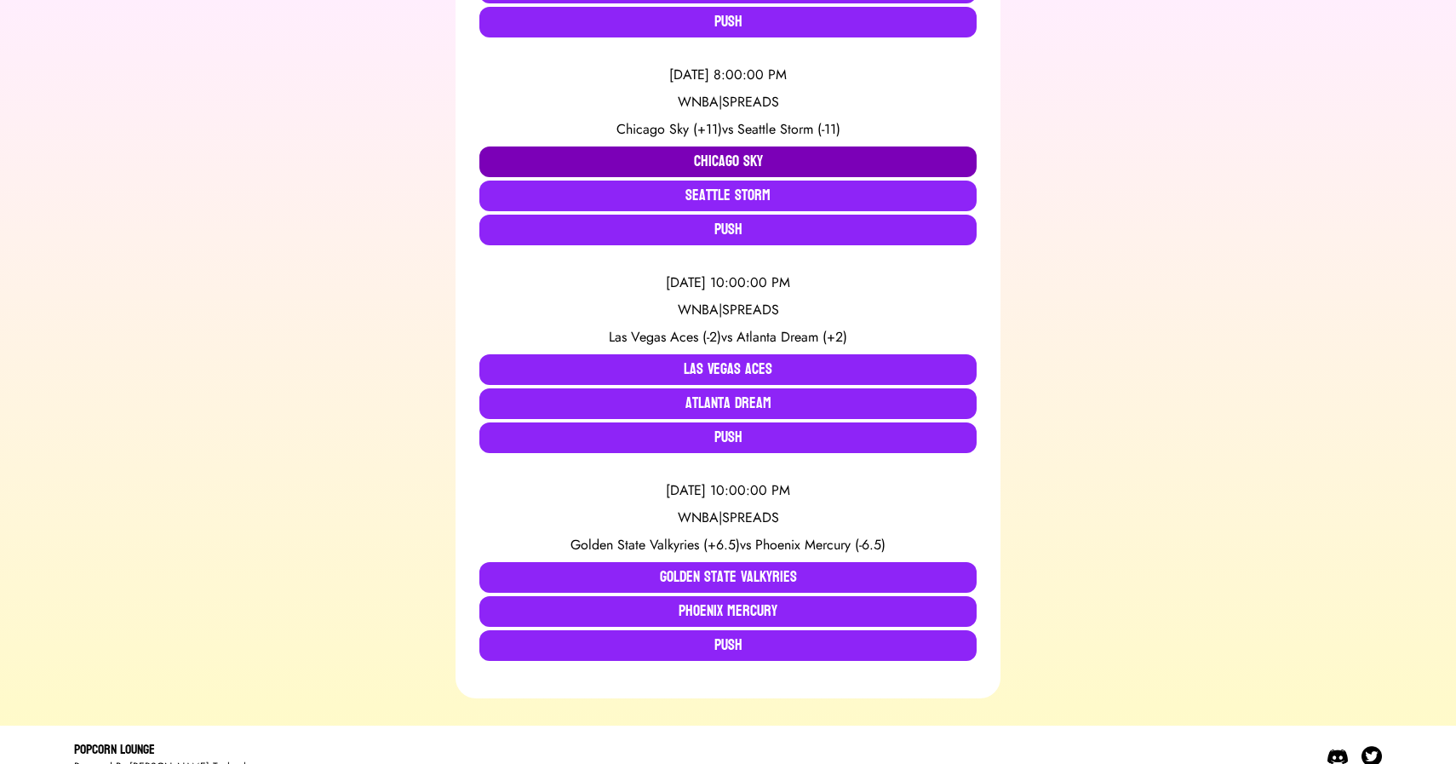
click at [720, 167] on button "Chicago Sky" at bounding box center [727, 161] width 497 height 31
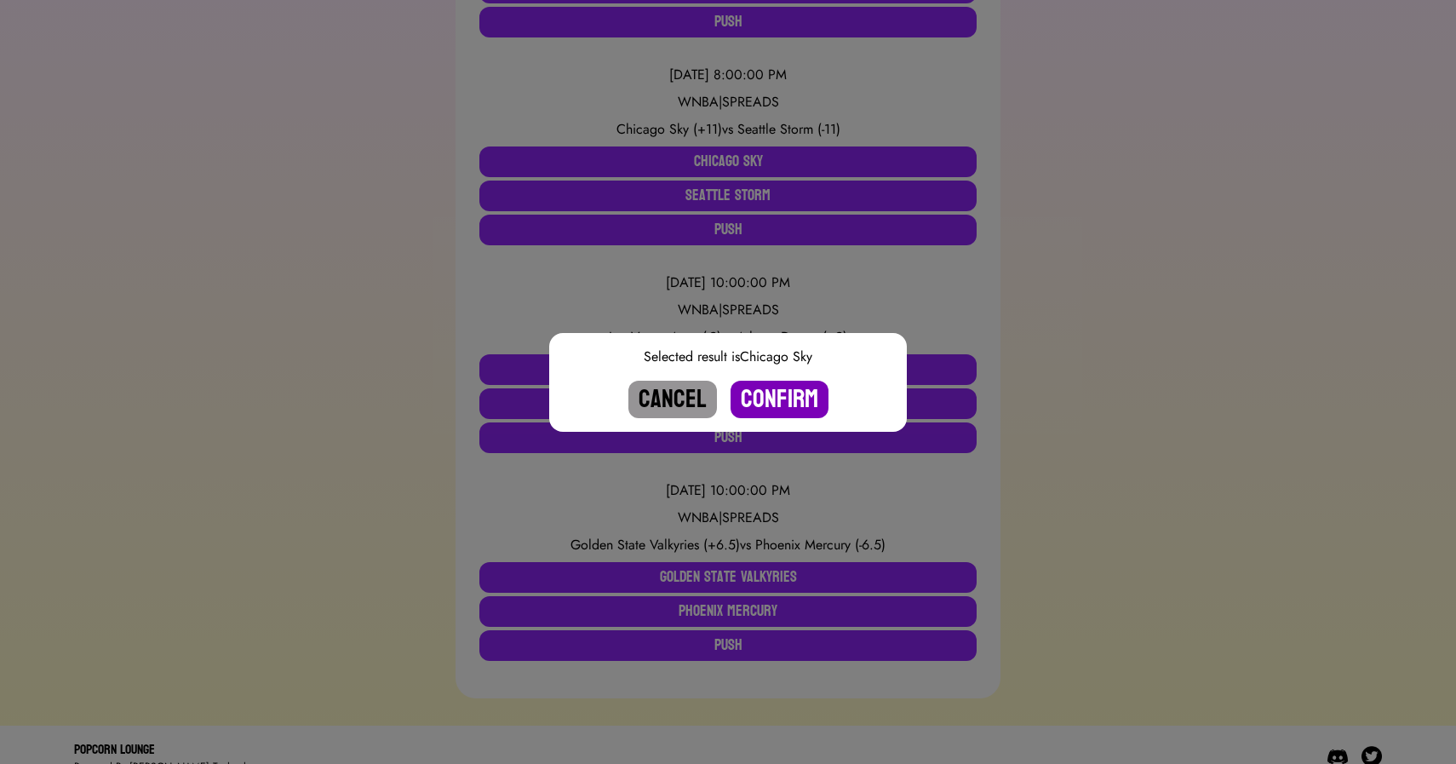
click at [766, 402] on button "Confirm" at bounding box center [780, 399] width 98 height 37
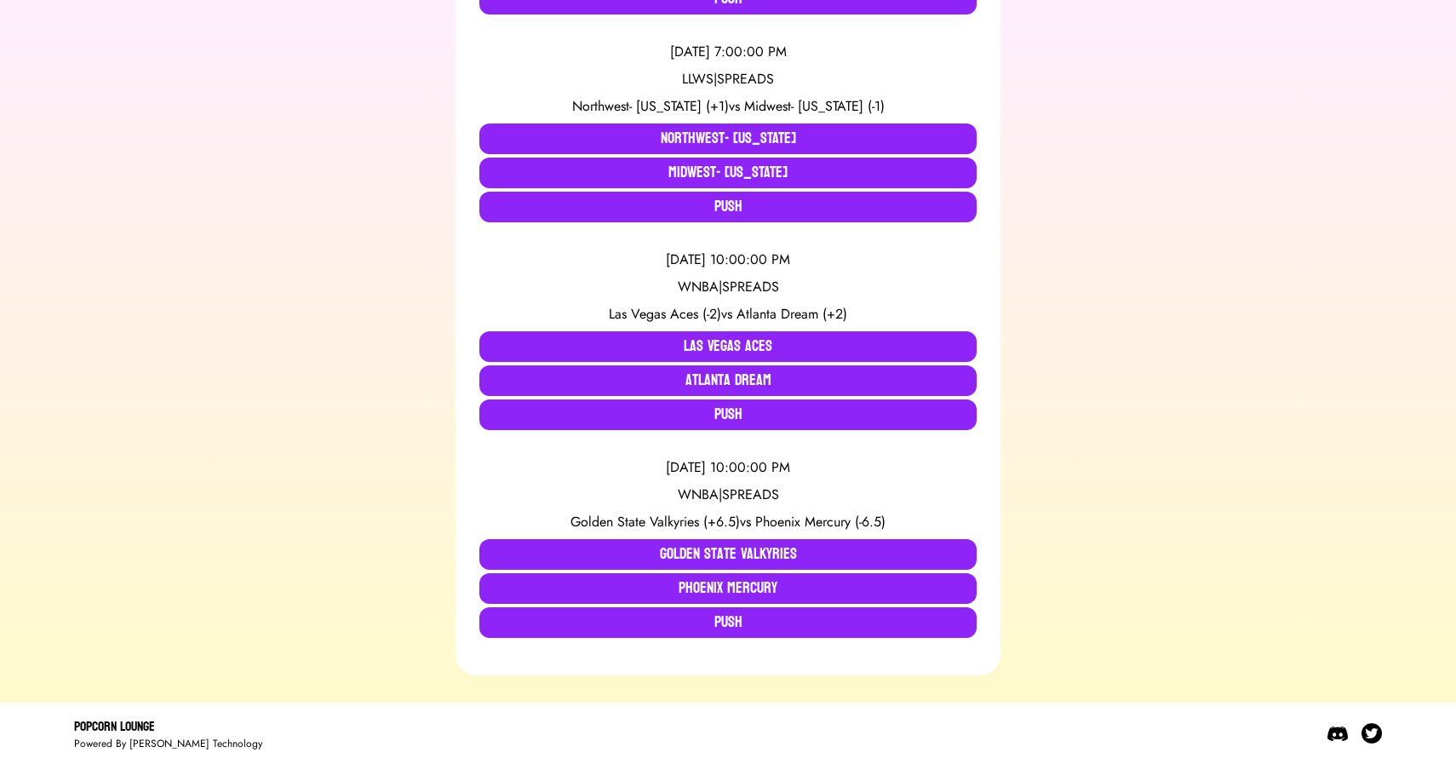
scroll to position [571, 0]
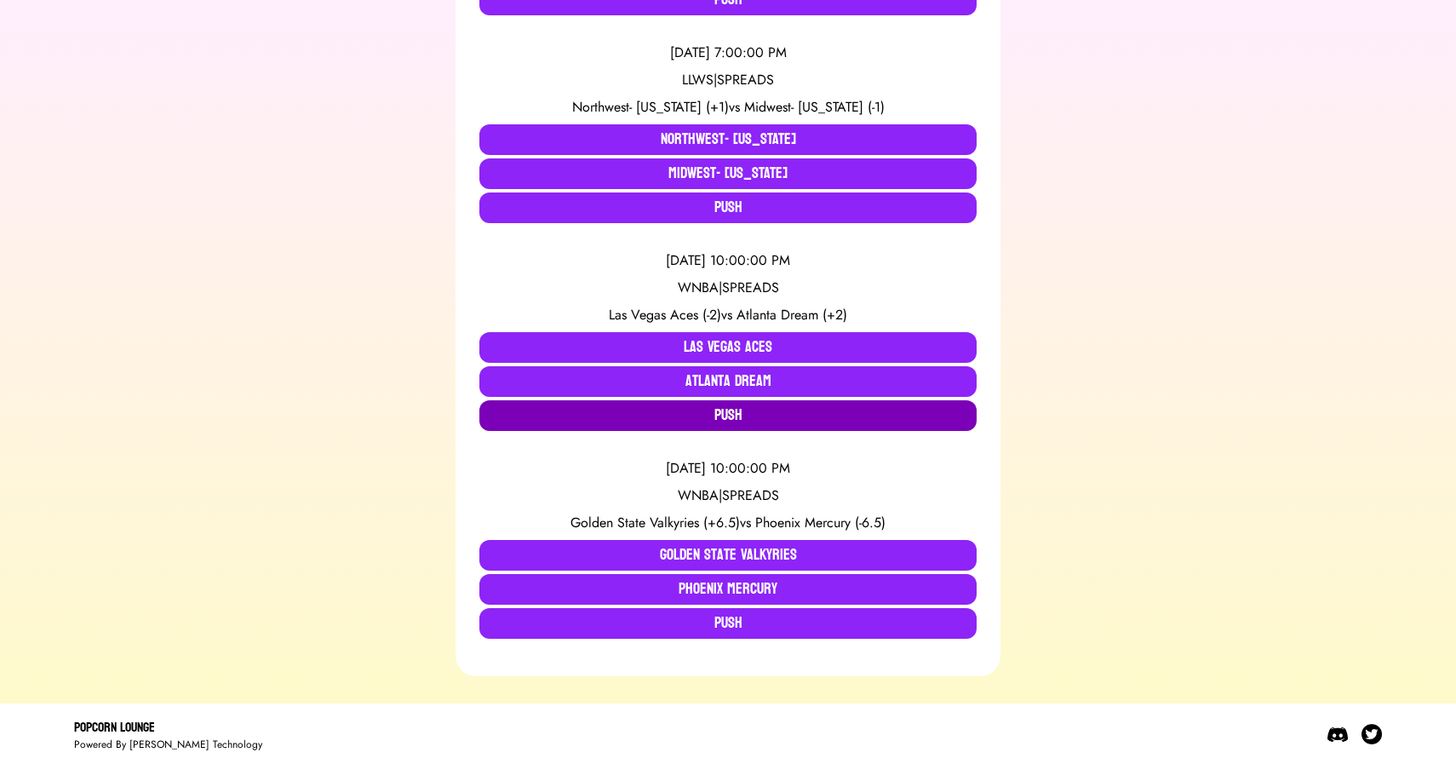
click at [716, 416] on button "Push" at bounding box center [727, 415] width 497 height 31
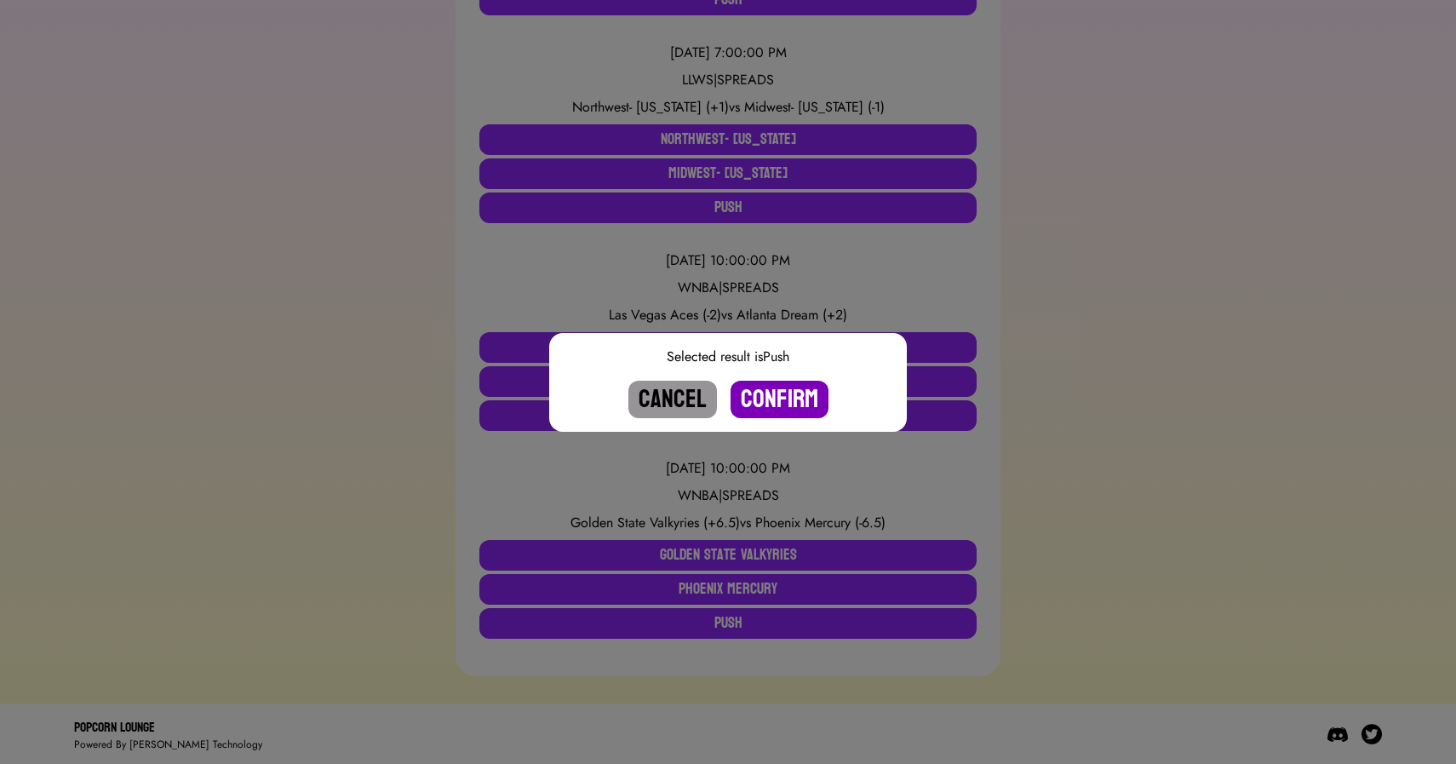
click at [786, 406] on button "Confirm" at bounding box center [780, 399] width 98 height 37
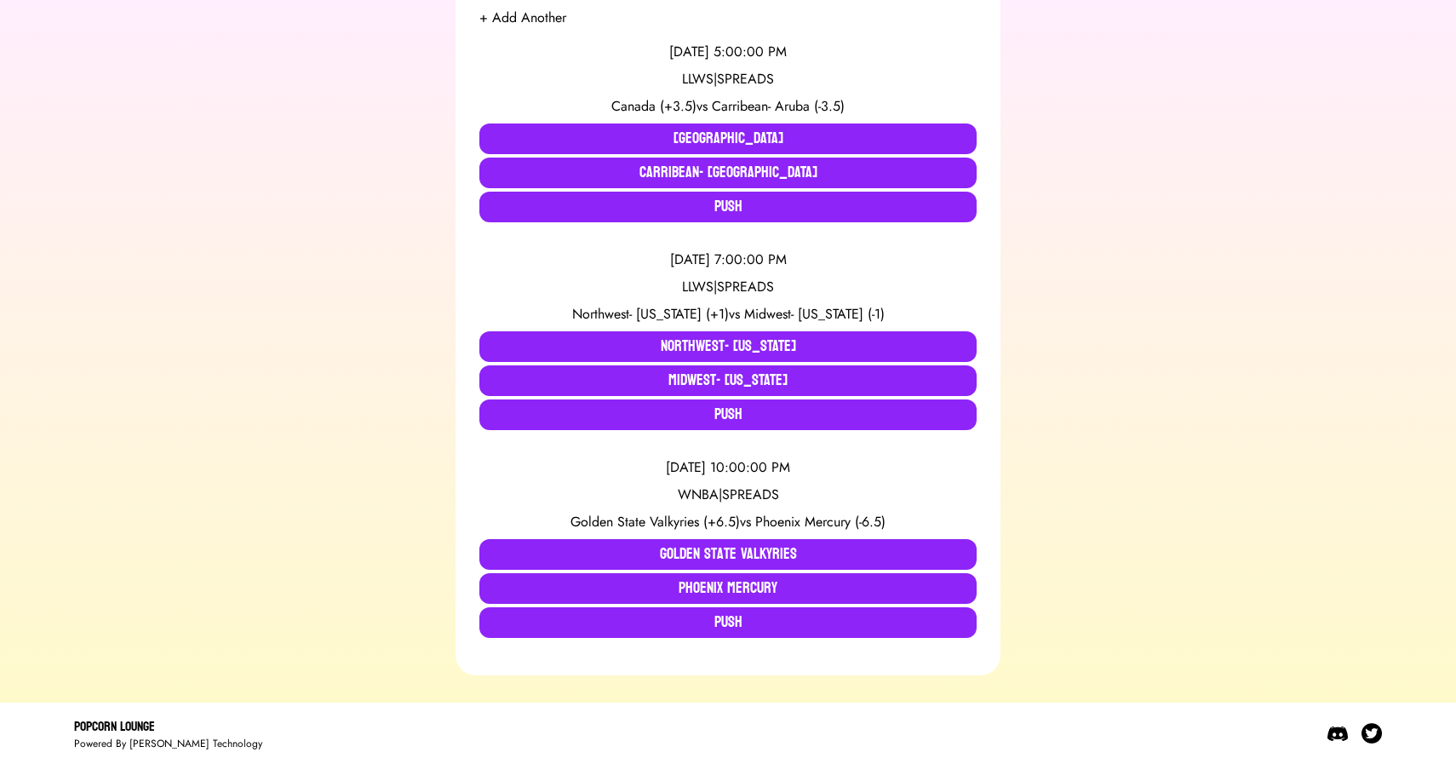
scroll to position [363, 0]
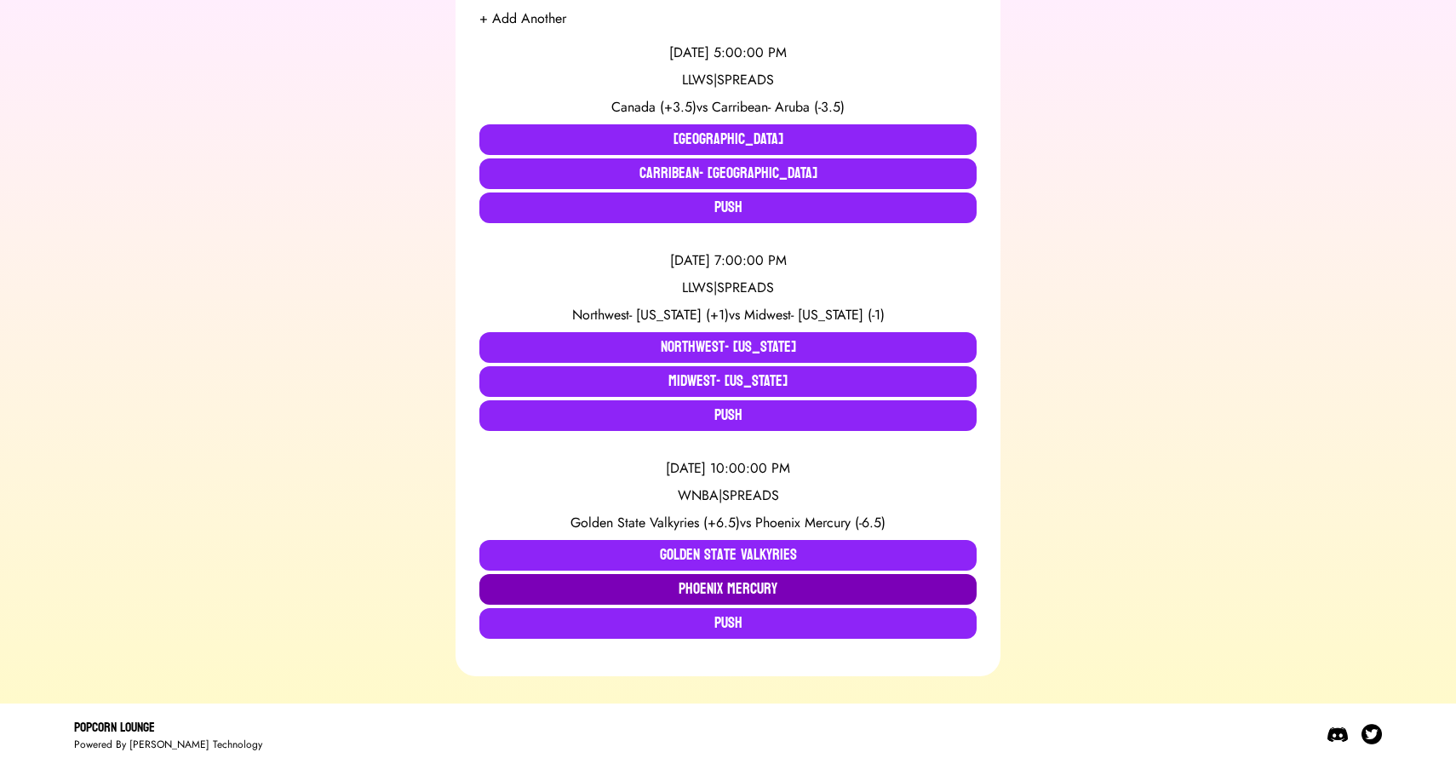
click at [761, 587] on button "Phoenix Mercury" at bounding box center [727, 589] width 497 height 31
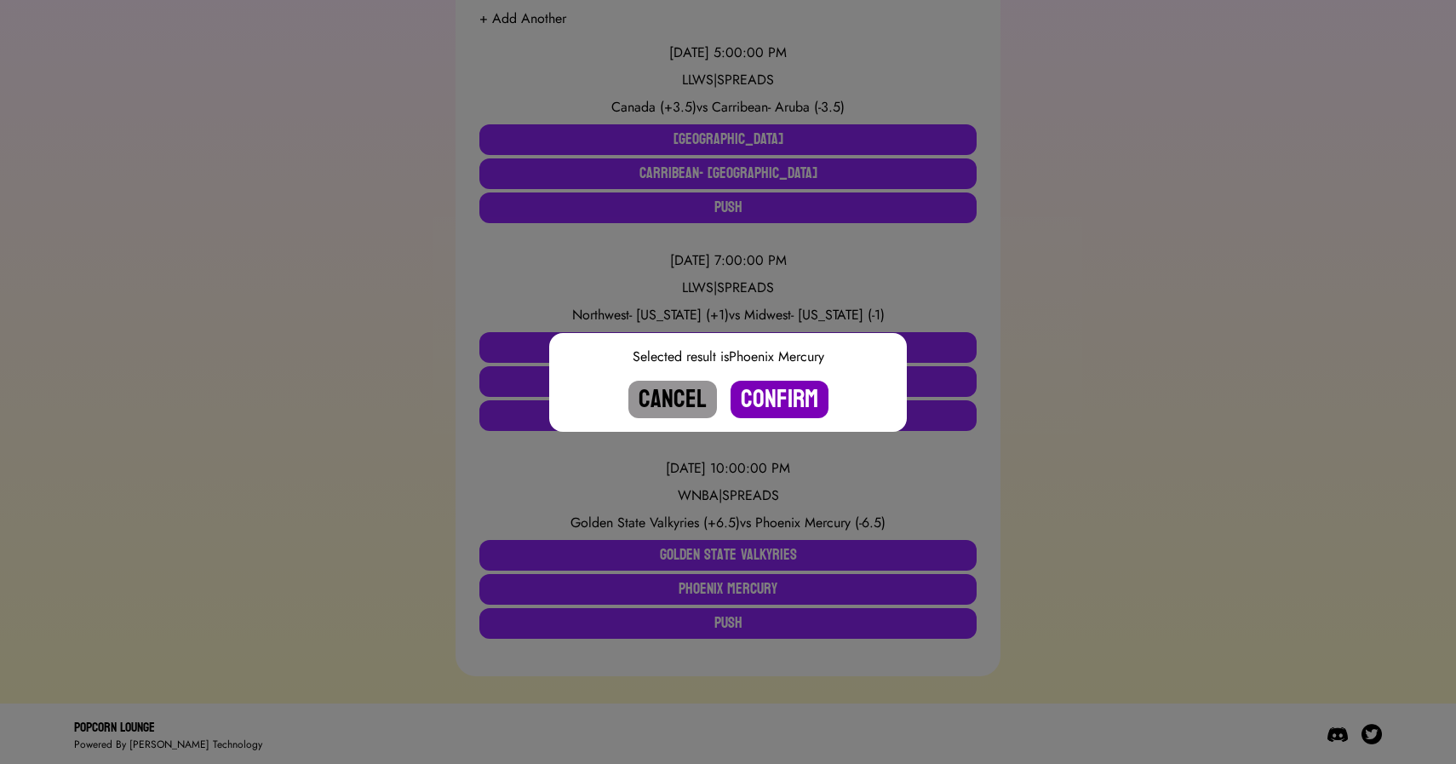
click at [809, 399] on button "Confirm" at bounding box center [780, 399] width 98 height 37
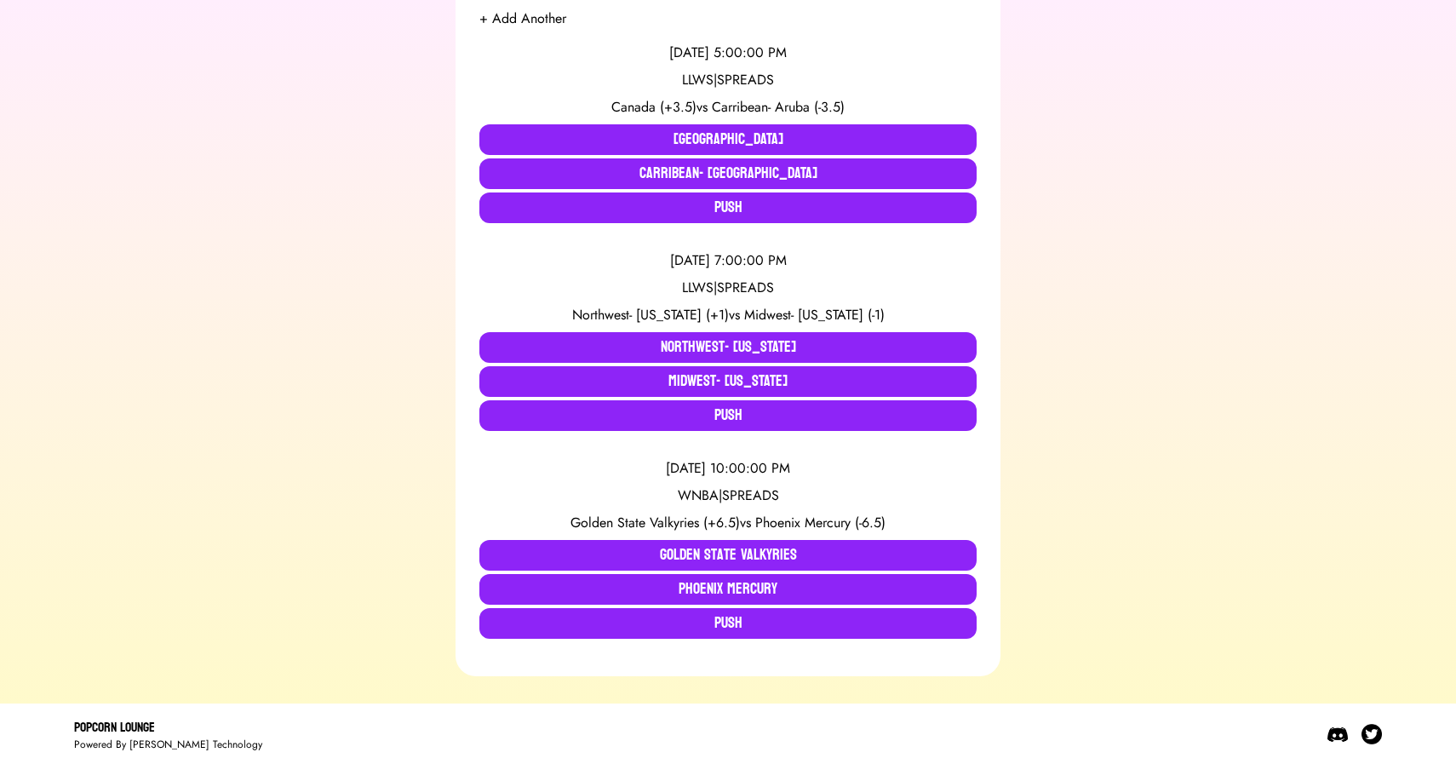
scroll to position [155, 0]
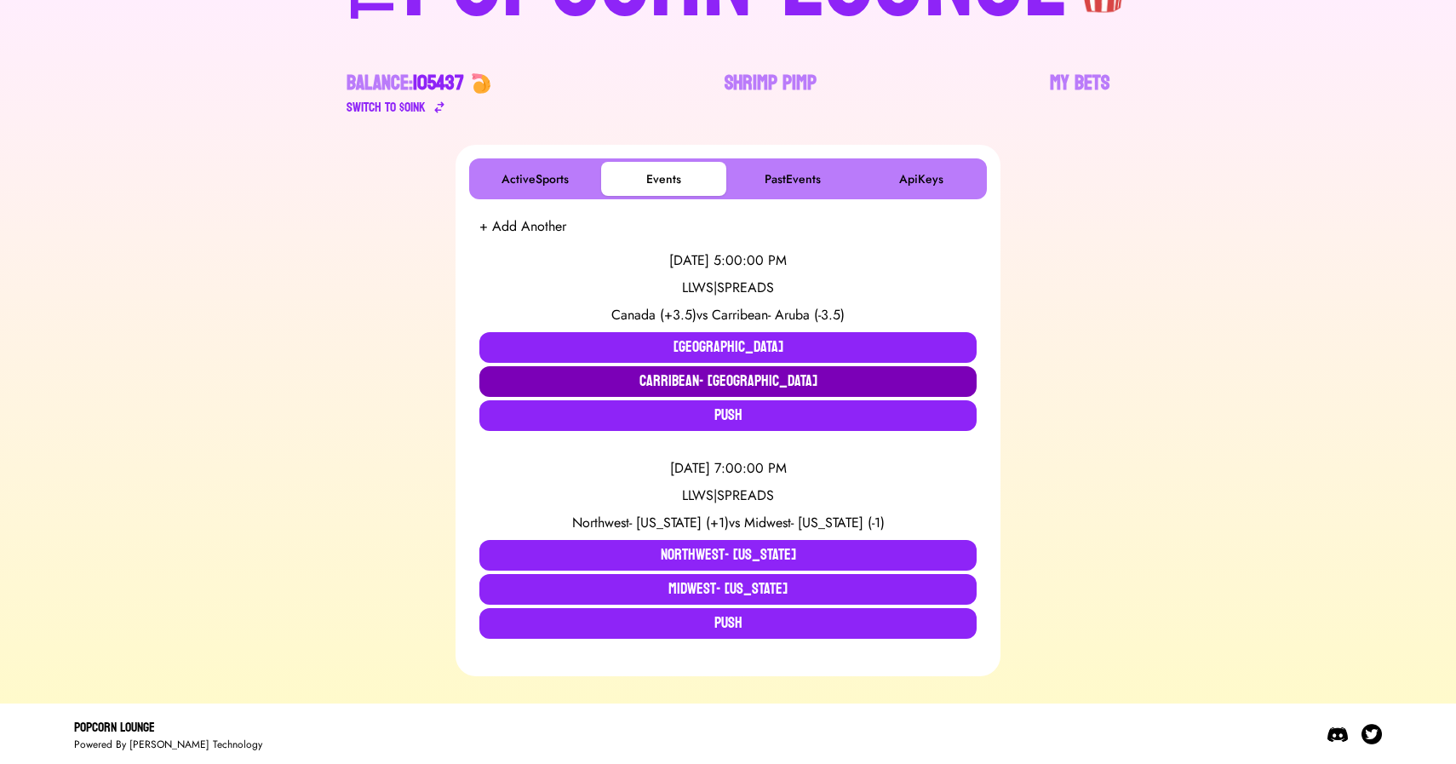
click at [814, 387] on button "Carribean- [GEOGRAPHIC_DATA]" at bounding box center [727, 381] width 497 height 31
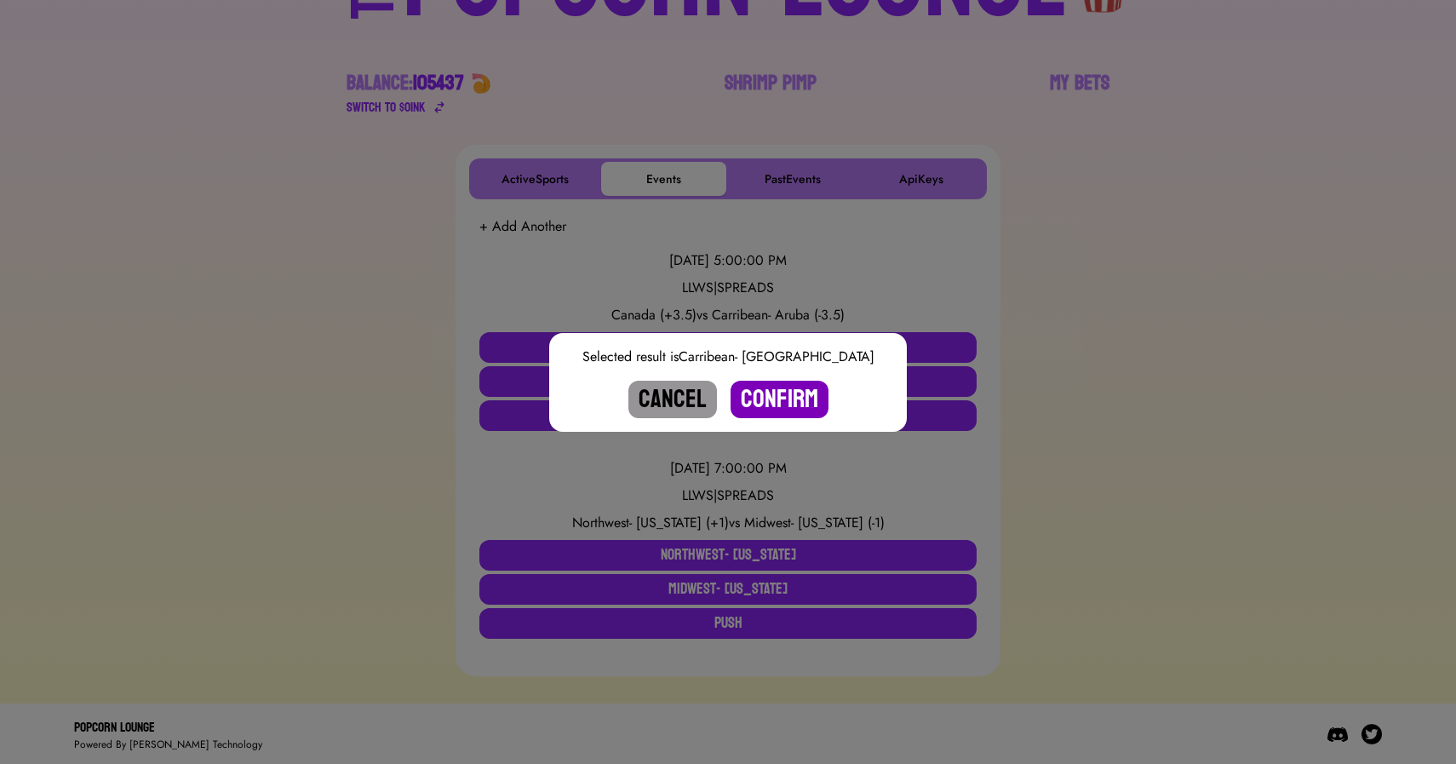
click at [794, 401] on button "Confirm" at bounding box center [780, 399] width 98 height 37
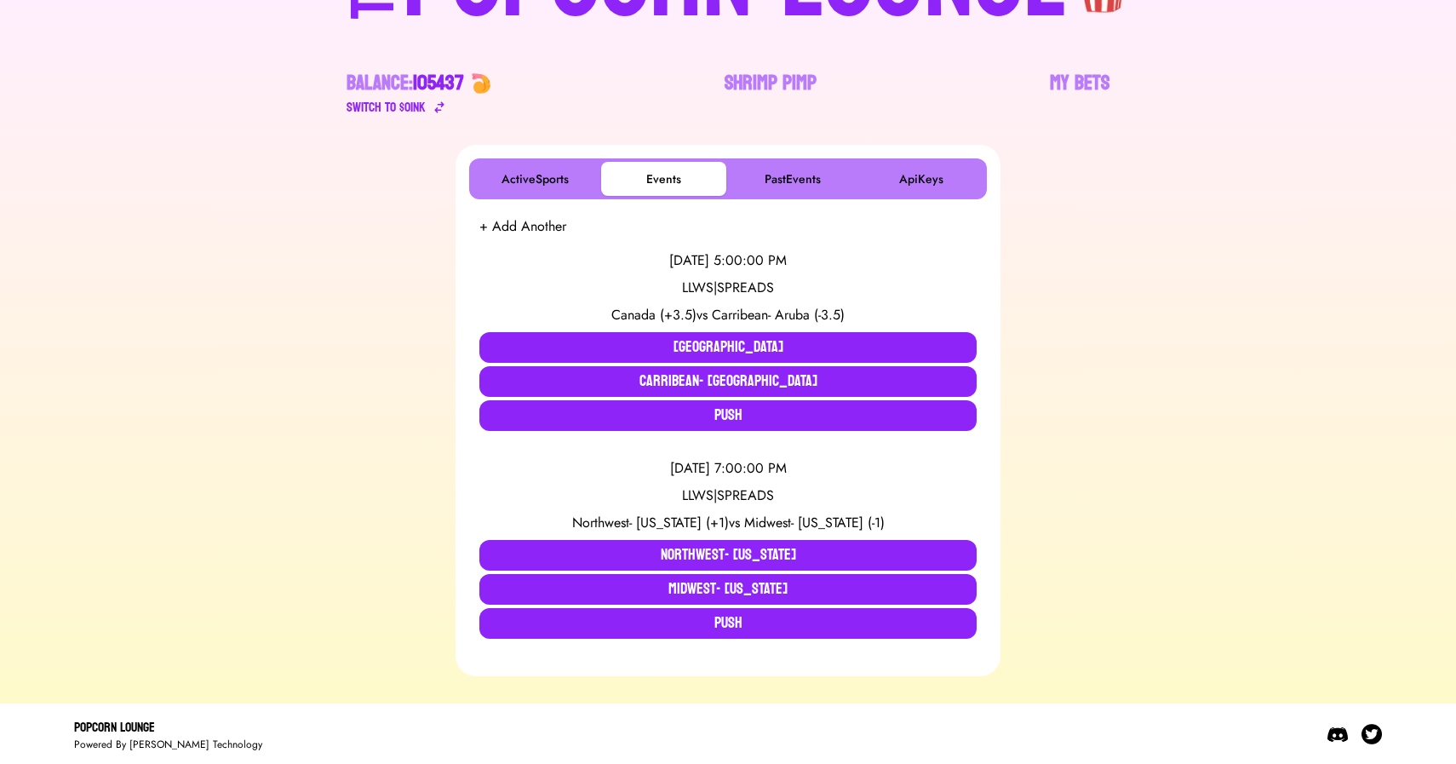
scroll to position [0, 0]
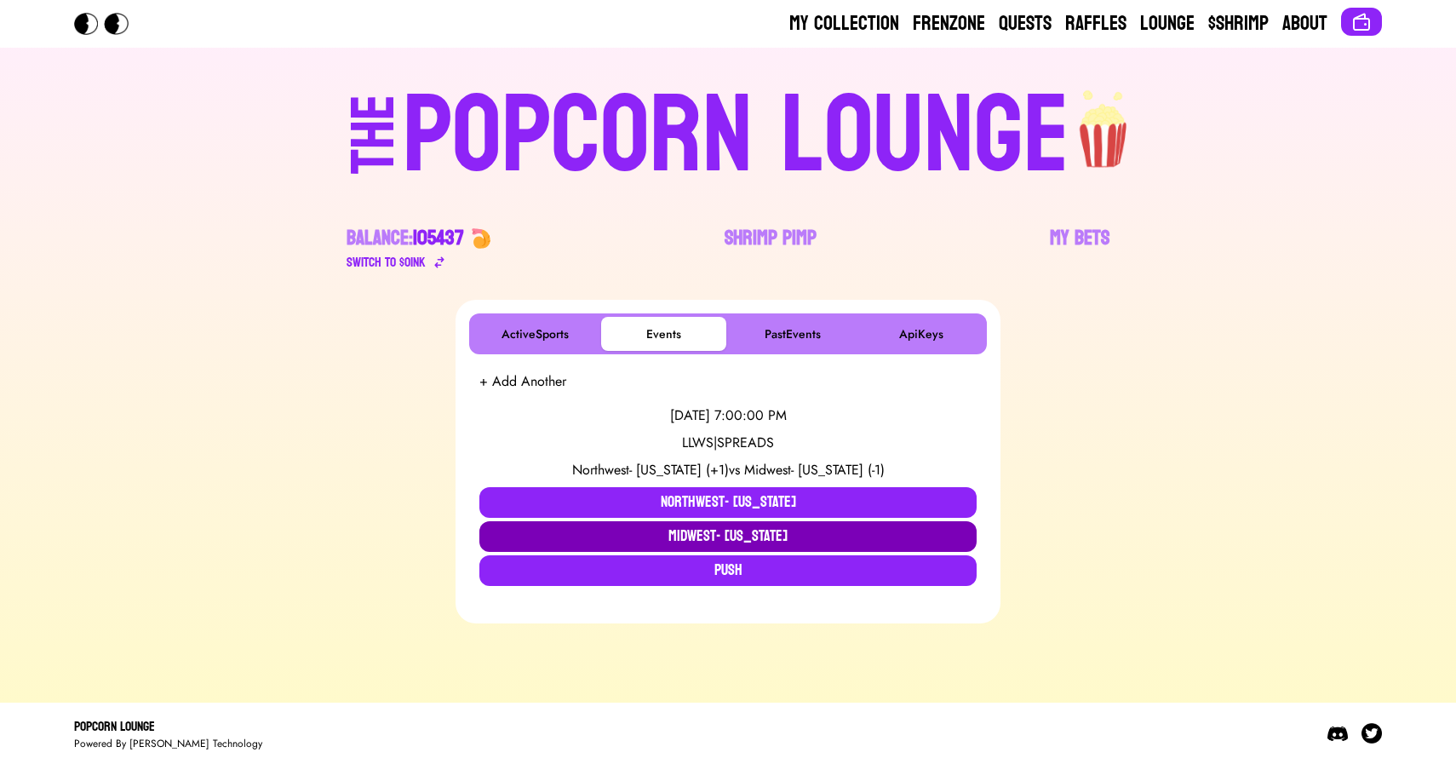
click at [670, 525] on button "Midwest- [US_STATE]" at bounding box center [727, 536] width 497 height 31
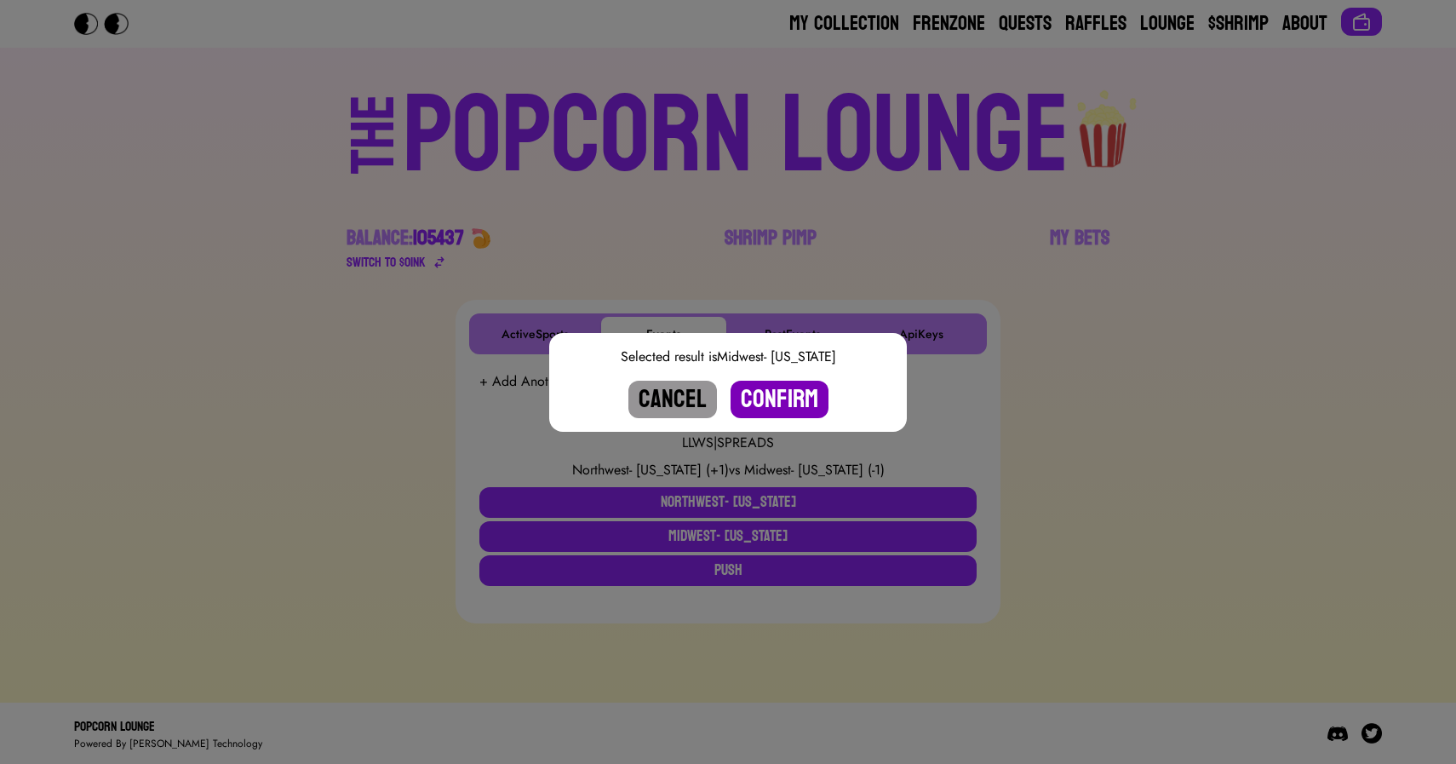
click at [760, 401] on button "Confirm" at bounding box center [780, 399] width 98 height 37
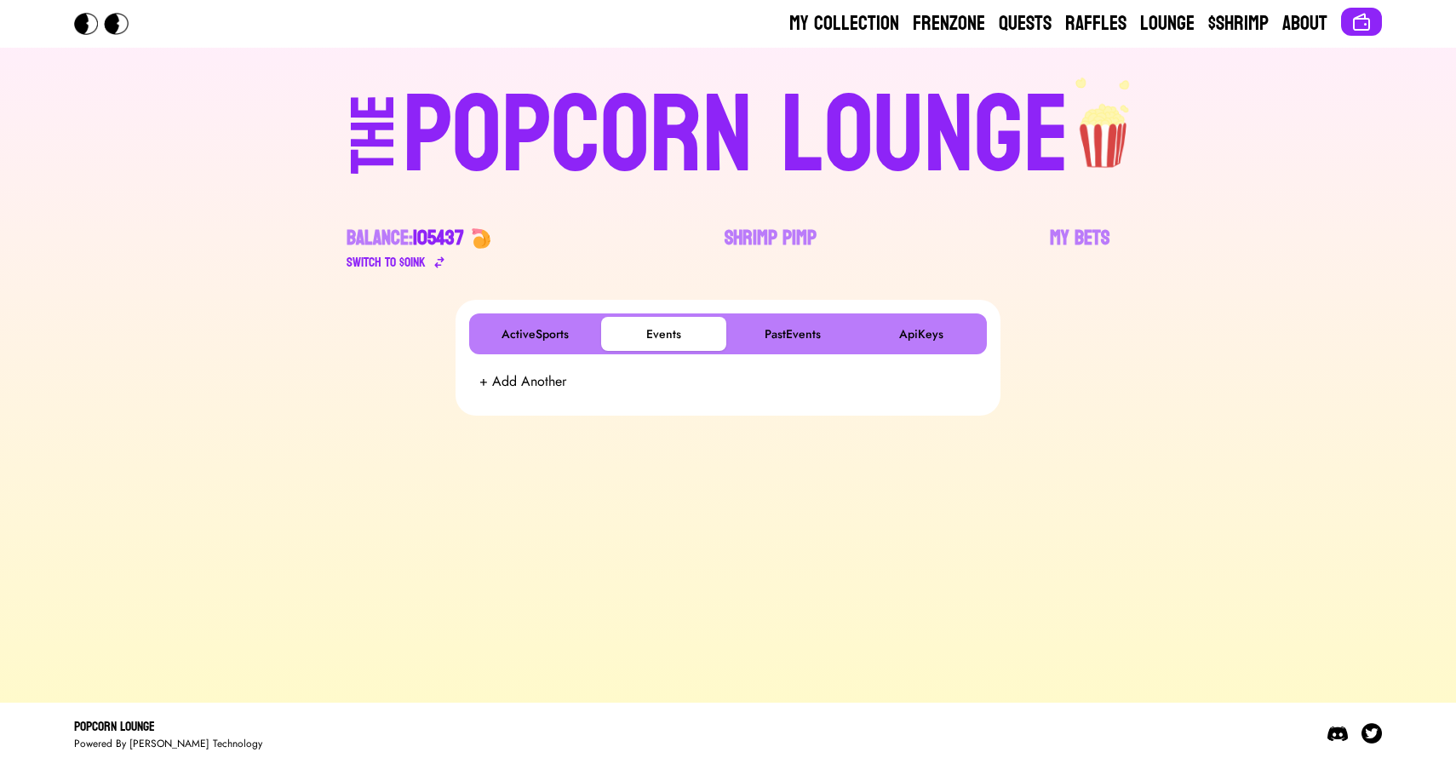
click at [651, 146] on div "POPCORN LOUNGE" at bounding box center [736, 136] width 667 height 109
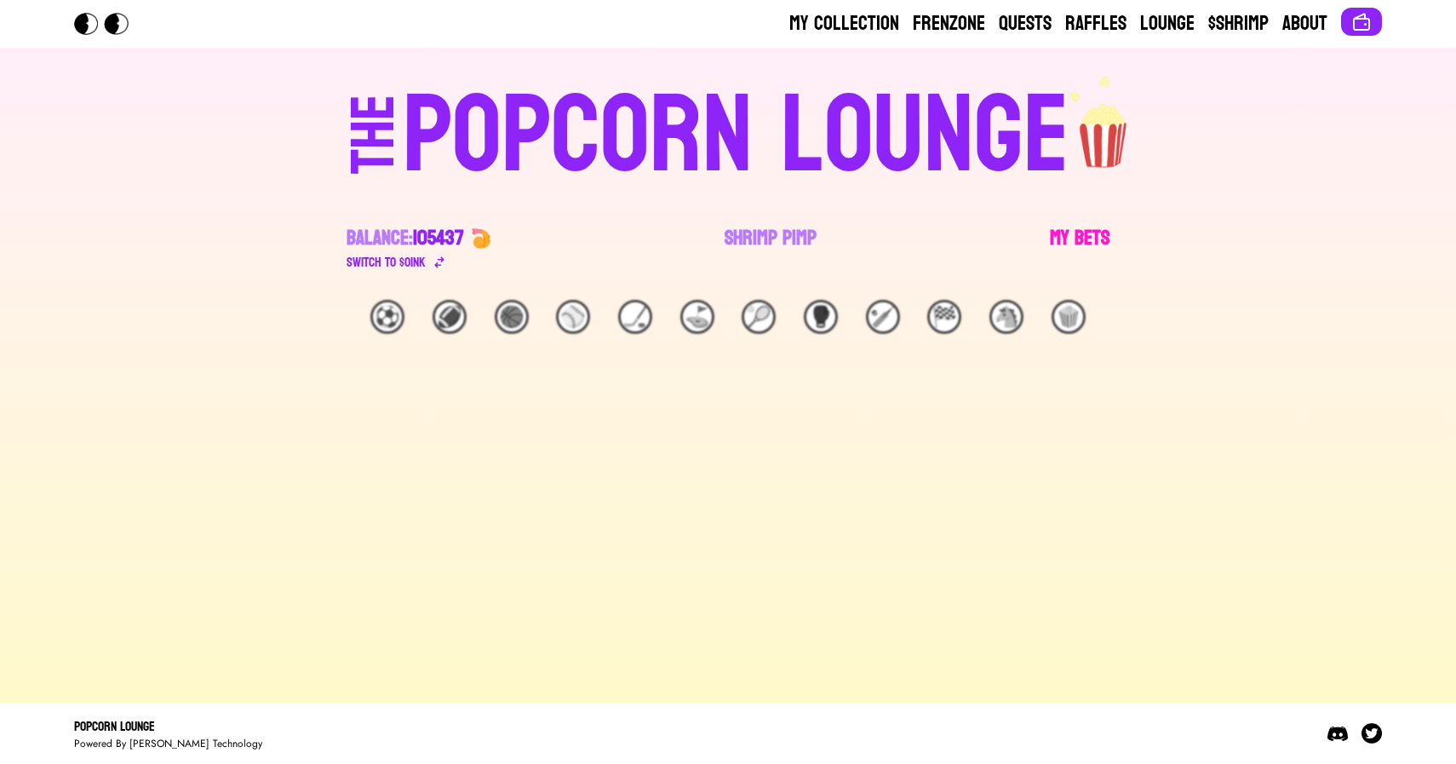
click at [1072, 234] on link "My Bets" at bounding box center [1080, 249] width 60 height 48
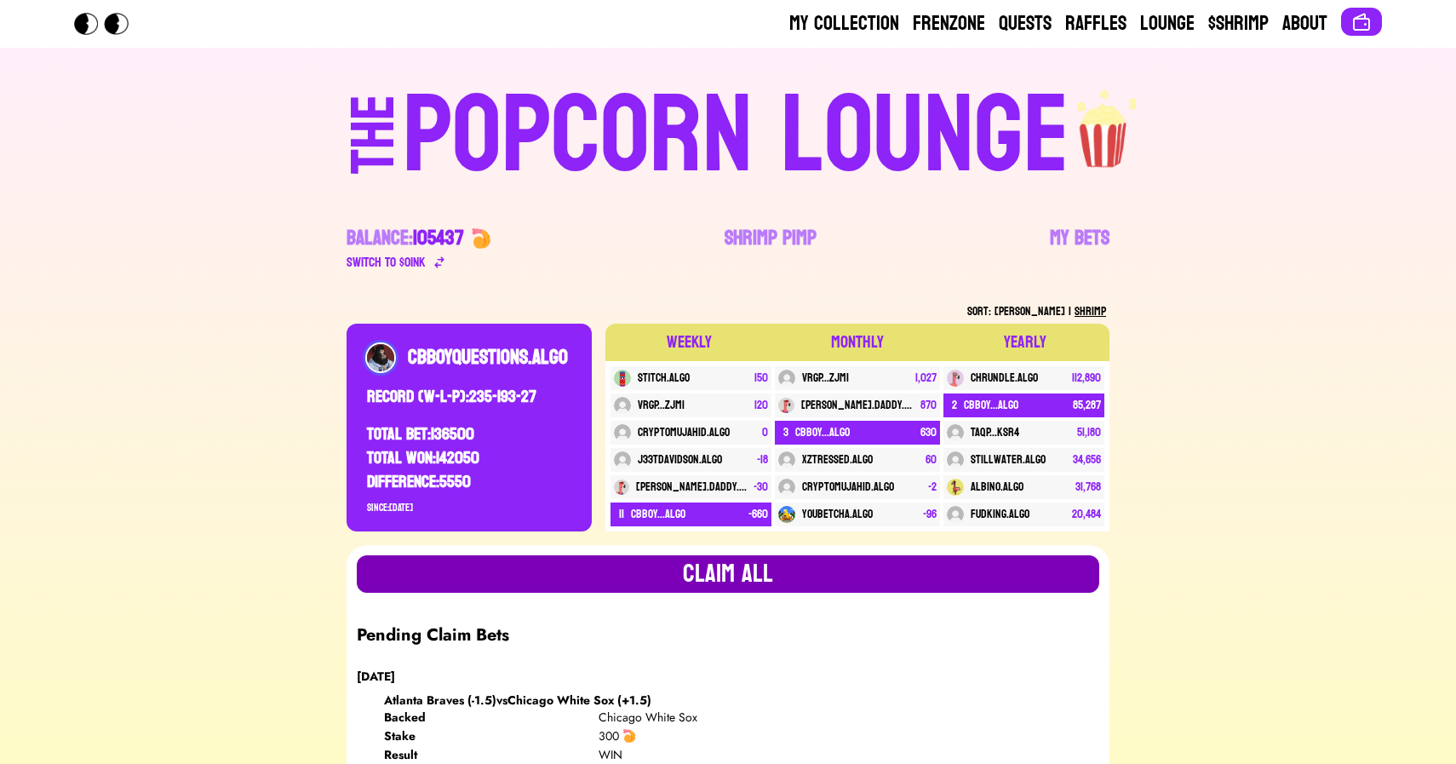
click at [692, 566] on button "Claim all" at bounding box center [728, 573] width 743 height 37
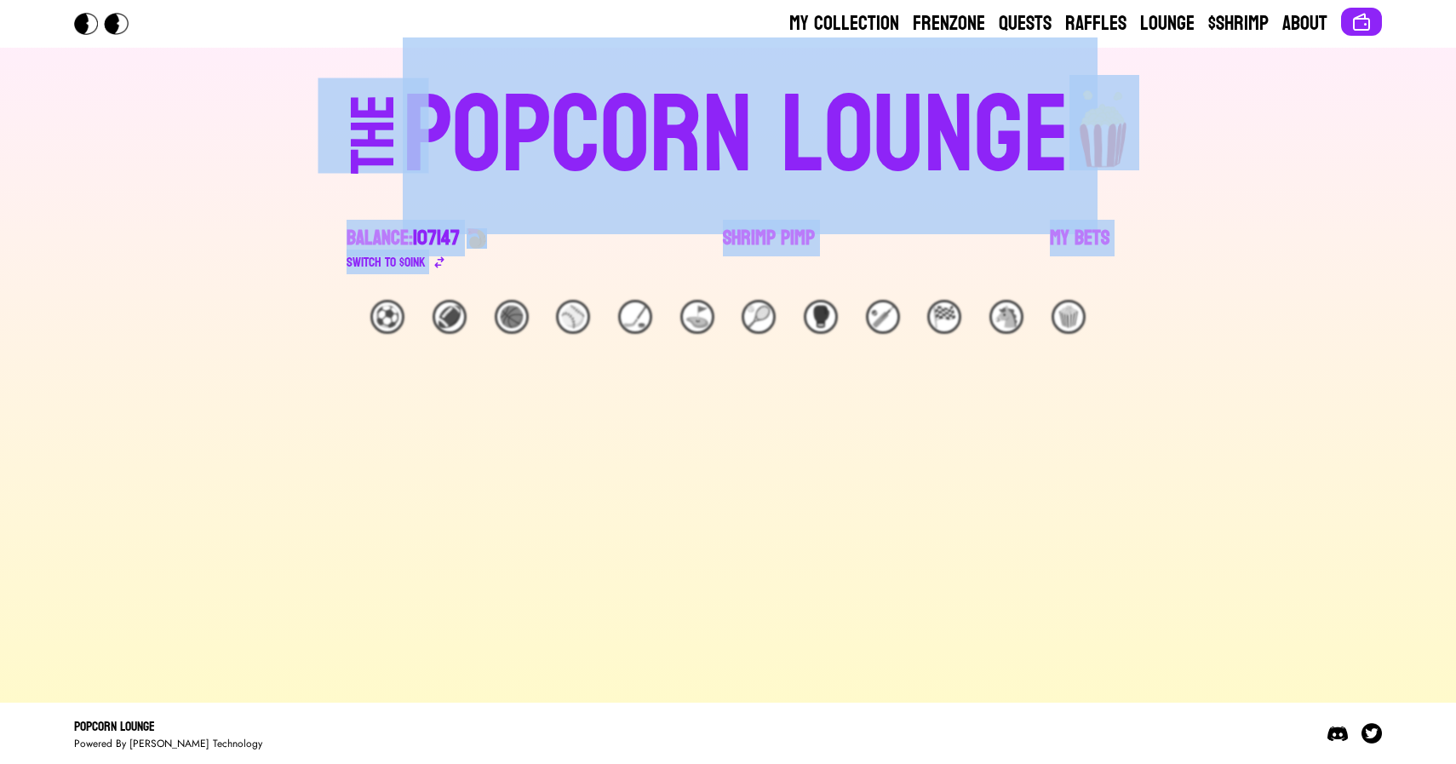
drag, startPoint x: 168, startPoint y: 134, endPoint x: 761, endPoint y: 470, distance: 682.2
click at [761, 468] on div "My Collection Frenzone Quests Raffles Lounge $Shrimp About THE POPCORN LOUNGE B…" at bounding box center [728, 382] width 1456 height 764
click at [1243, 274] on div "THE POPCORN LOUNGE Balance: 107147 Switch to $ OINK Shrimp Pimp My Bets" at bounding box center [728, 174] width 1090 height 252
